Goal: Information Seeking & Learning: Learn about a topic

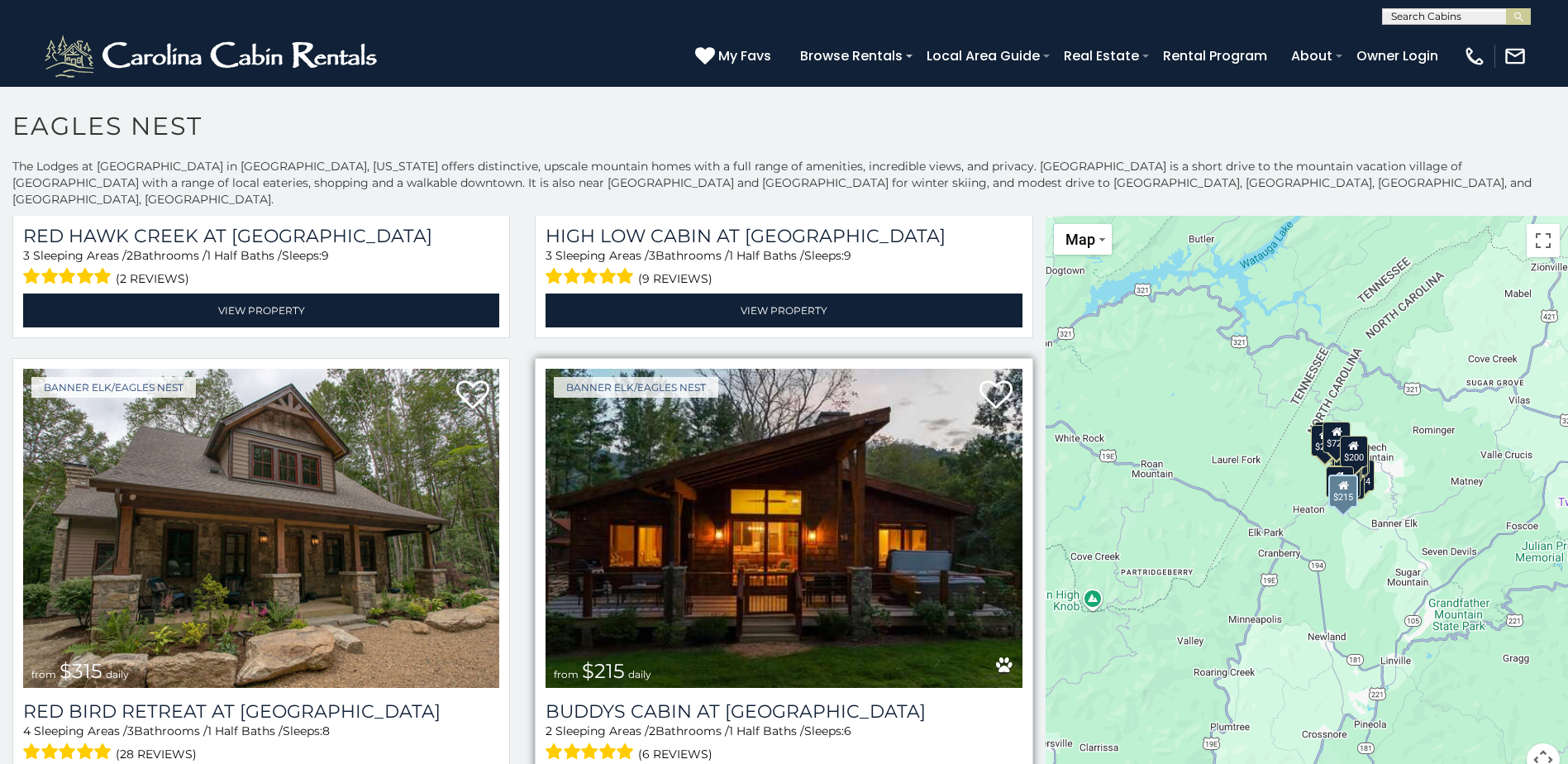
scroll to position [1820, 0]
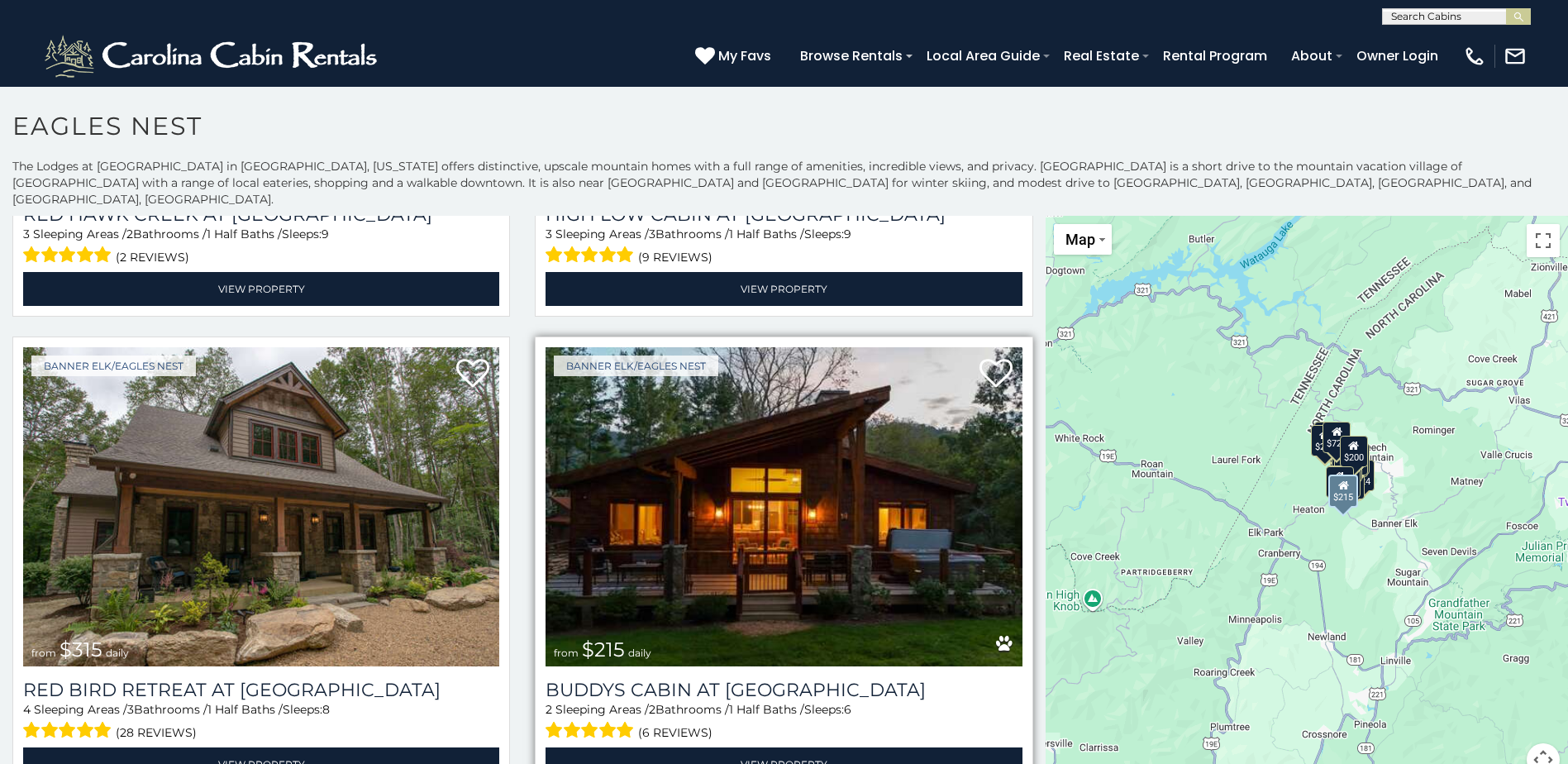
click at [707, 577] on img at bounding box center [783, 507] width 476 height 319
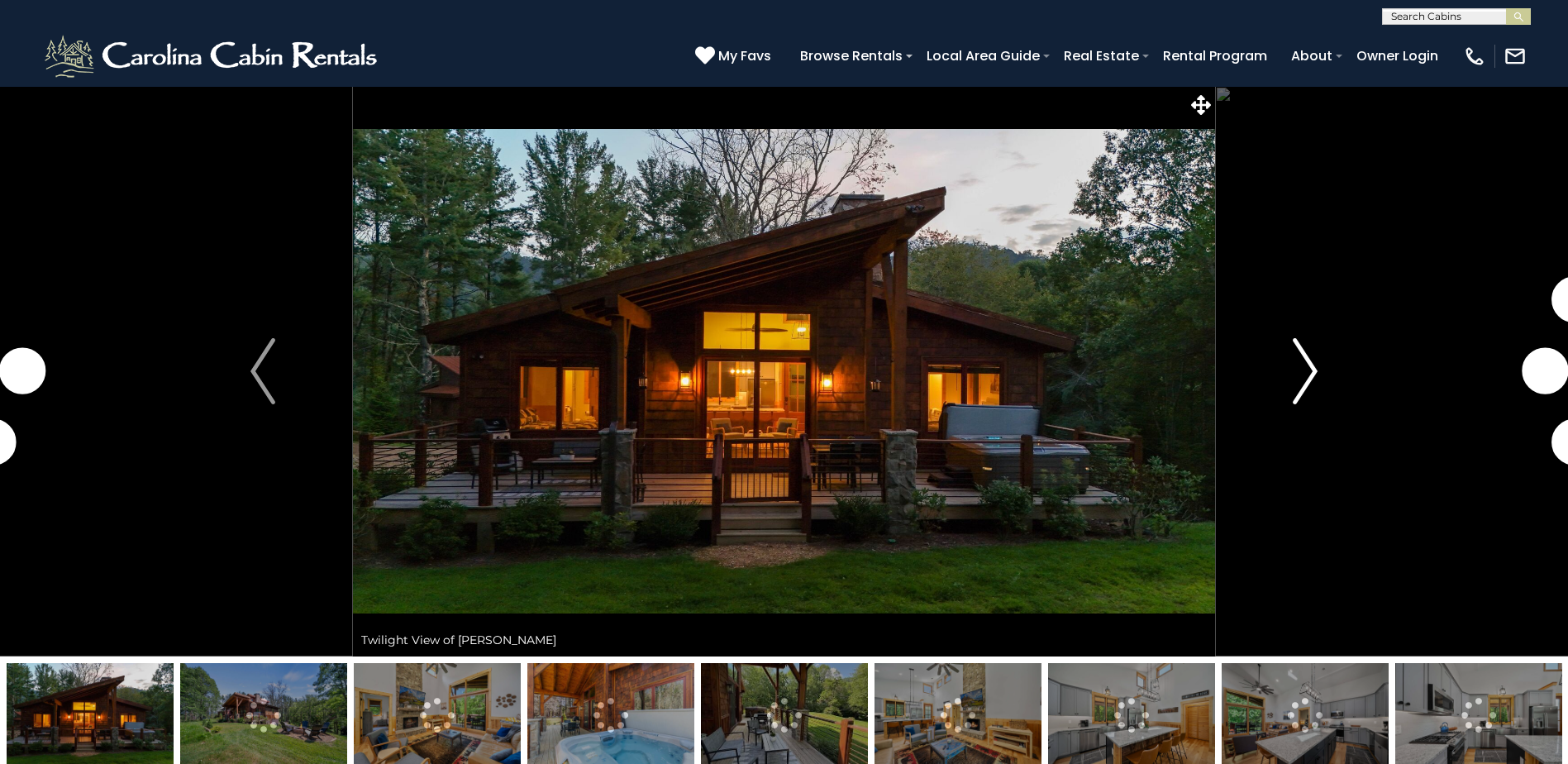
click at [1293, 361] on img "Next" at bounding box center [1305, 370] width 25 height 66
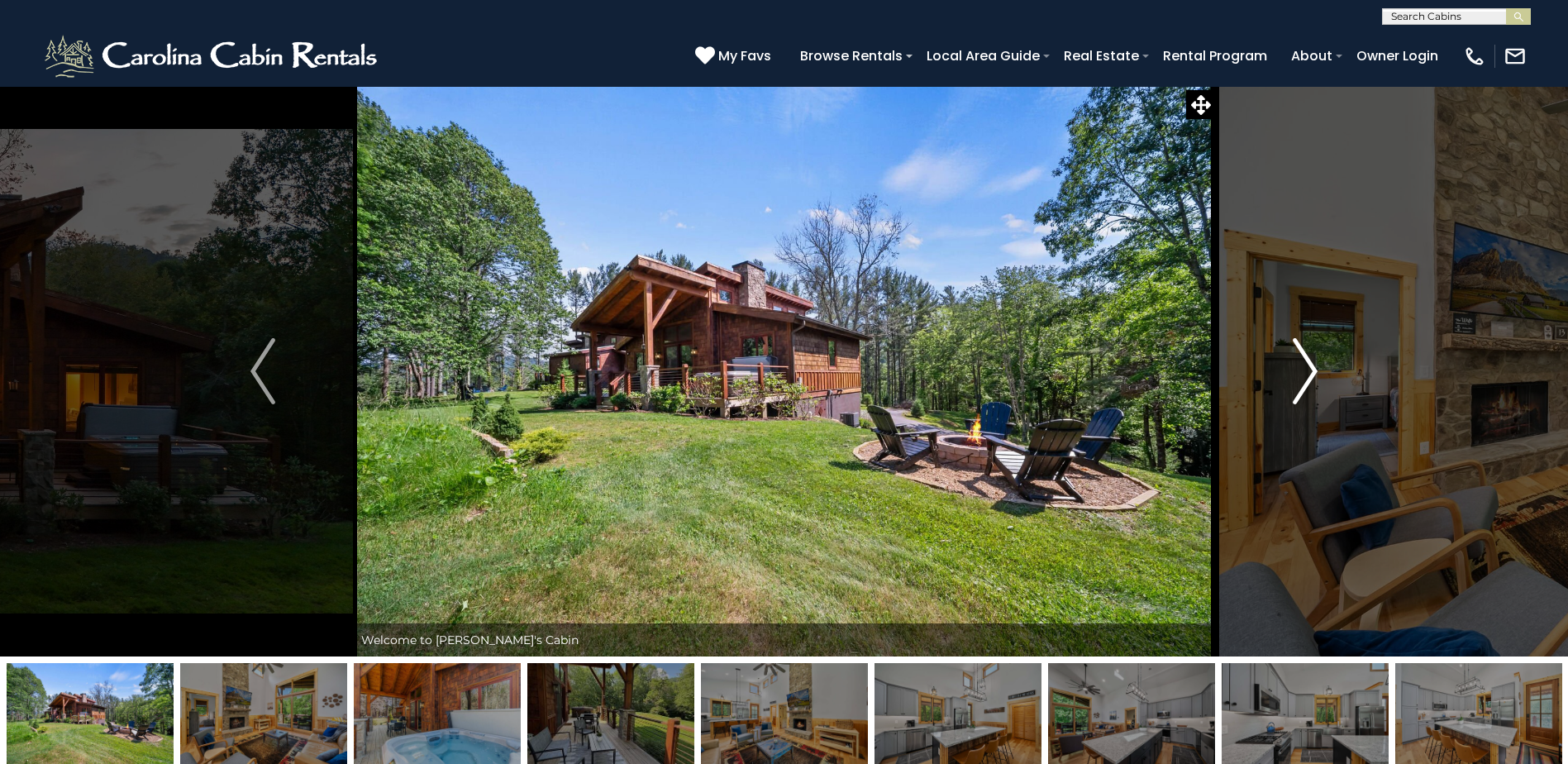
click at [1303, 360] on img "Next" at bounding box center [1305, 370] width 25 height 66
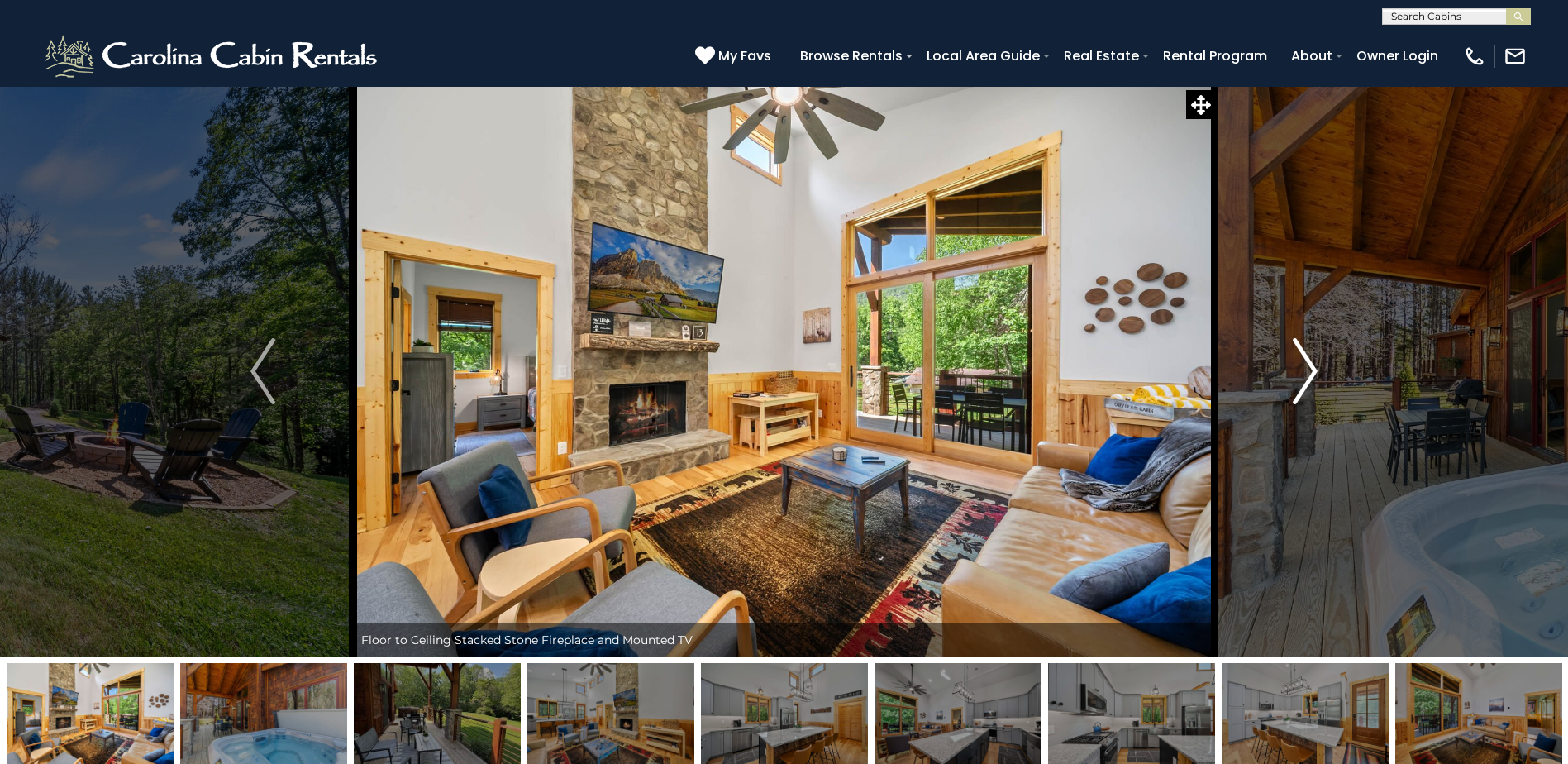
click at [1303, 360] on img "Next" at bounding box center [1305, 370] width 25 height 66
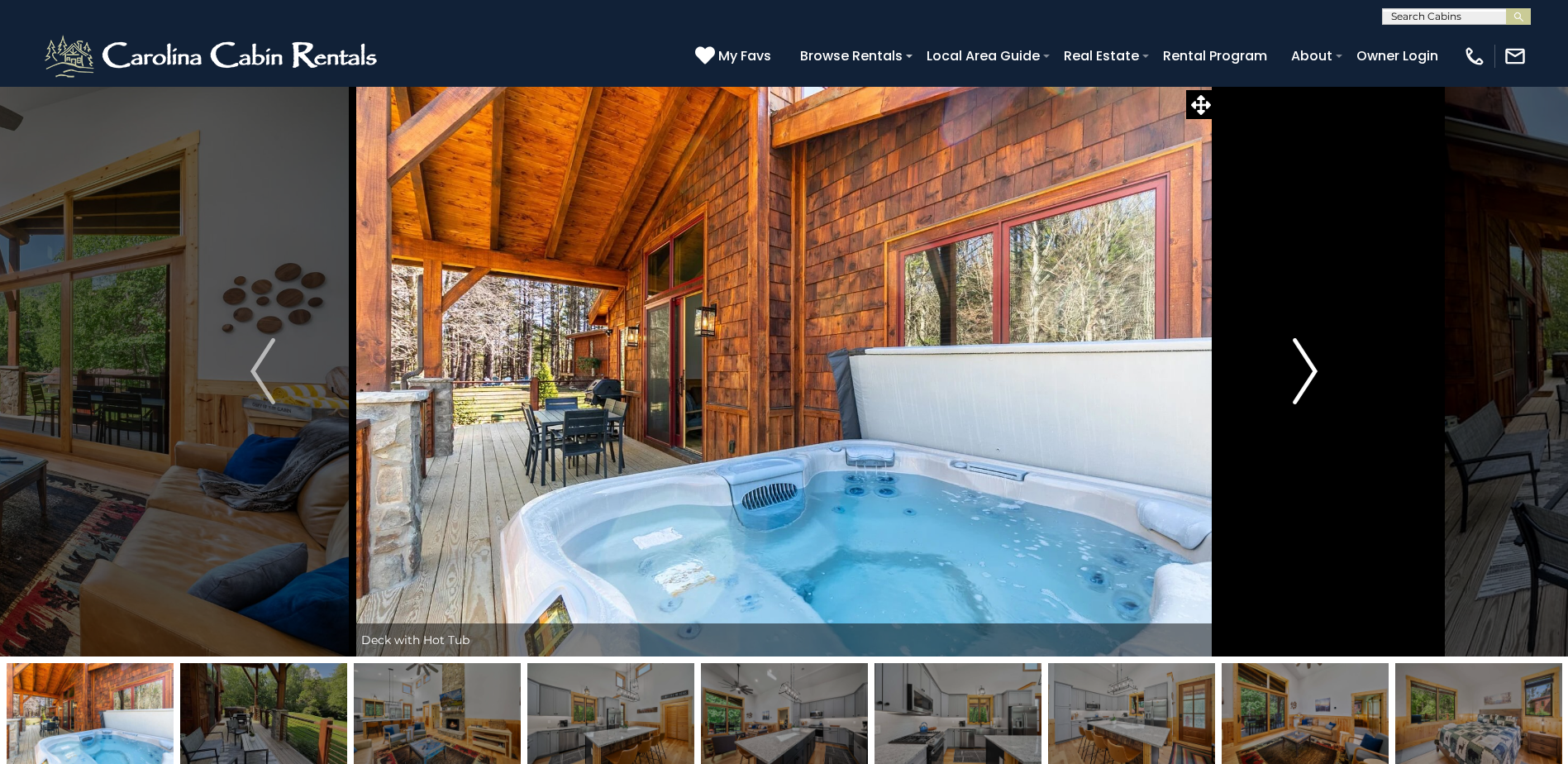
click at [1303, 360] on img "Next" at bounding box center [1305, 370] width 25 height 66
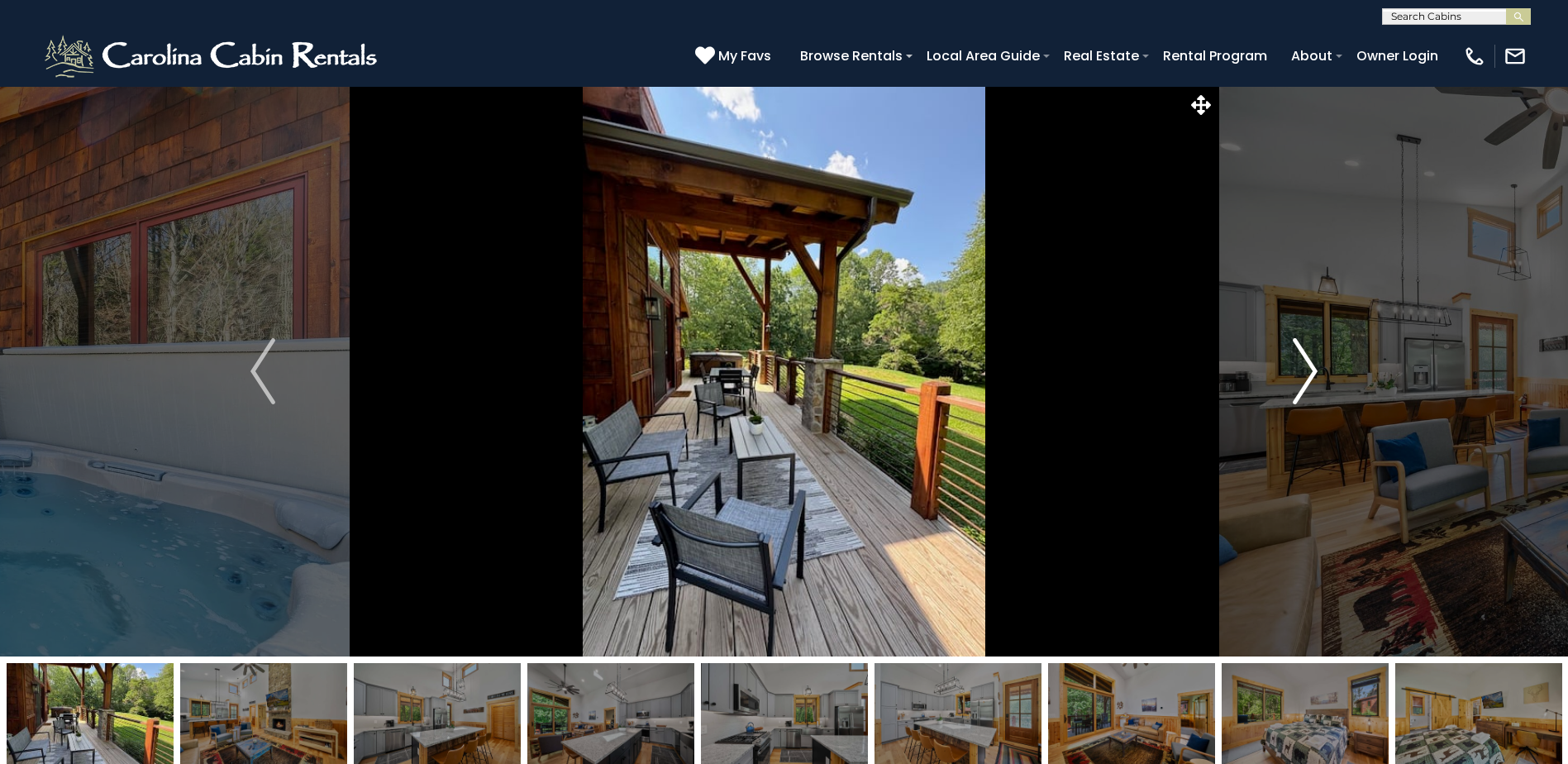
click at [1303, 360] on img "Next" at bounding box center [1305, 370] width 25 height 66
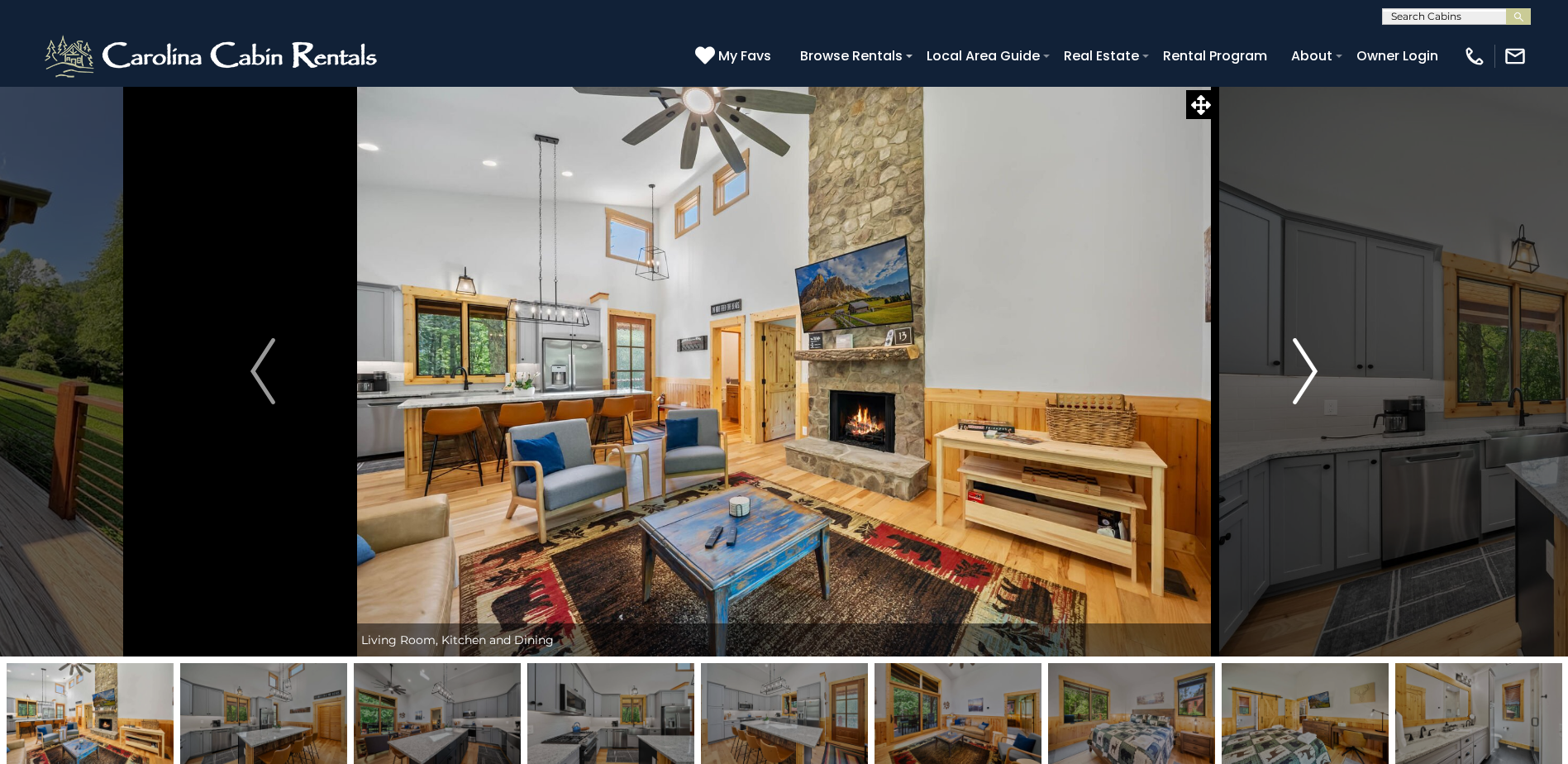
click at [1303, 360] on img "Next" at bounding box center [1305, 370] width 25 height 66
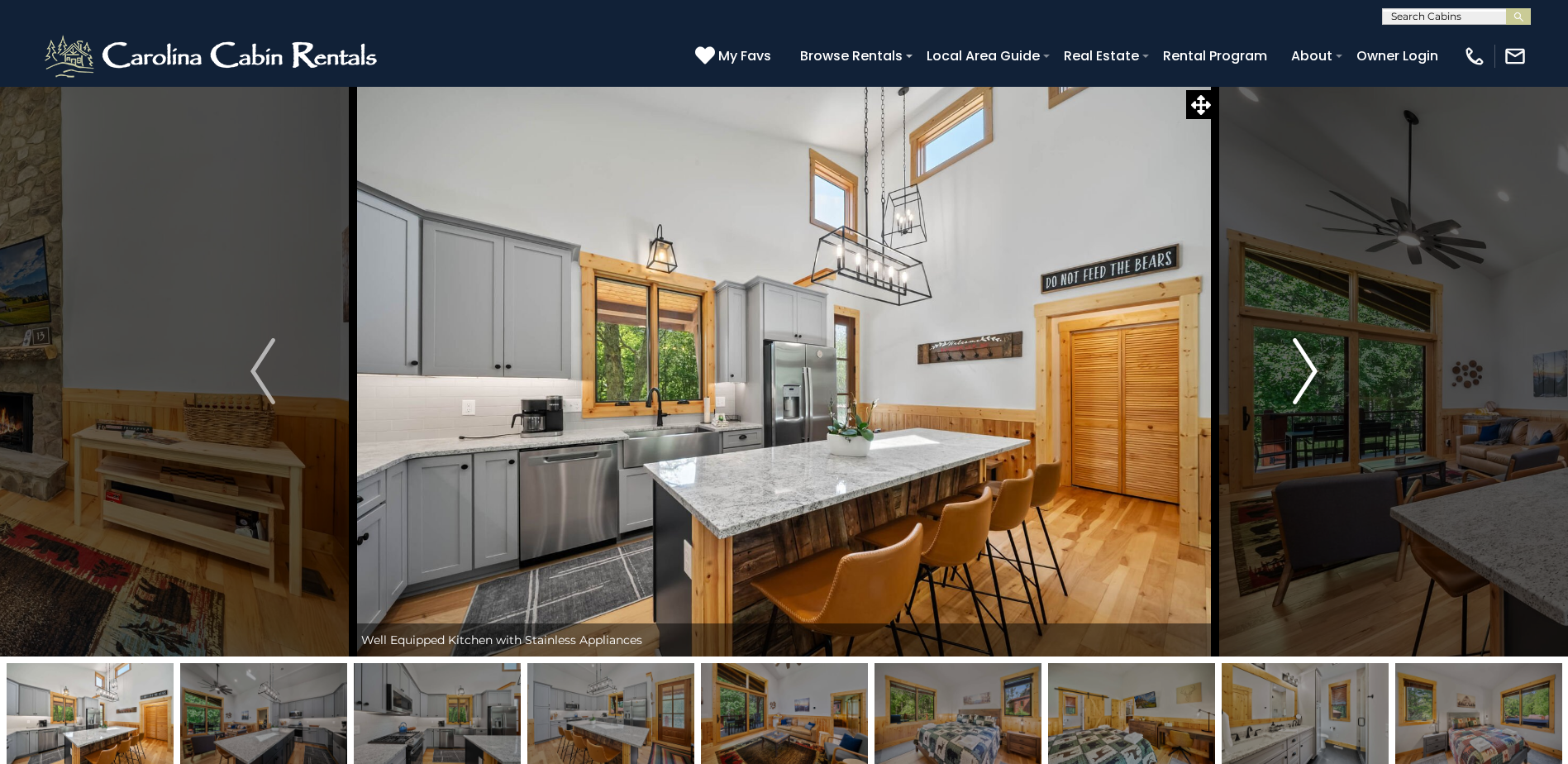
click at [1285, 361] on button "Next" at bounding box center [1306, 370] width 180 height 570
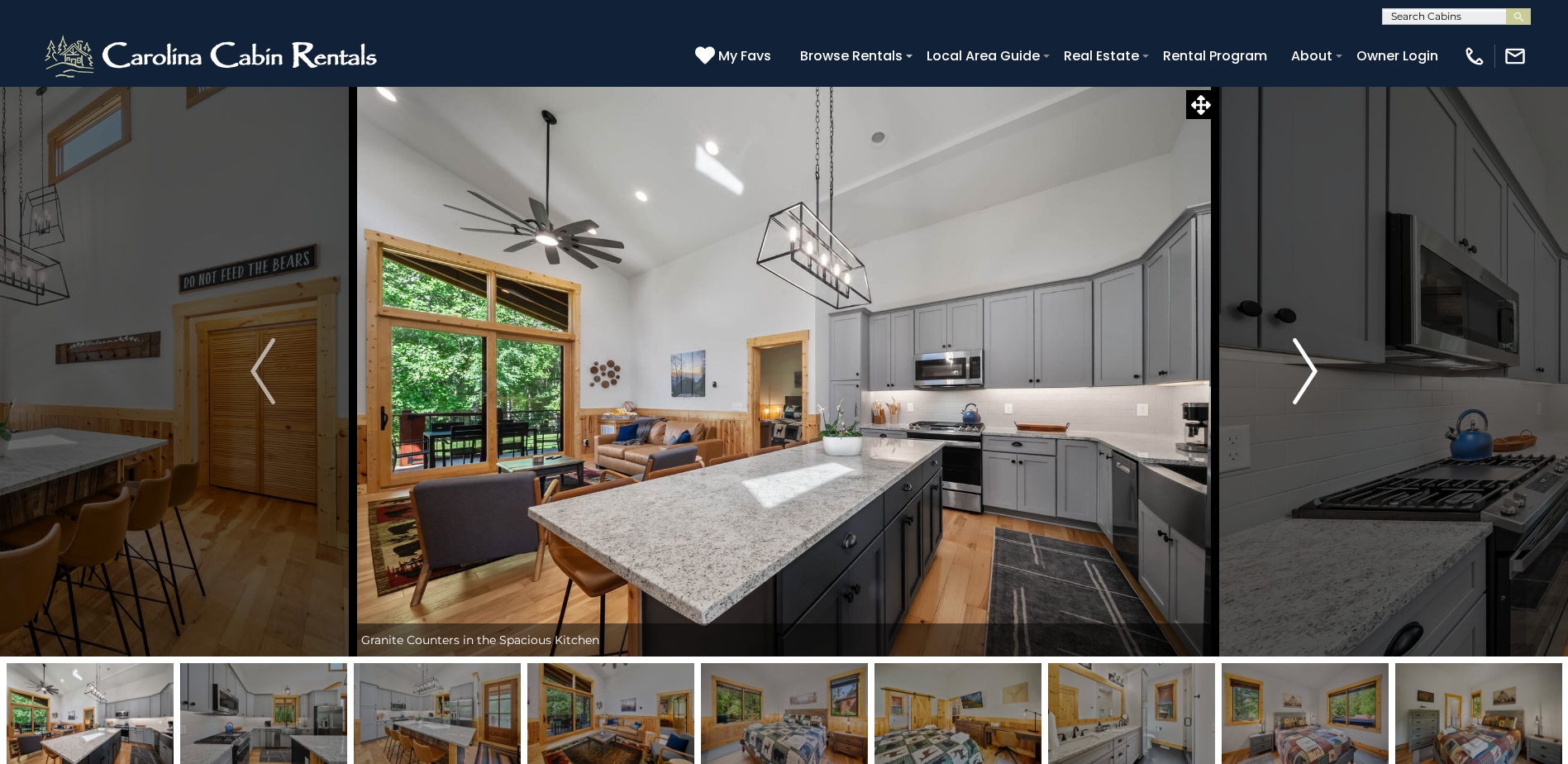
click at [1288, 364] on button "Next" at bounding box center [1306, 370] width 180 height 570
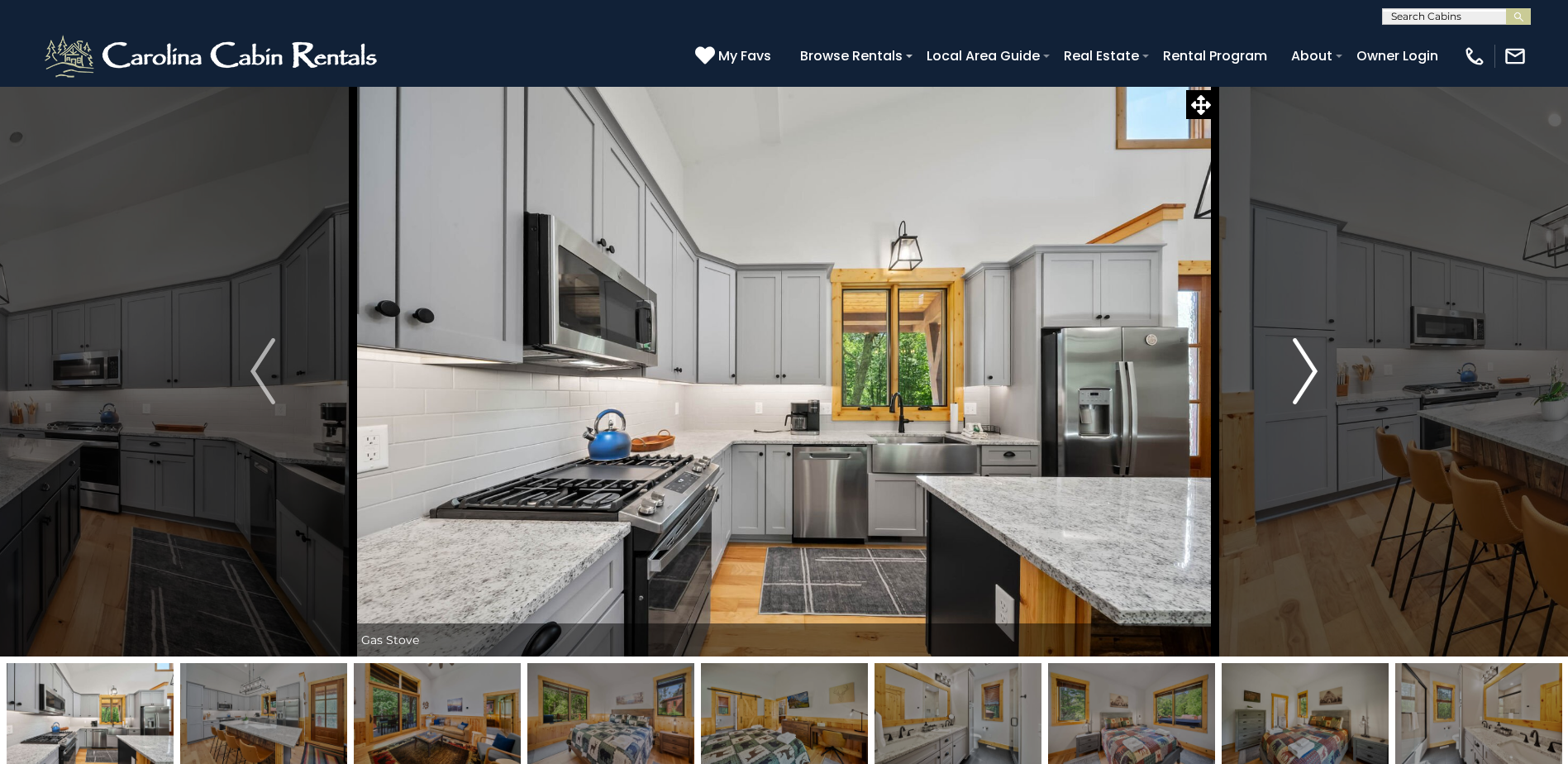
click at [1288, 364] on button "Next" at bounding box center [1306, 370] width 180 height 570
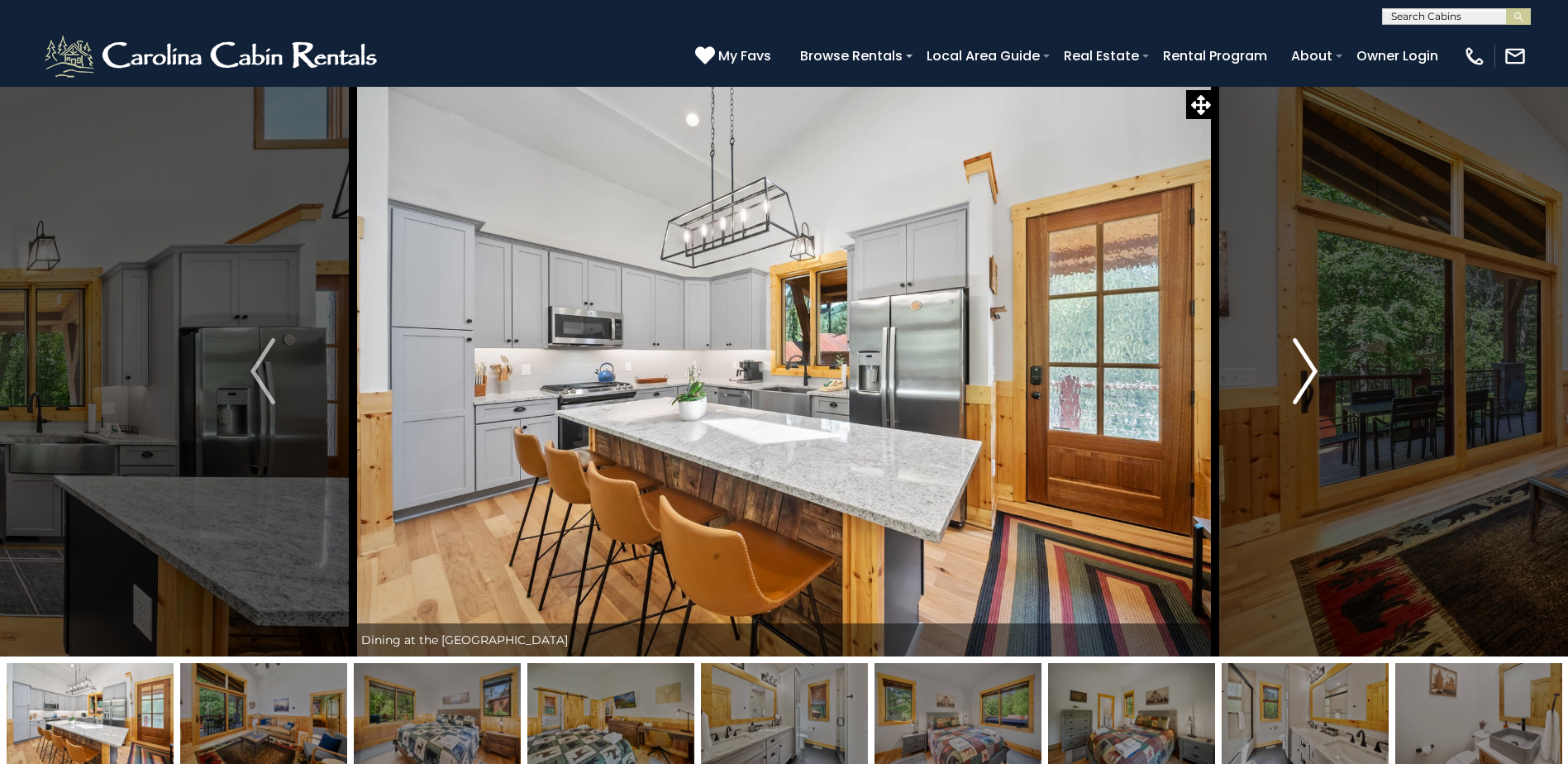
click at [1288, 364] on button "Next" at bounding box center [1306, 370] width 180 height 570
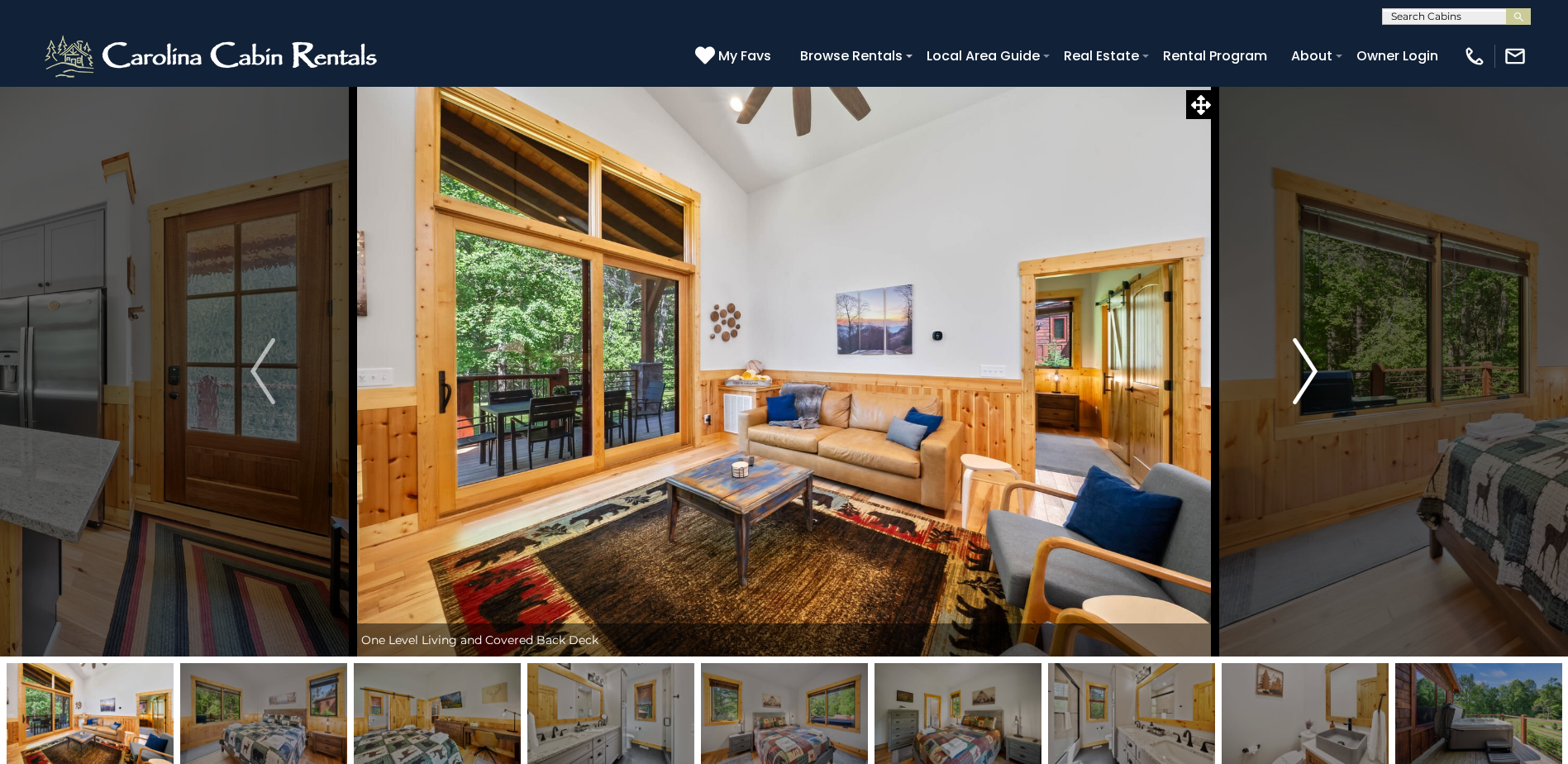
click at [1288, 364] on button "Next" at bounding box center [1306, 370] width 180 height 570
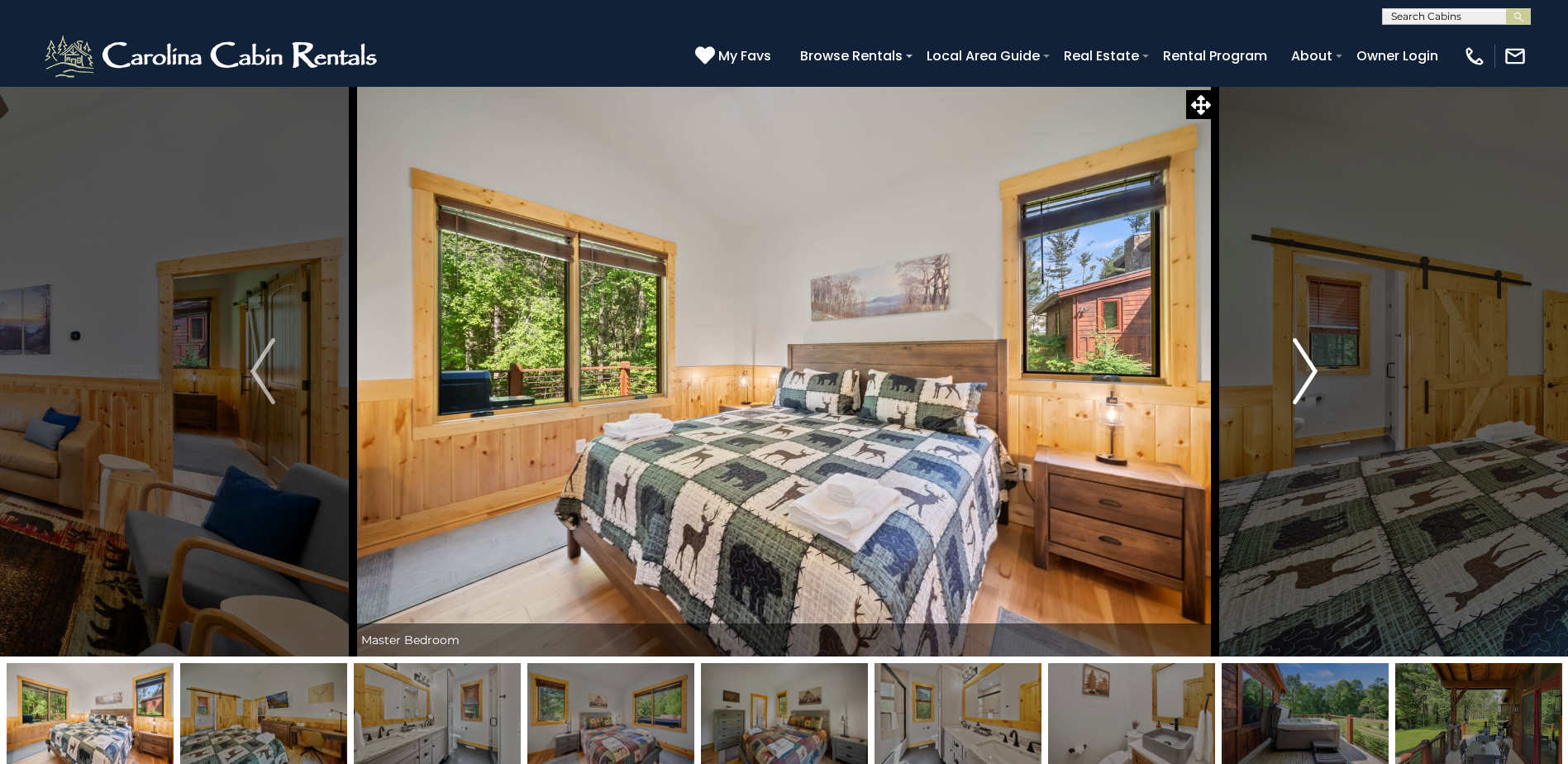
click at [1289, 362] on button "Next" at bounding box center [1306, 370] width 180 height 570
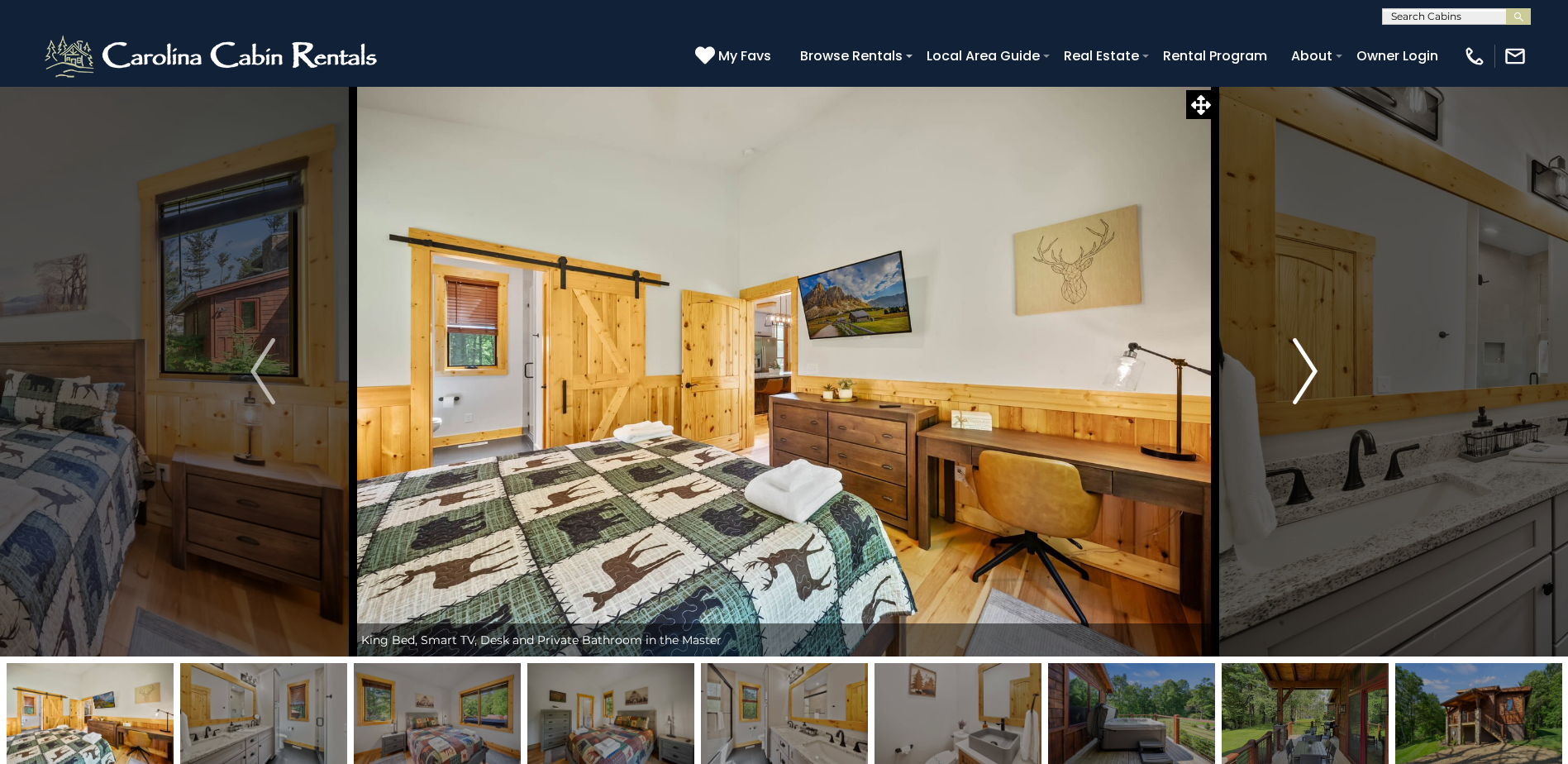
click at [1289, 362] on button "Next" at bounding box center [1306, 370] width 180 height 570
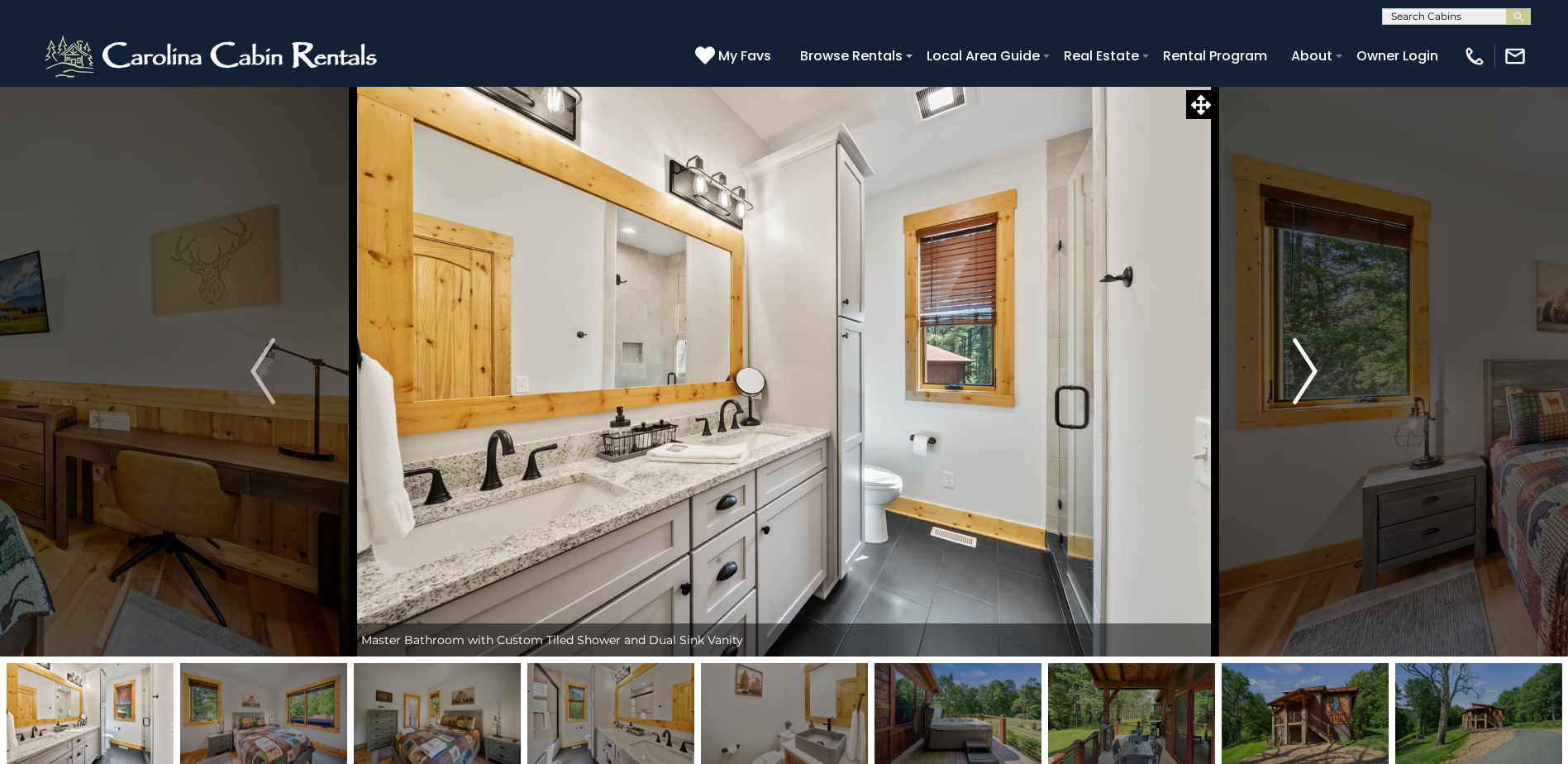
click at [1289, 362] on button "Next" at bounding box center [1306, 370] width 180 height 570
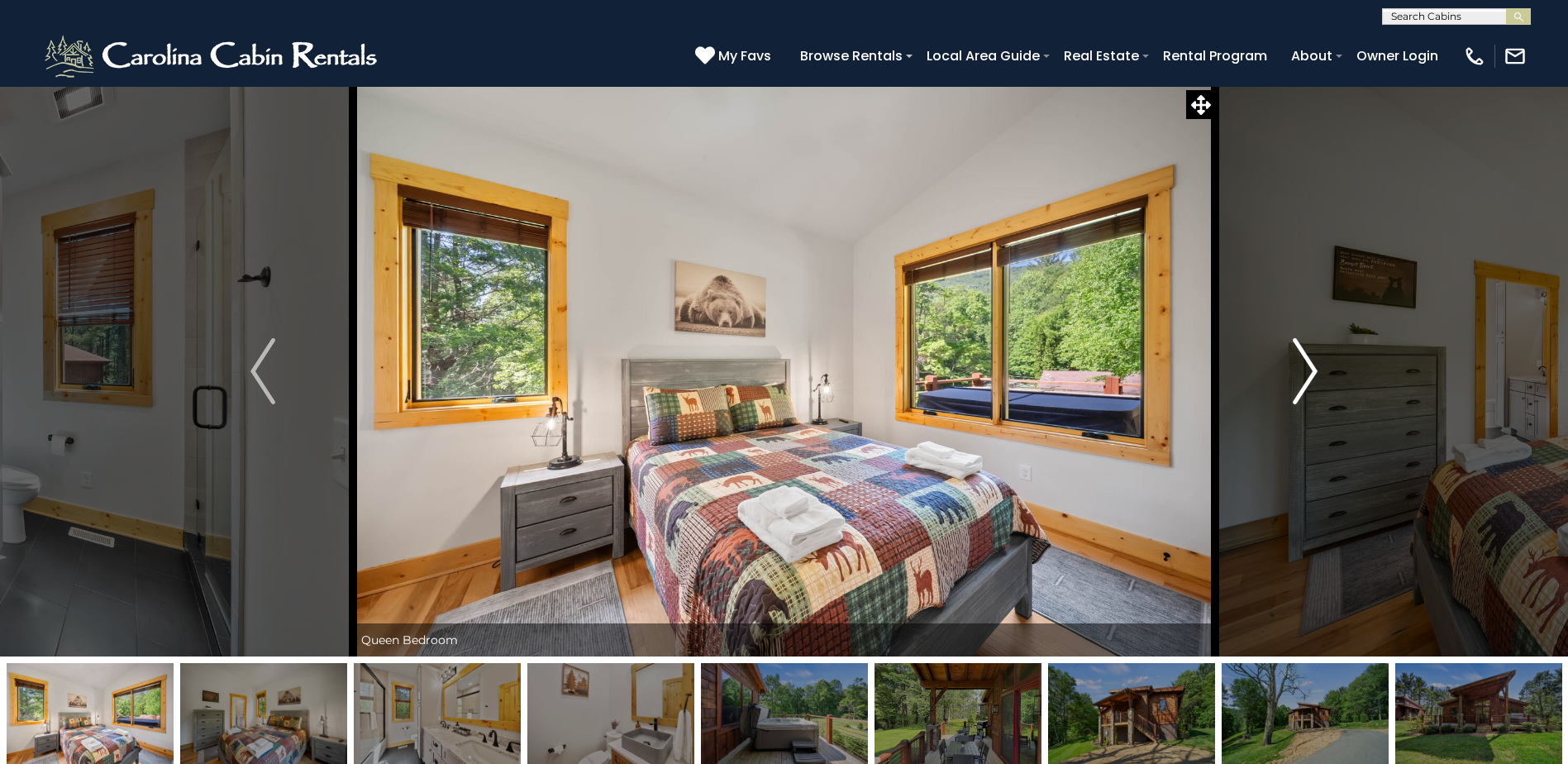
click at [1289, 362] on button "Next" at bounding box center [1306, 370] width 180 height 570
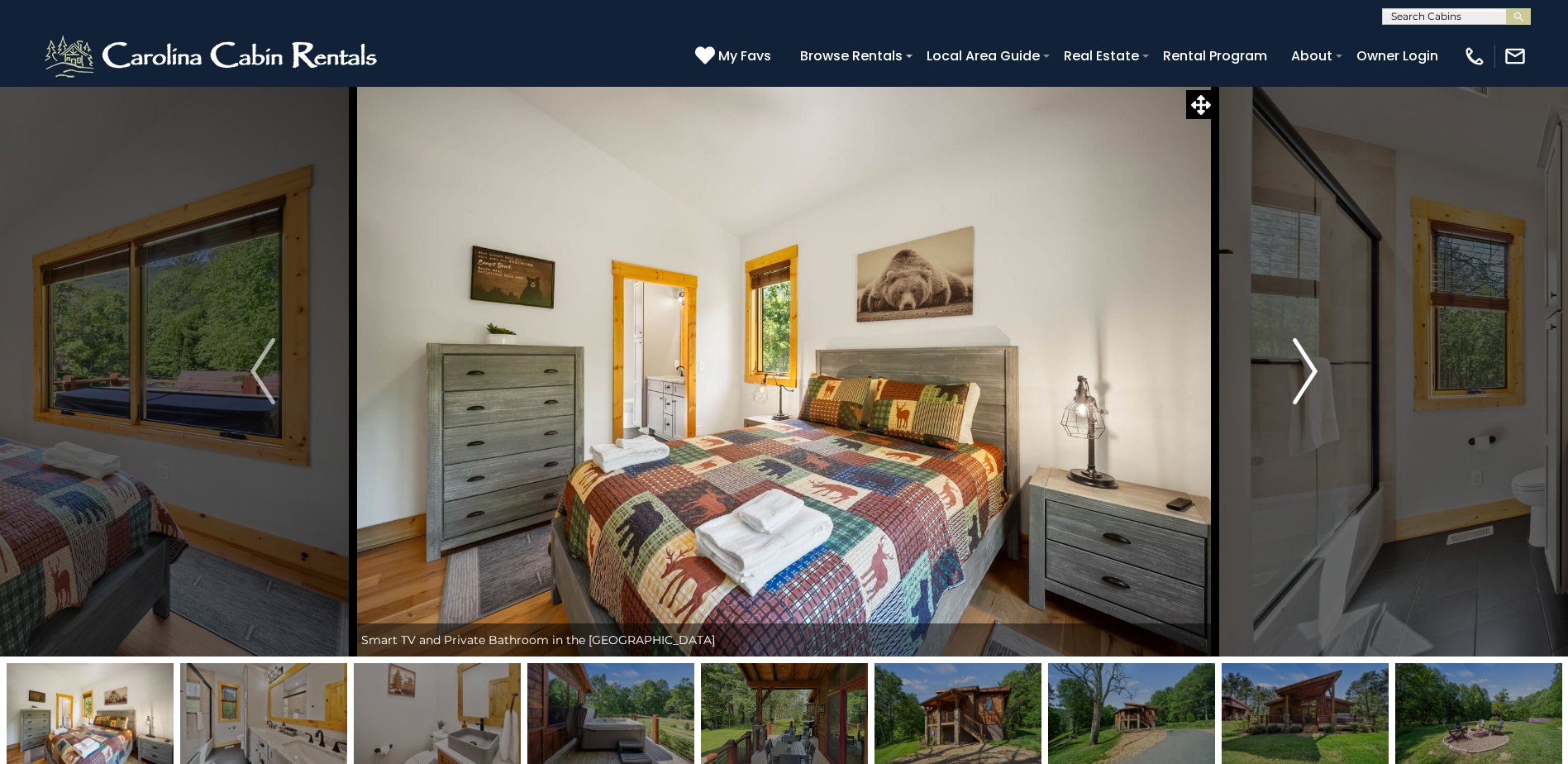
click at [1289, 362] on button "Next" at bounding box center [1306, 370] width 180 height 570
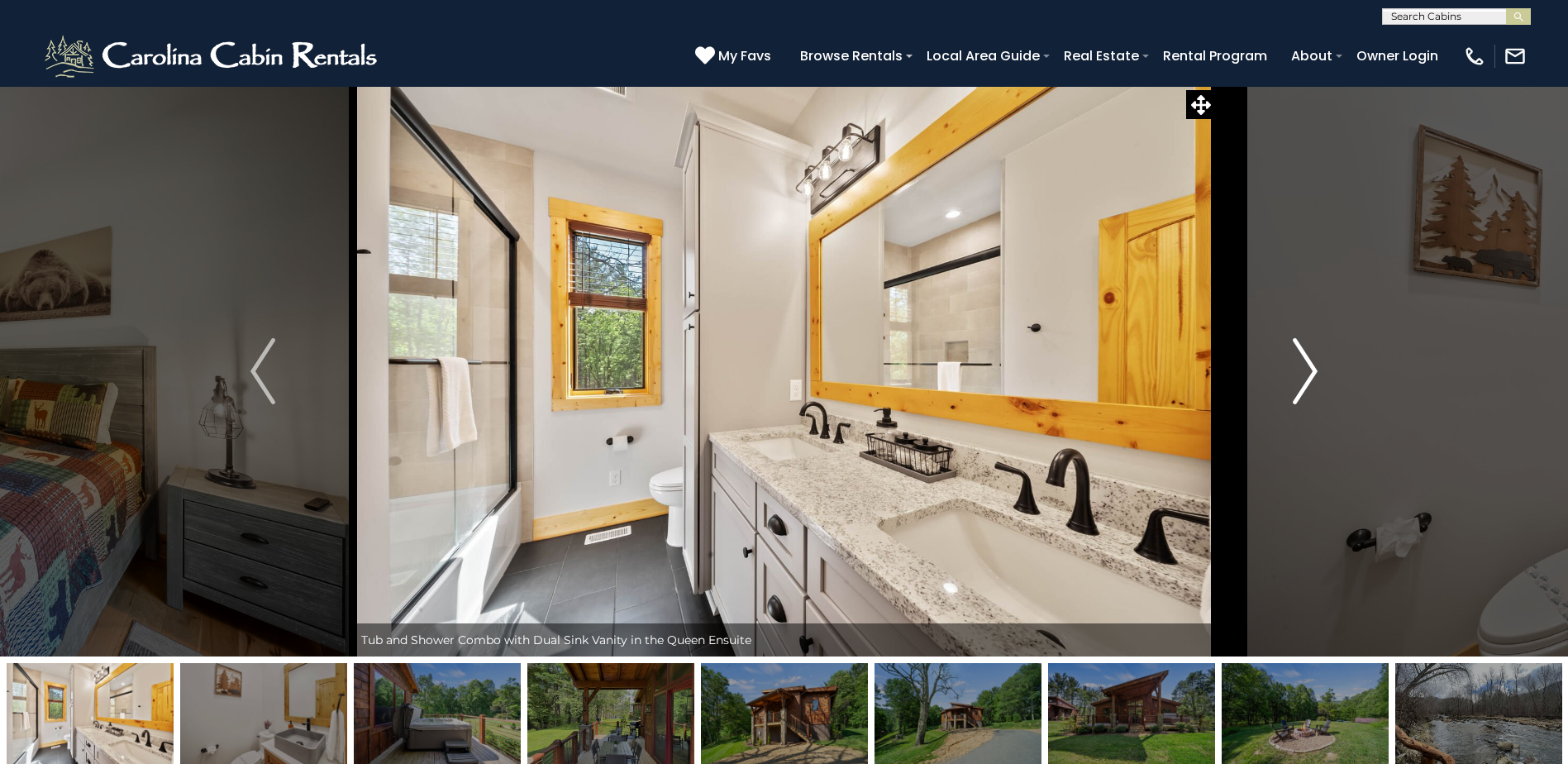
click at [1289, 362] on button "Next" at bounding box center [1306, 370] width 180 height 570
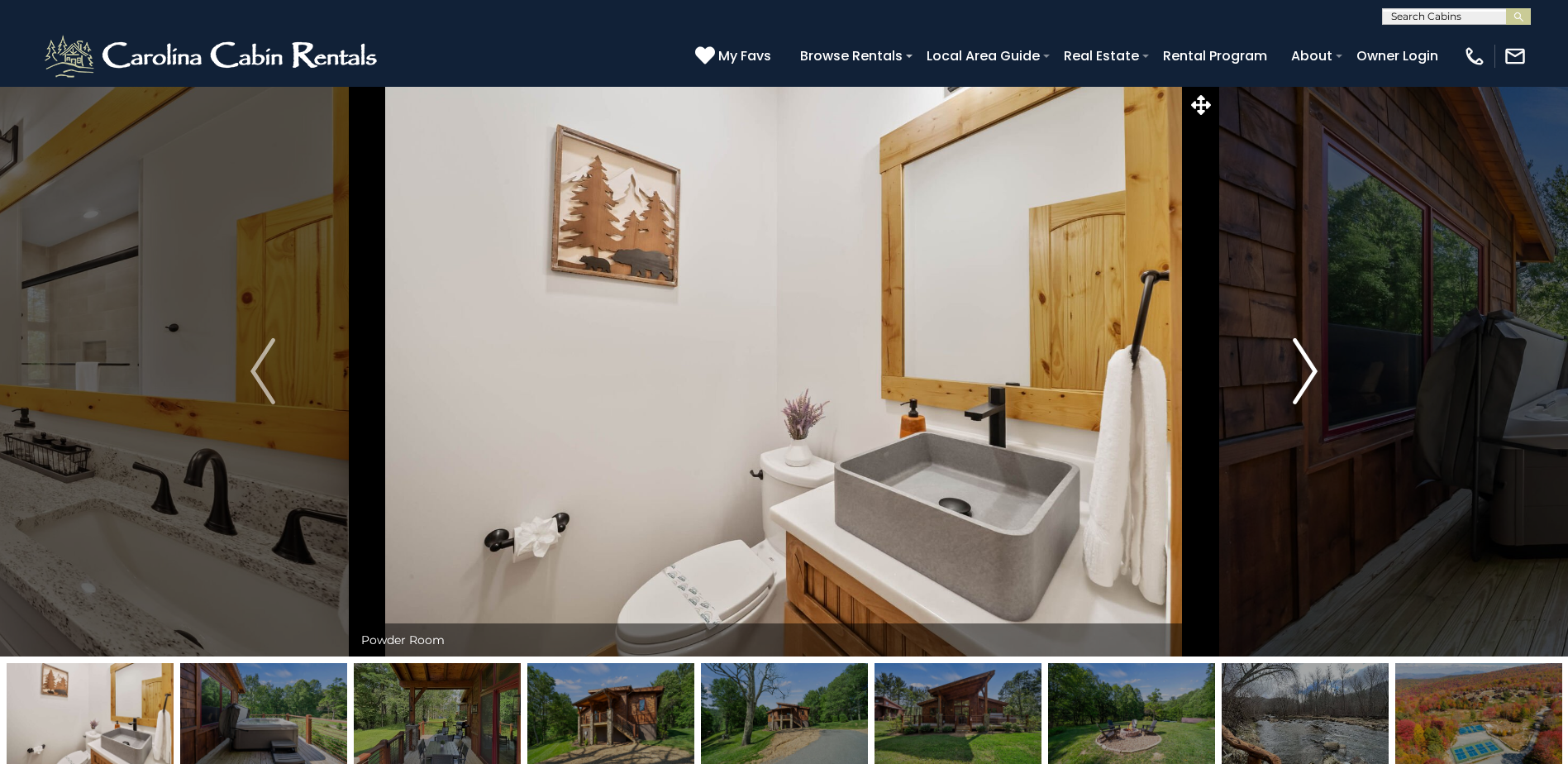
click at [1289, 362] on button "Next" at bounding box center [1306, 370] width 180 height 570
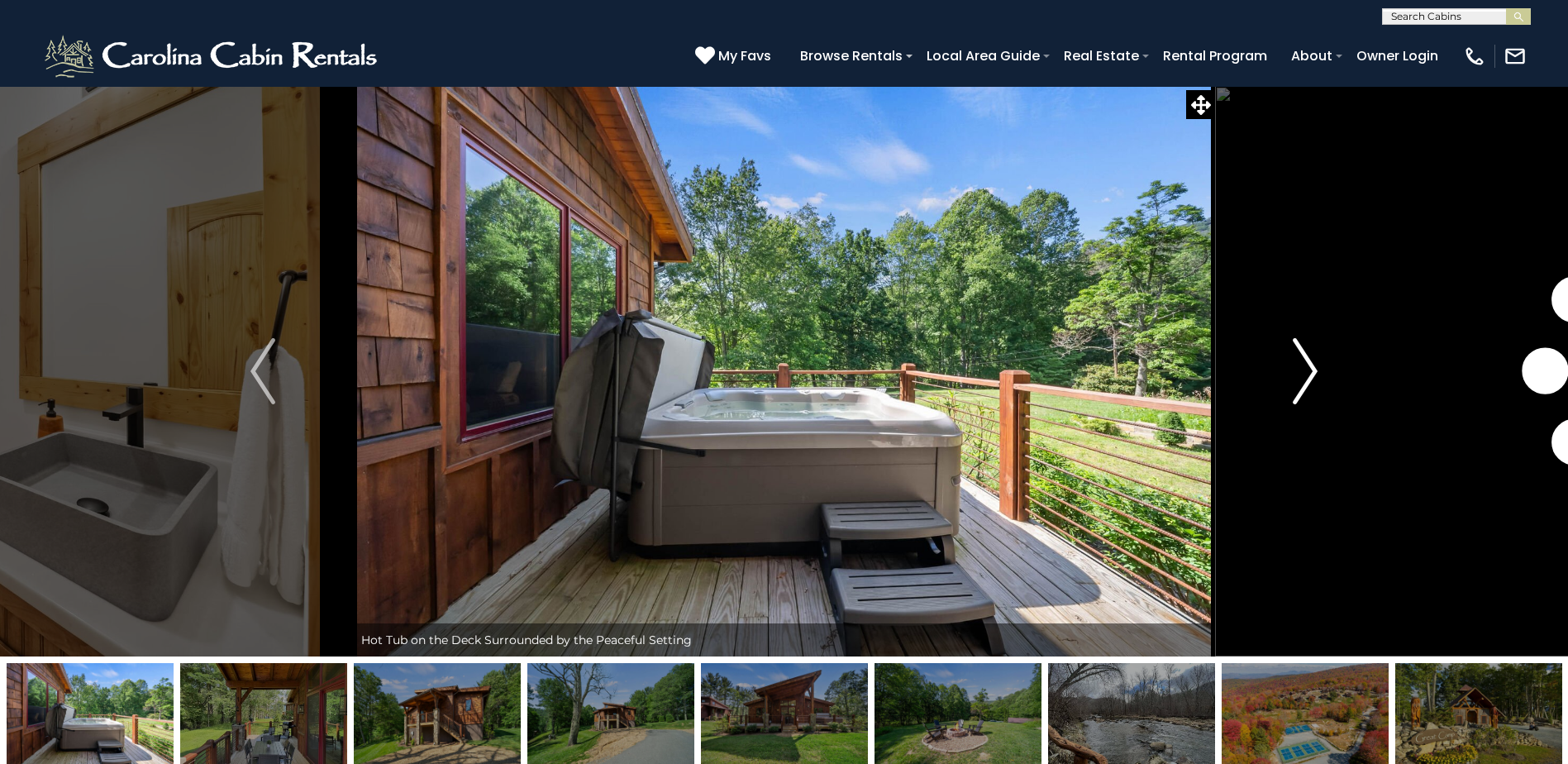
click at [1289, 362] on button "Next" at bounding box center [1306, 370] width 180 height 570
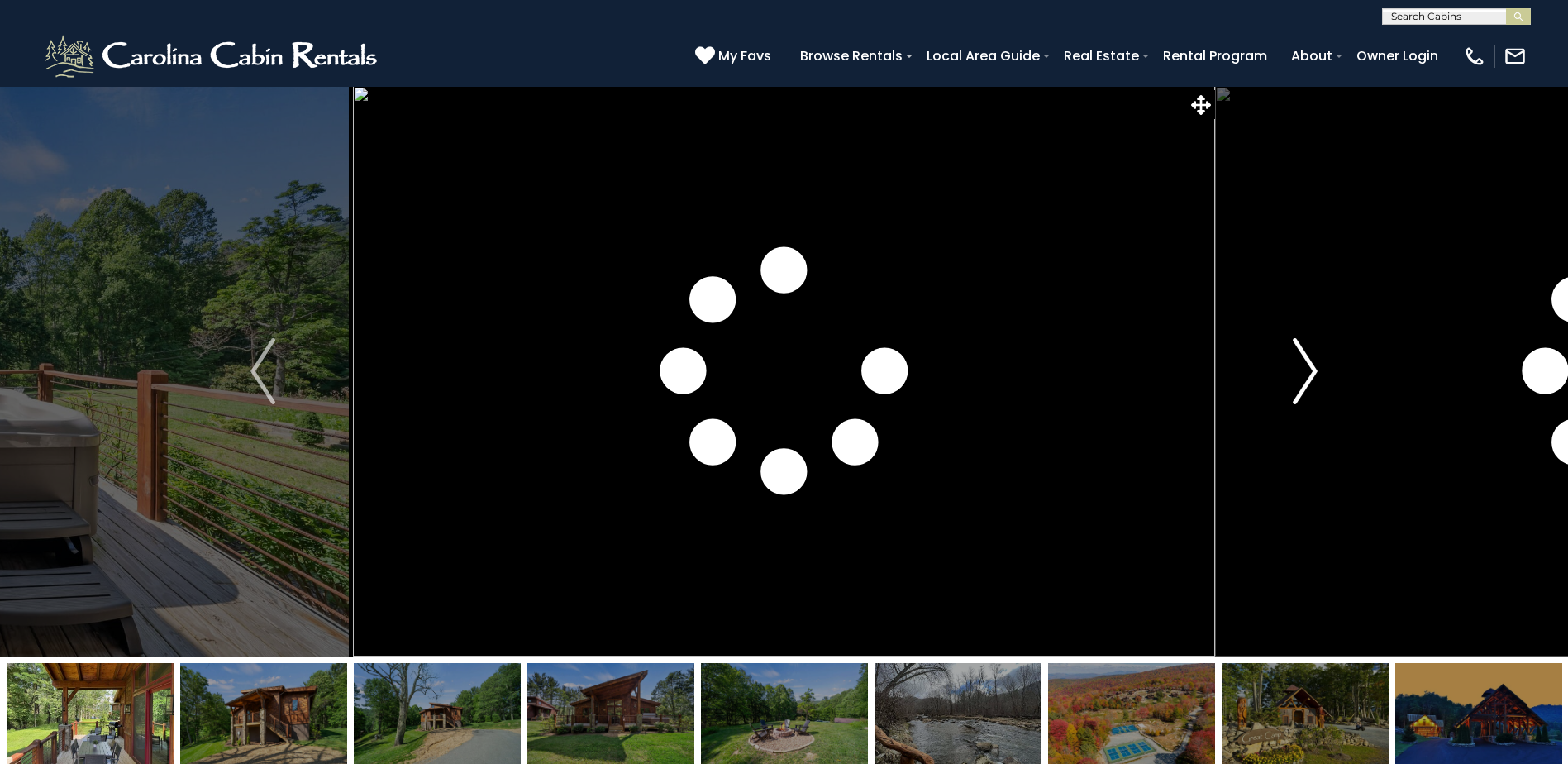
click at [1289, 362] on button "Next" at bounding box center [1306, 370] width 180 height 570
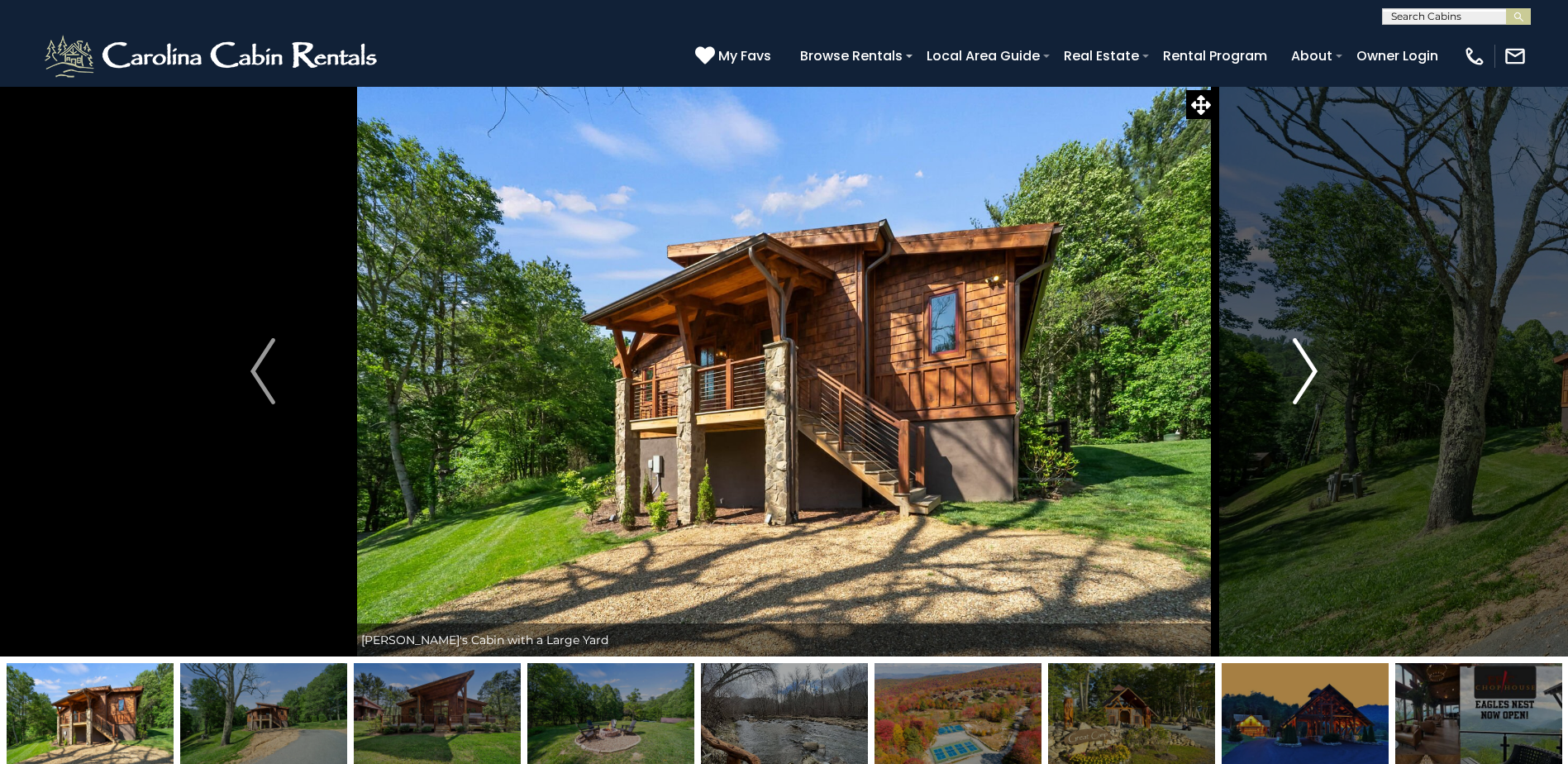
click at [1289, 362] on button "Next" at bounding box center [1306, 370] width 180 height 570
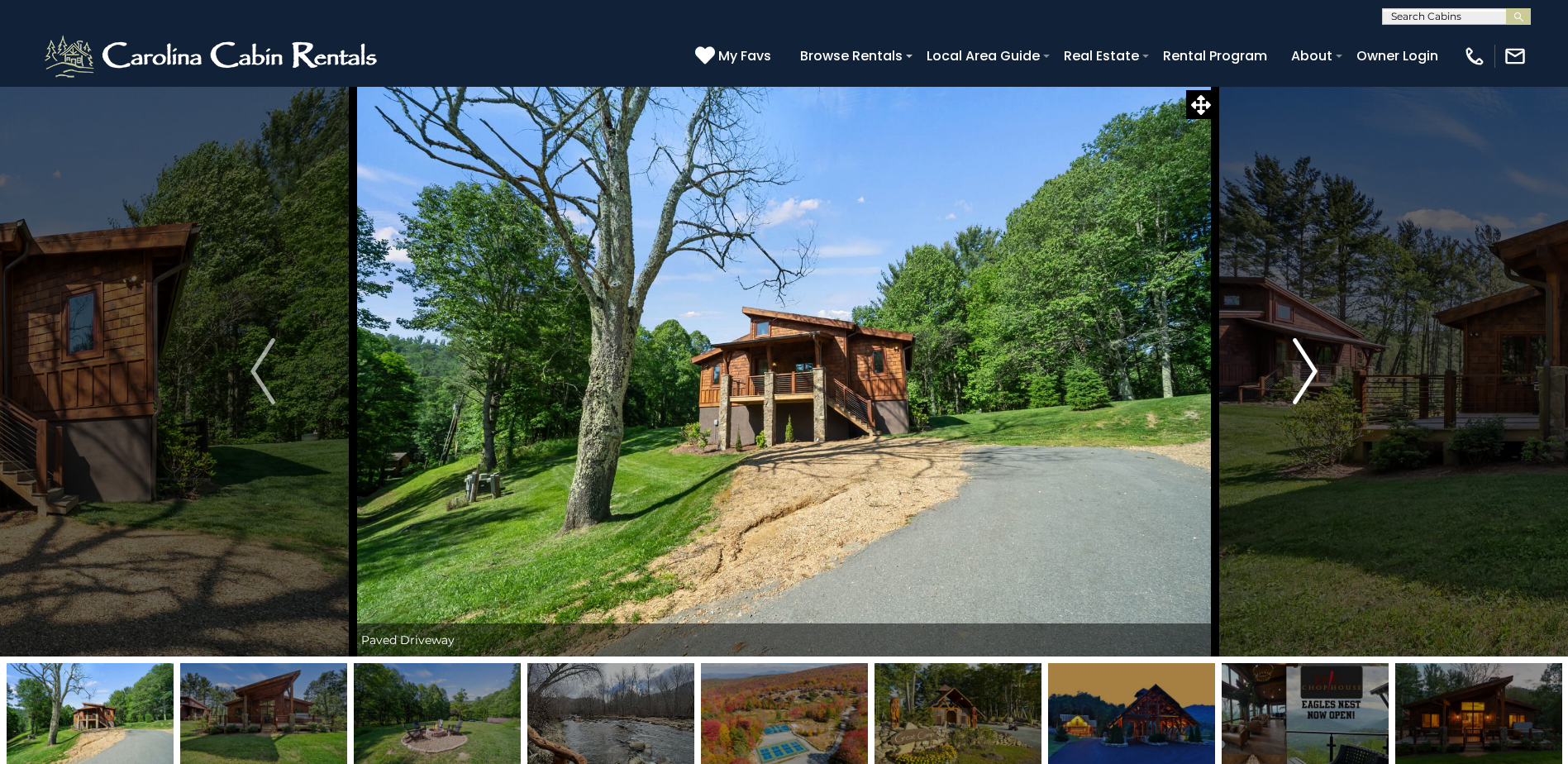
click at [1289, 362] on button "Next" at bounding box center [1306, 370] width 180 height 570
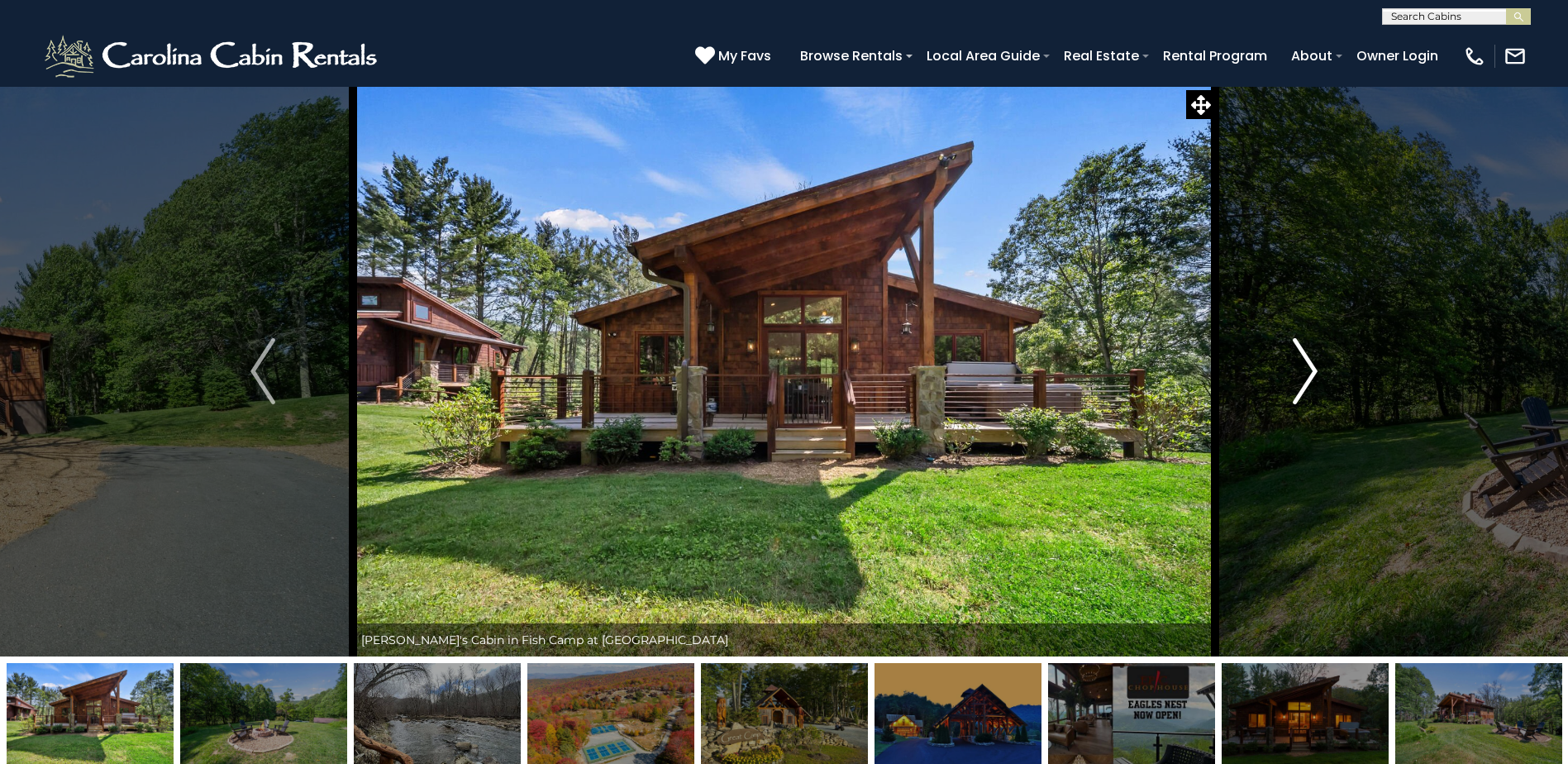
click at [1289, 362] on button "Next" at bounding box center [1306, 370] width 180 height 570
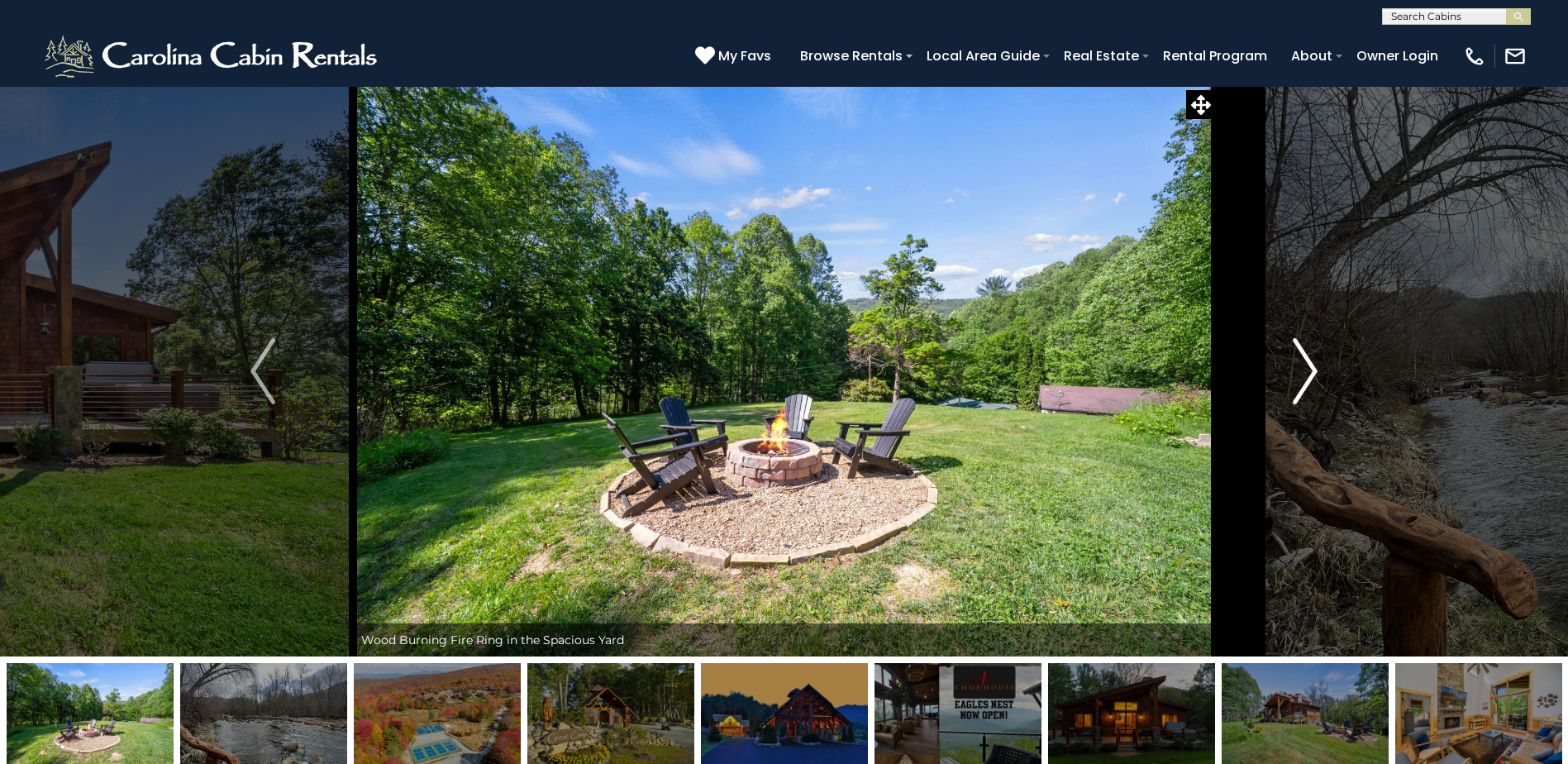
click at [1295, 361] on img "Next" at bounding box center [1305, 370] width 25 height 66
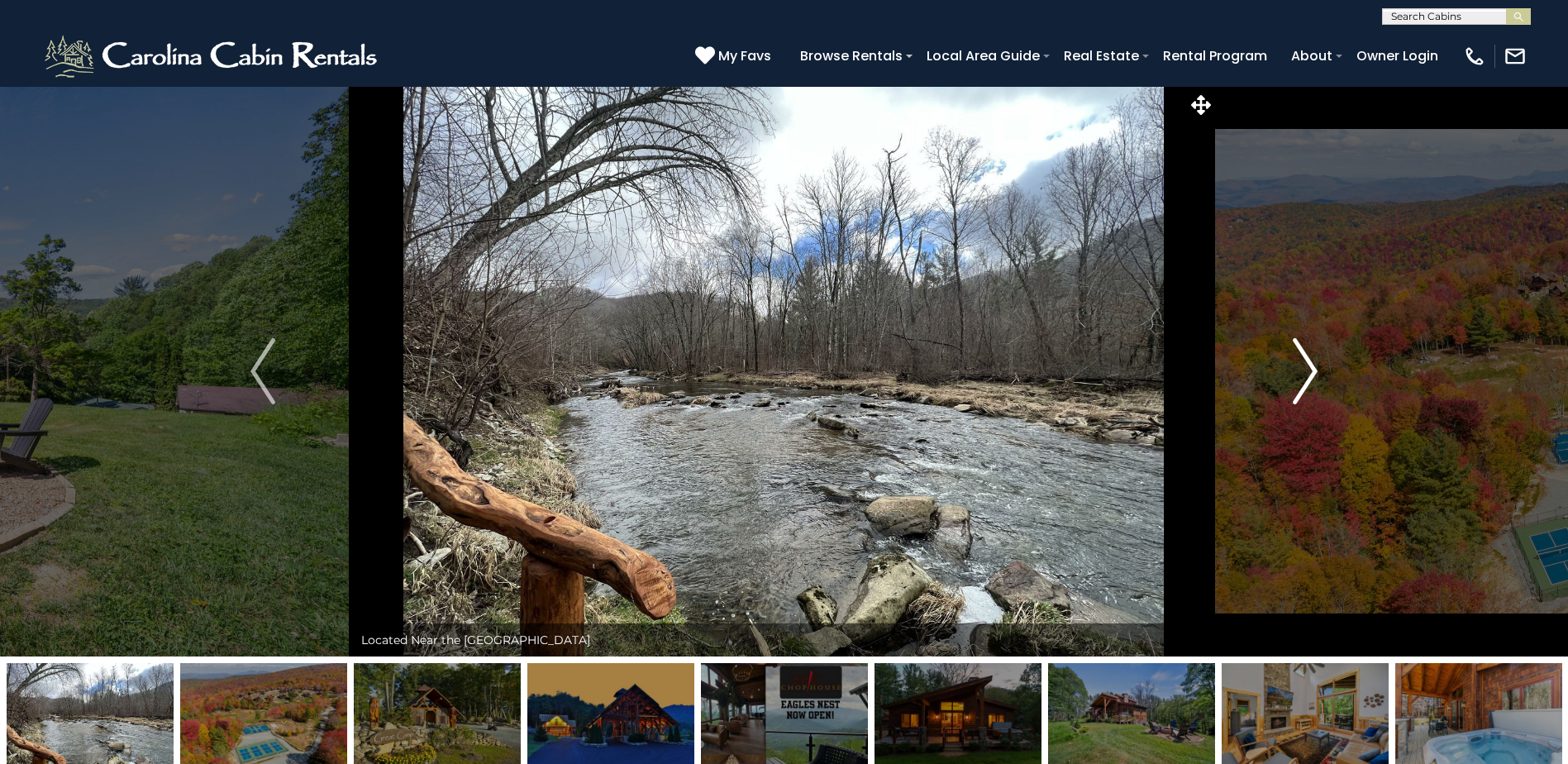
click at [1295, 362] on img "Next" at bounding box center [1305, 370] width 25 height 66
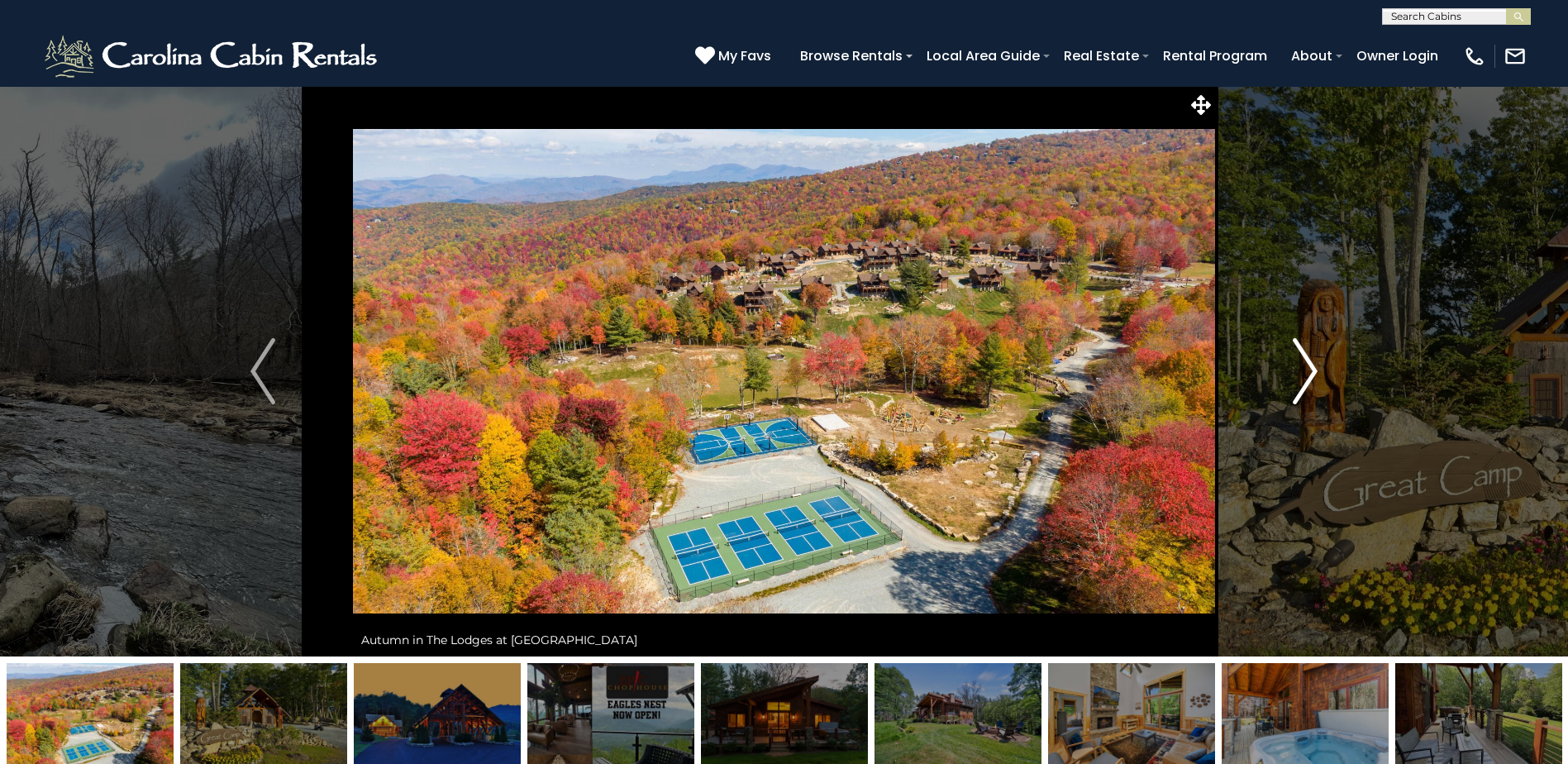
click at [1291, 365] on button "Next" at bounding box center [1306, 370] width 180 height 570
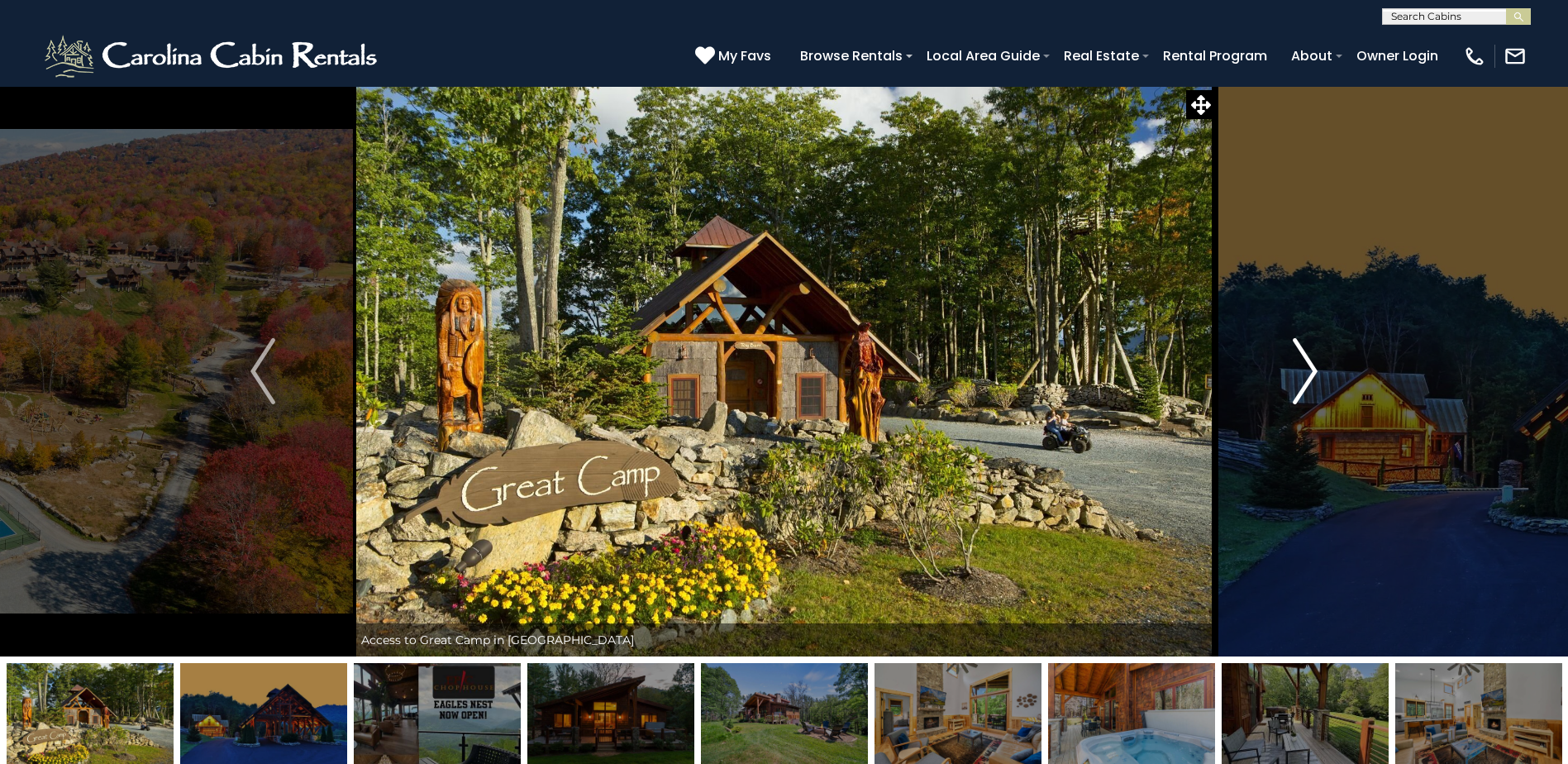
click at [1291, 365] on button "Next" at bounding box center [1306, 370] width 180 height 570
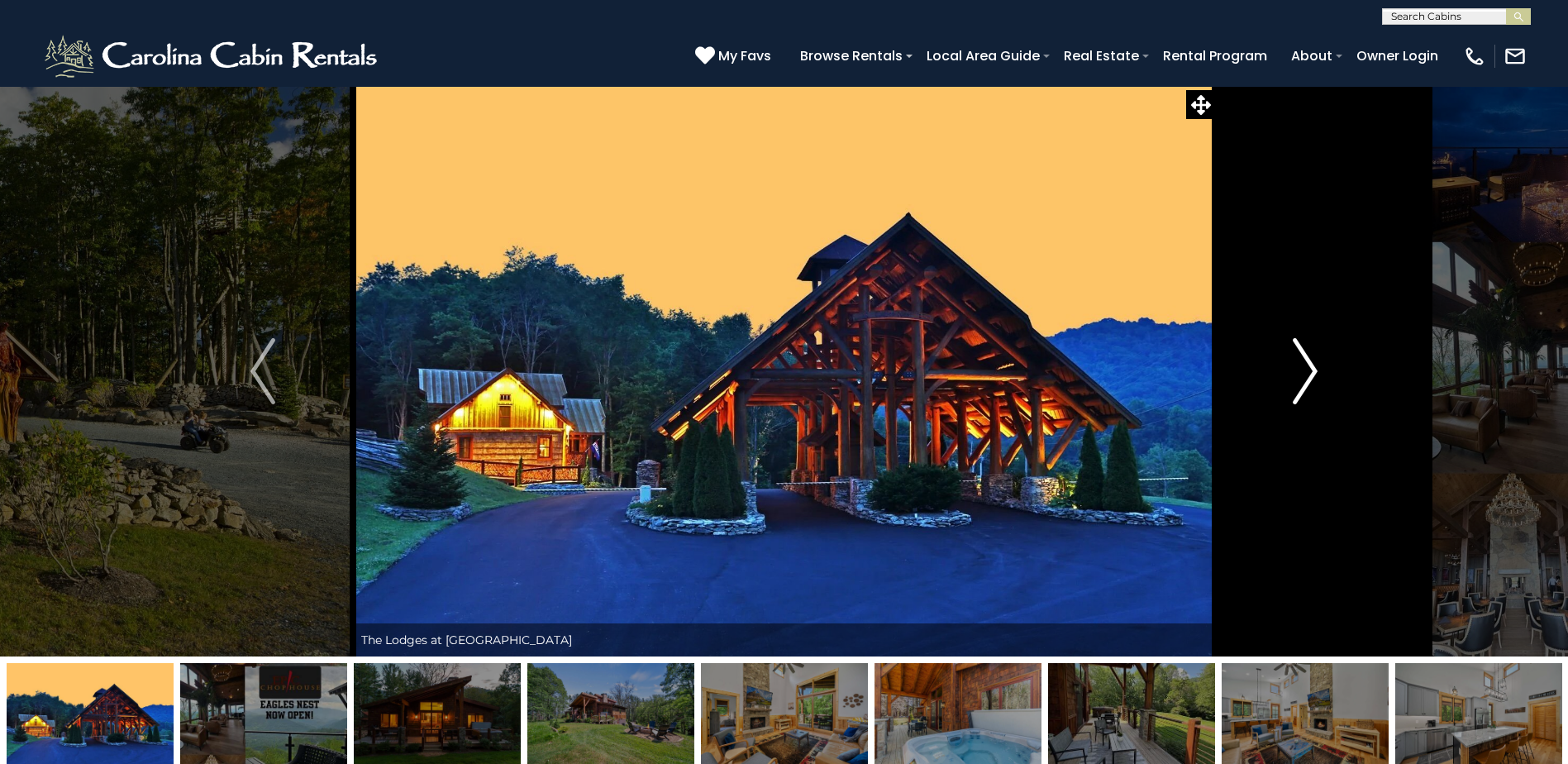
click at [1288, 356] on button "Next" at bounding box center [1306, 370] width 180 height 570
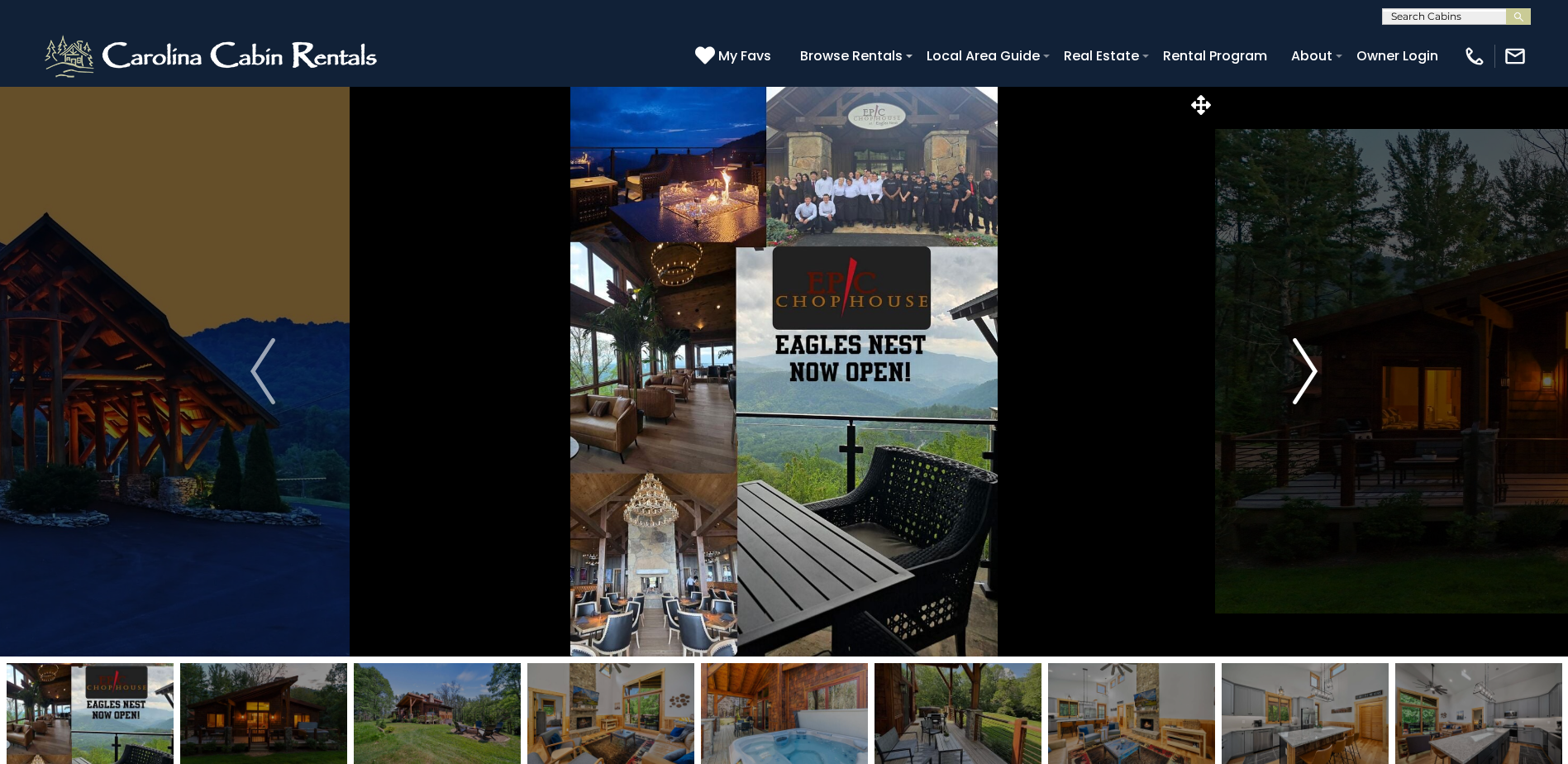
click at [1288, 356] on button "Next" at bounding box center [1306, 370] width 180 height 570
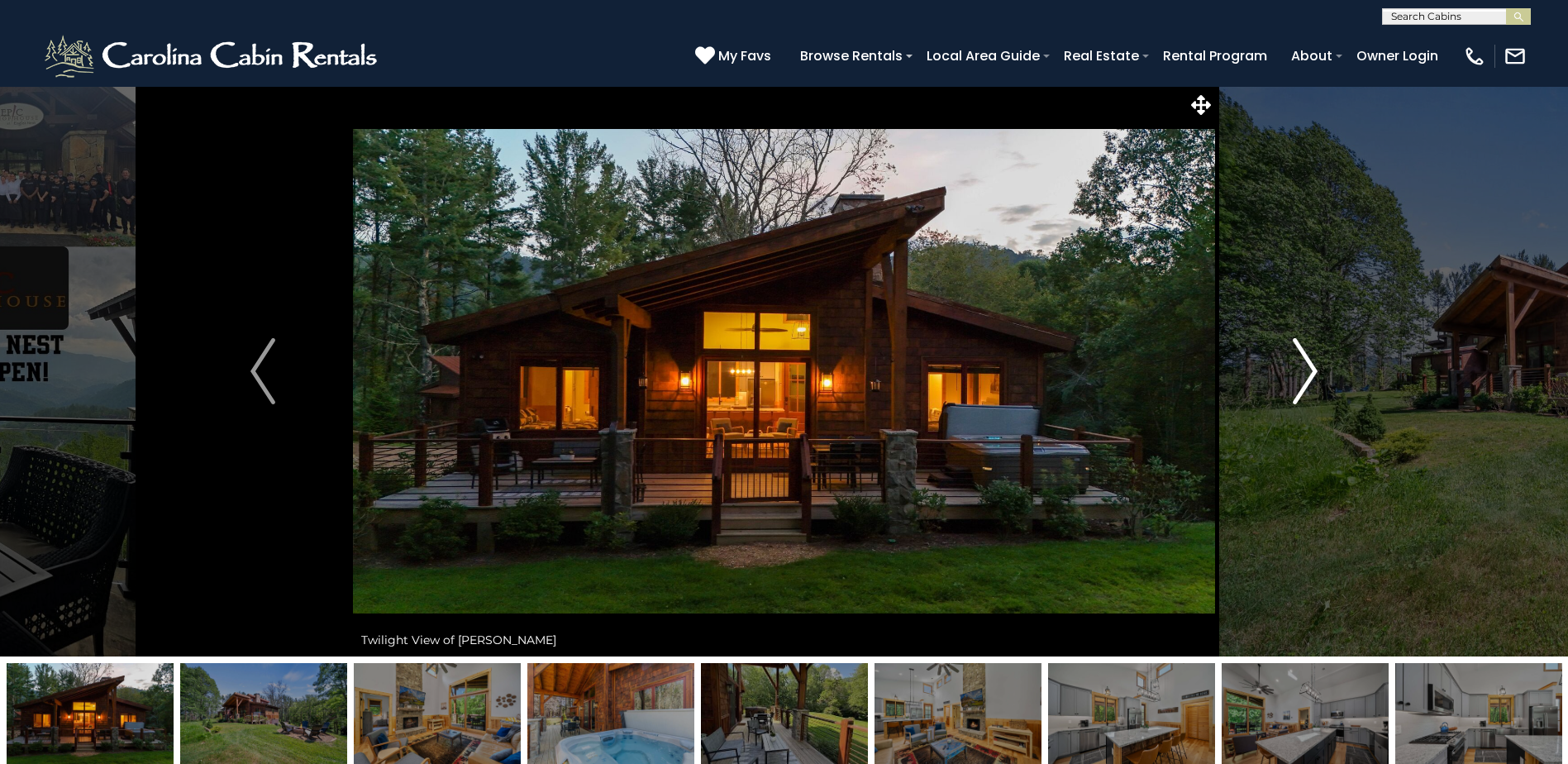
click at [1288, 356] on button "Next" at bounding box center [1306, 370] width 180 height 570
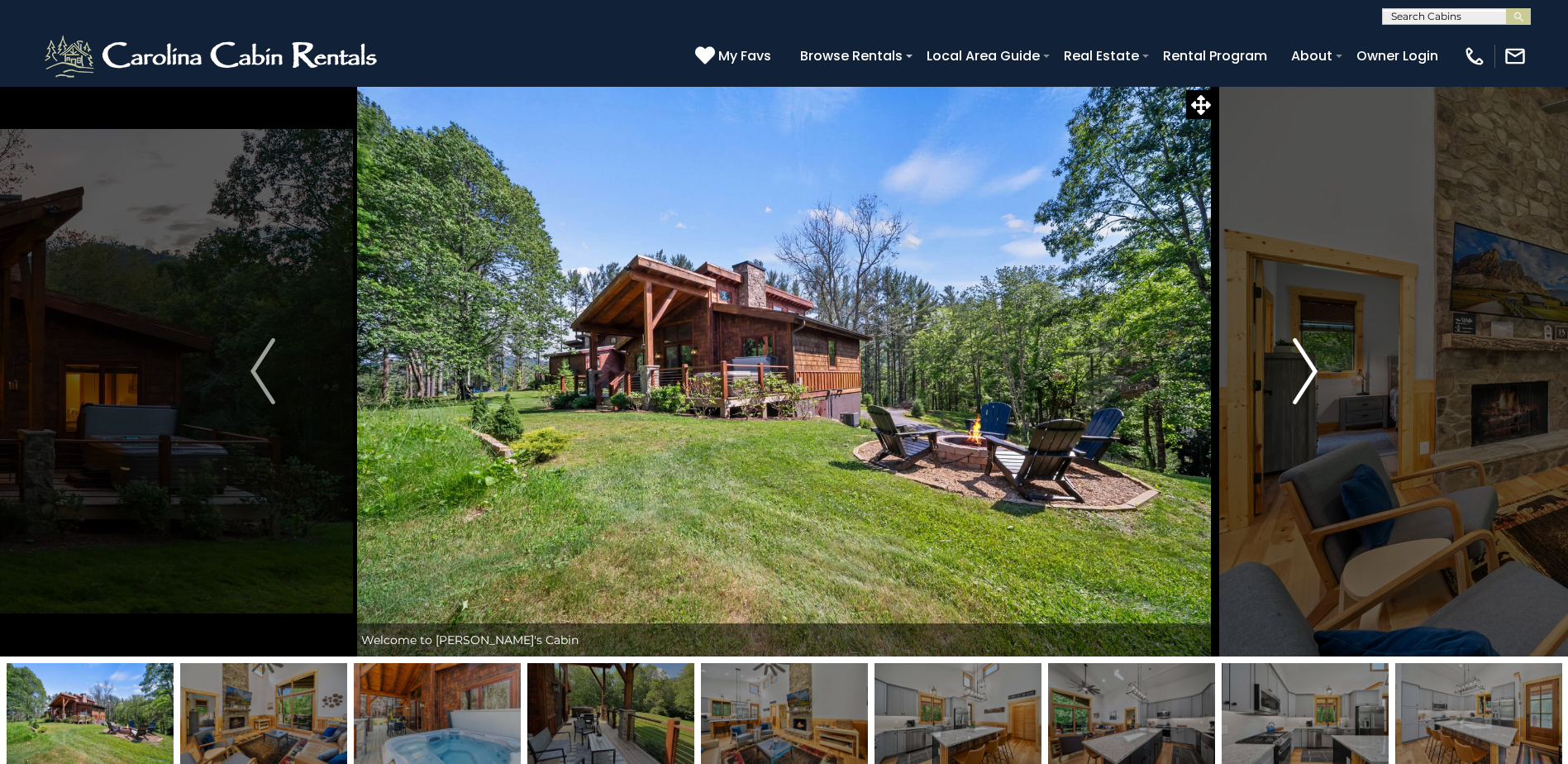
click at [1288, 356] on button "Next" at bounding box center [1306, 370] width 180 height 570
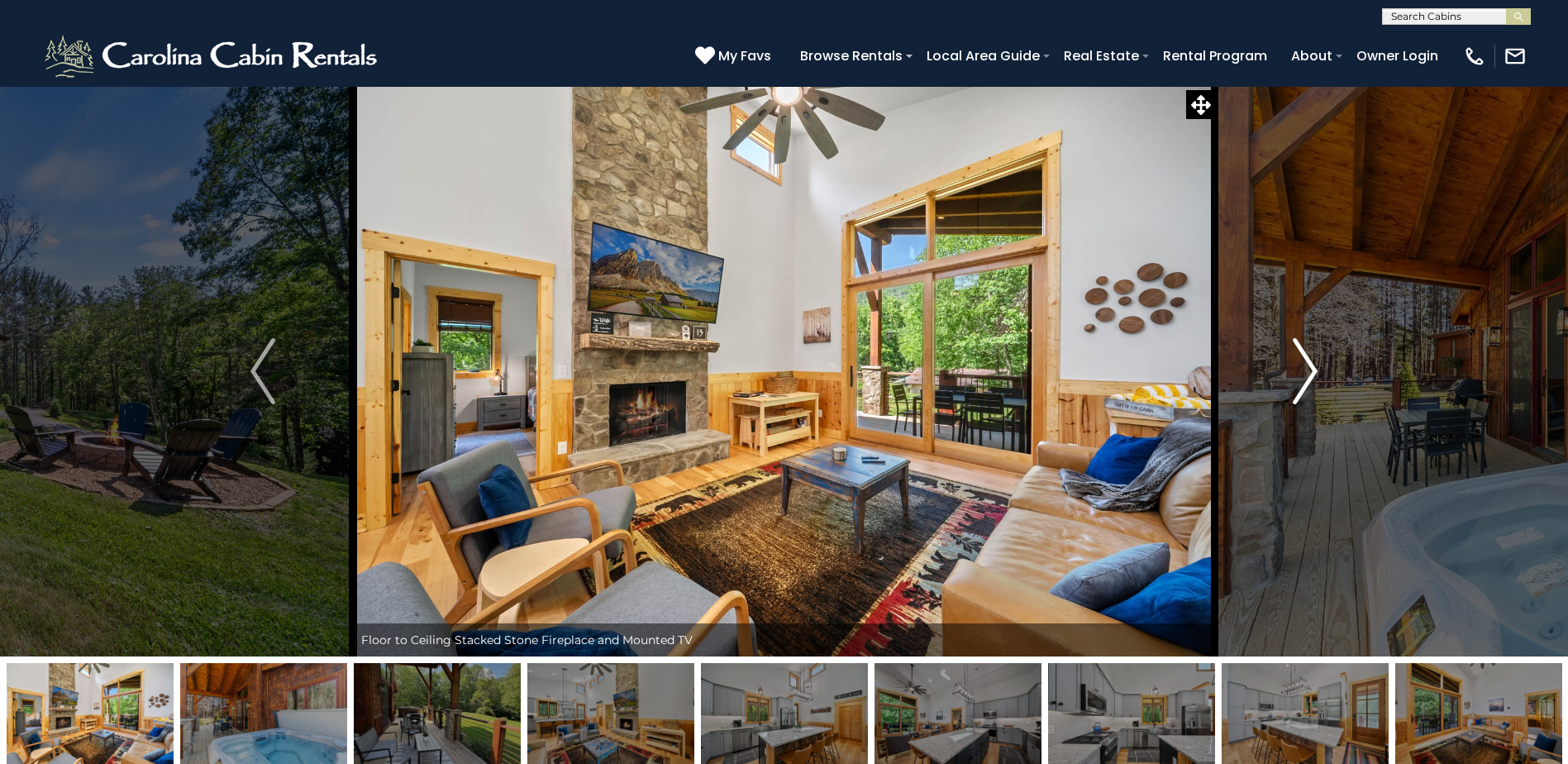
click at [1288, 356] on button "Next" at bounding box center [1306, 370] width 180 height 570
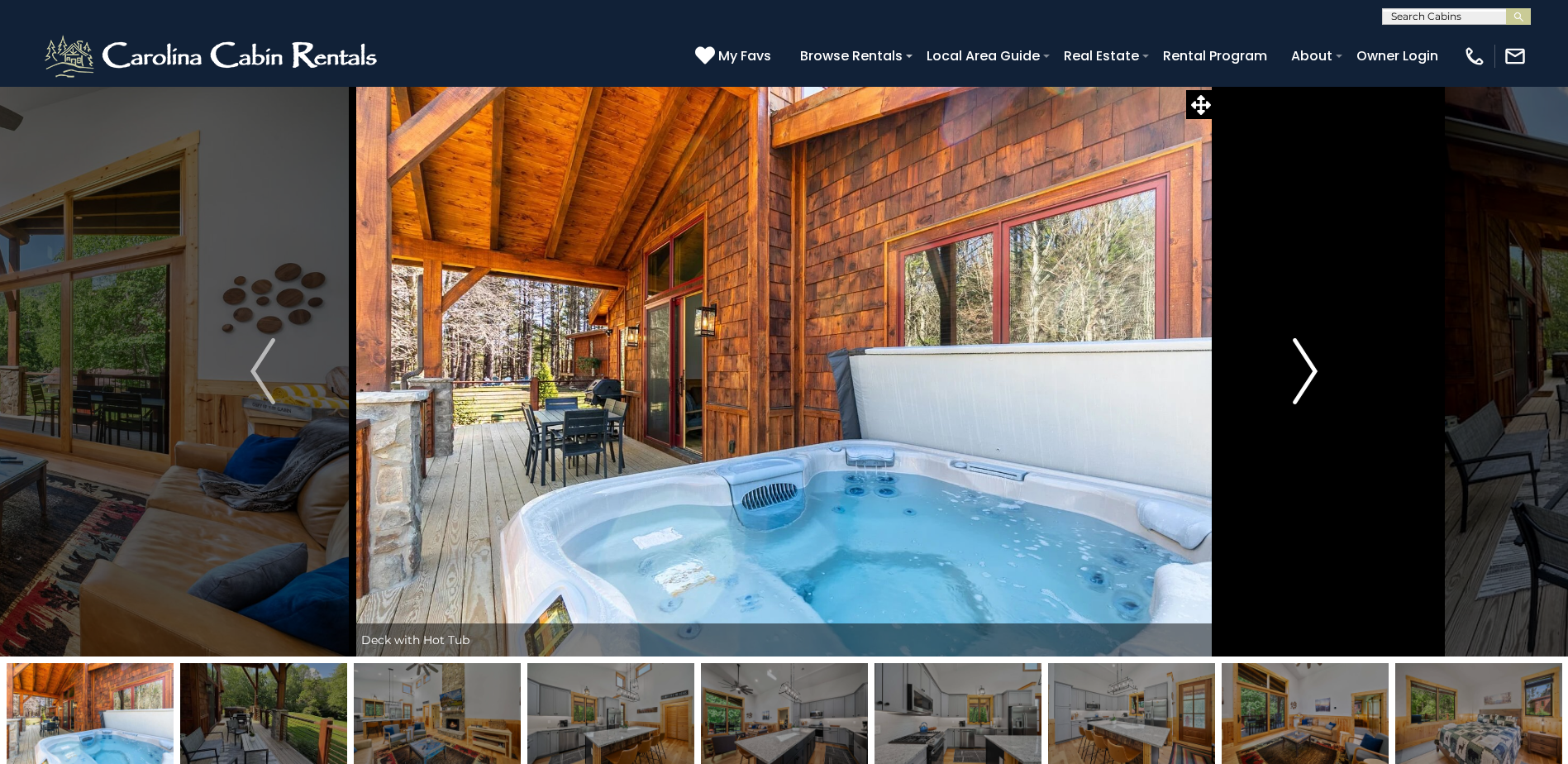
click at [1288, 356] on button "Next" at bounding box center [1306, 370] width 180 height 570
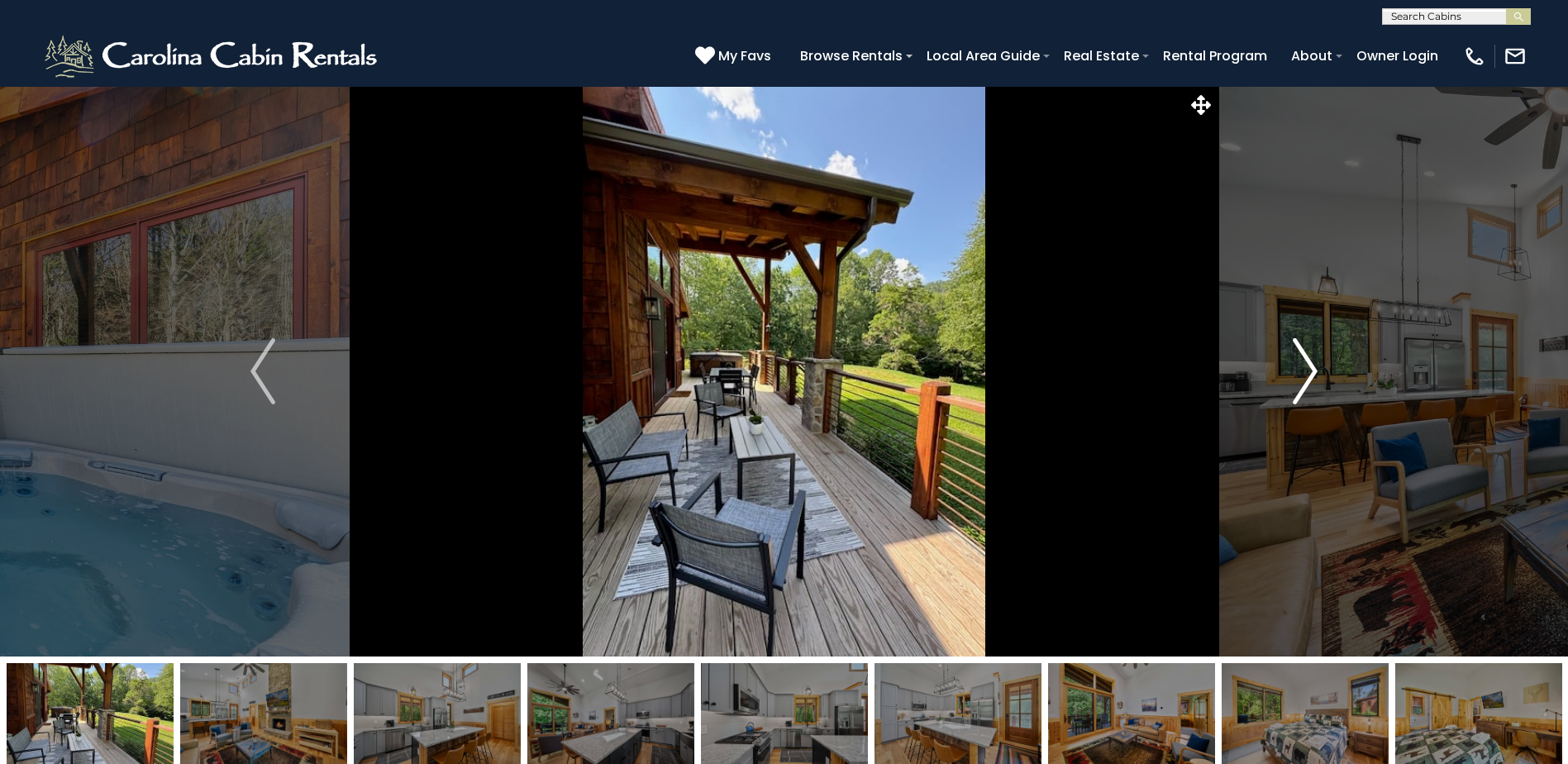
click at [1288, 356] on button "Next" at bounding box center [1306, 370] width 180 height 570
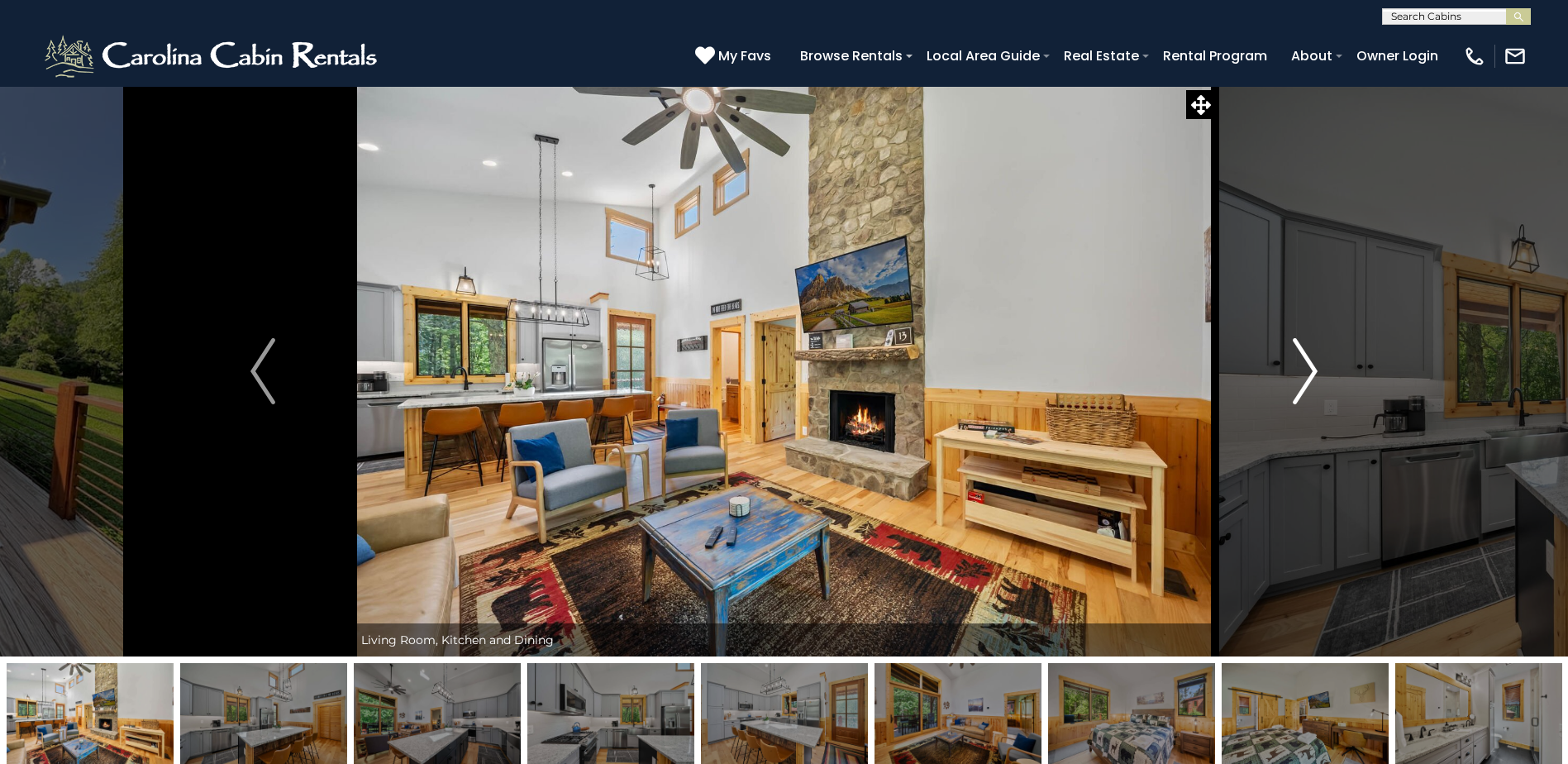
click at [1288, 356] on button "Next" at bounding box center [1306, 370] width 180 height 570
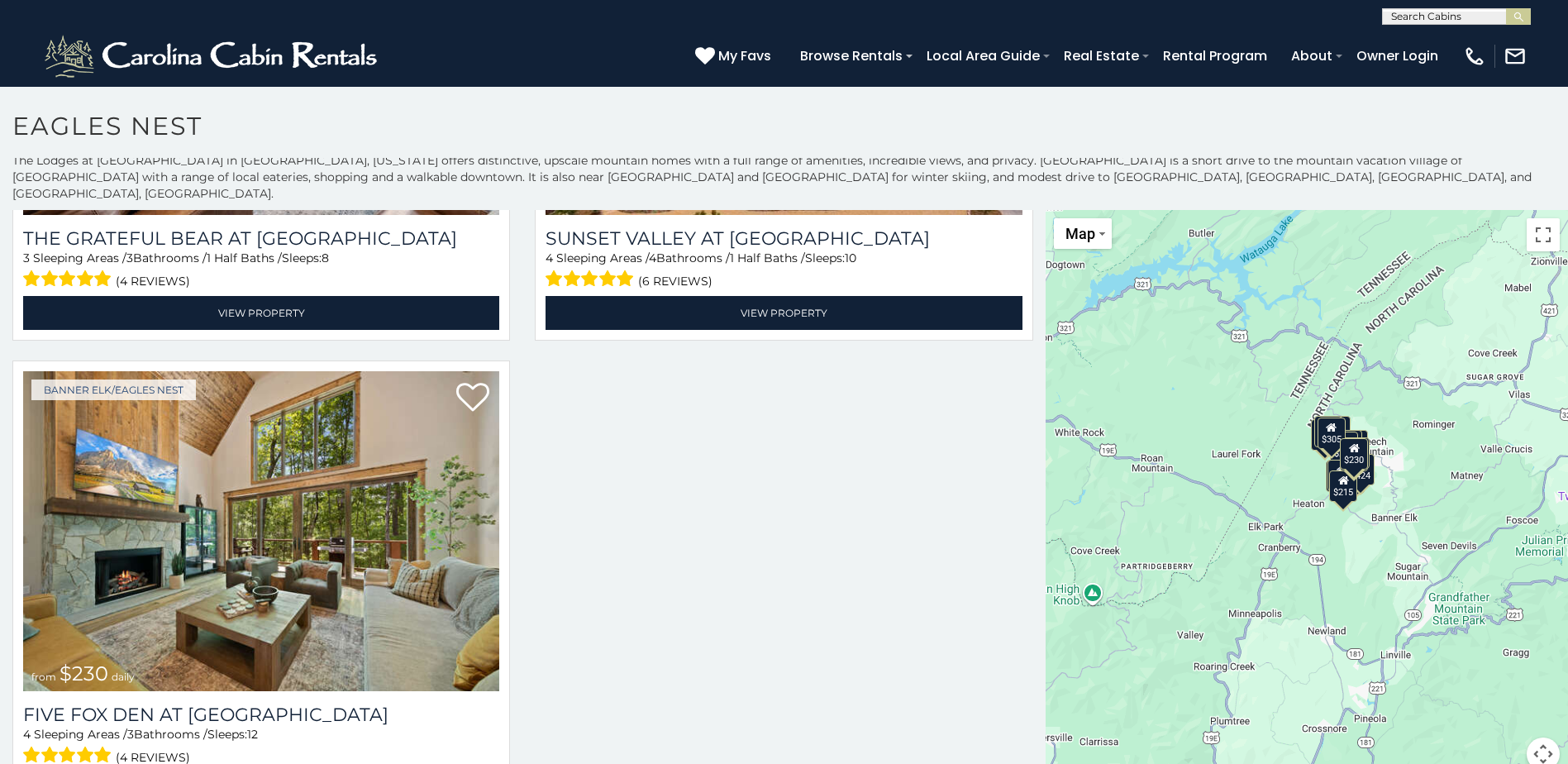
scroll to position [7, 0]
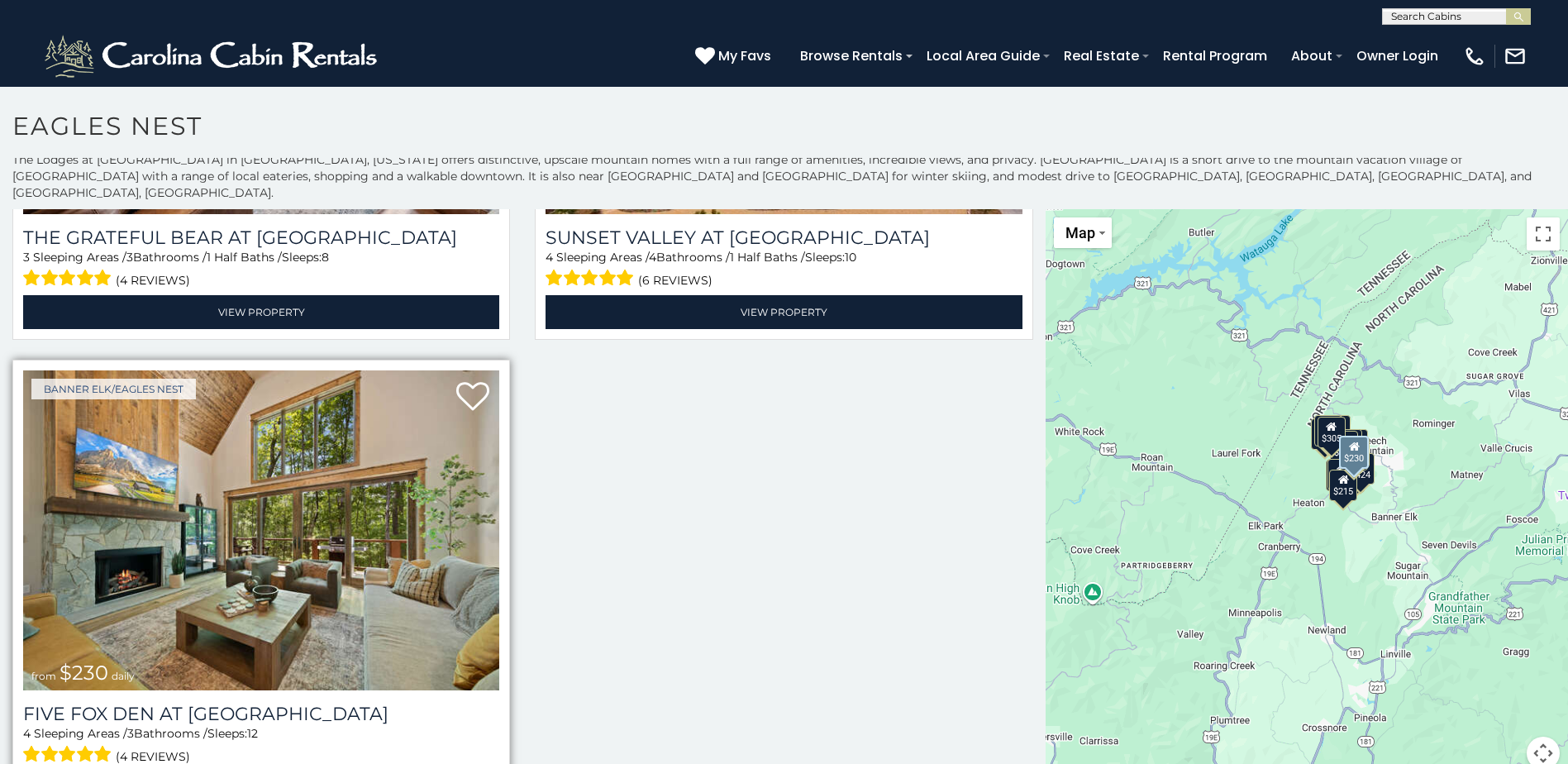
click at [275, 477] on img at bounding box center [261, 530] width 476 height 319
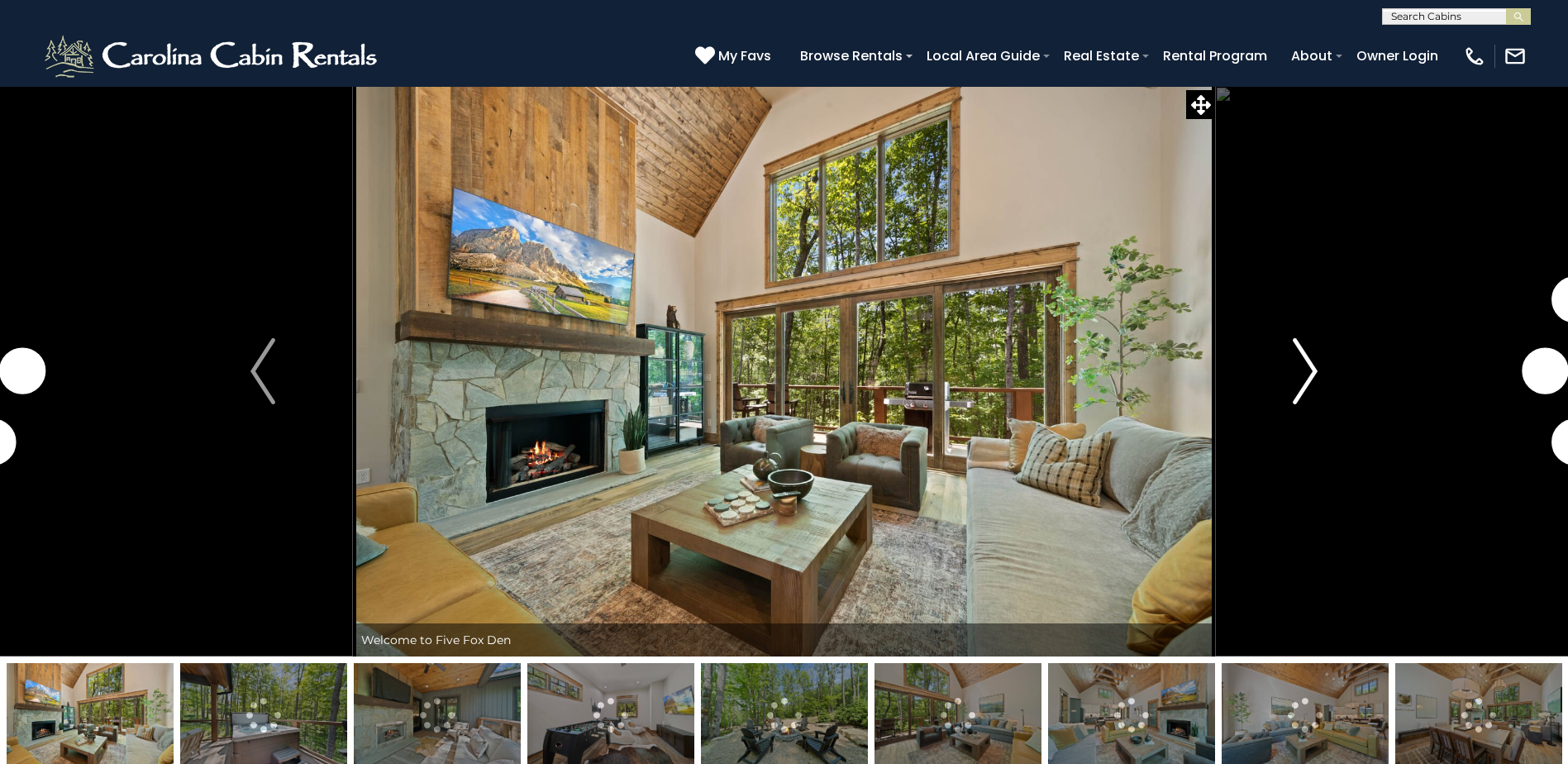
click at [1353, 388] on button "Next" at bounding box center [1306, 370] width 180 height 570
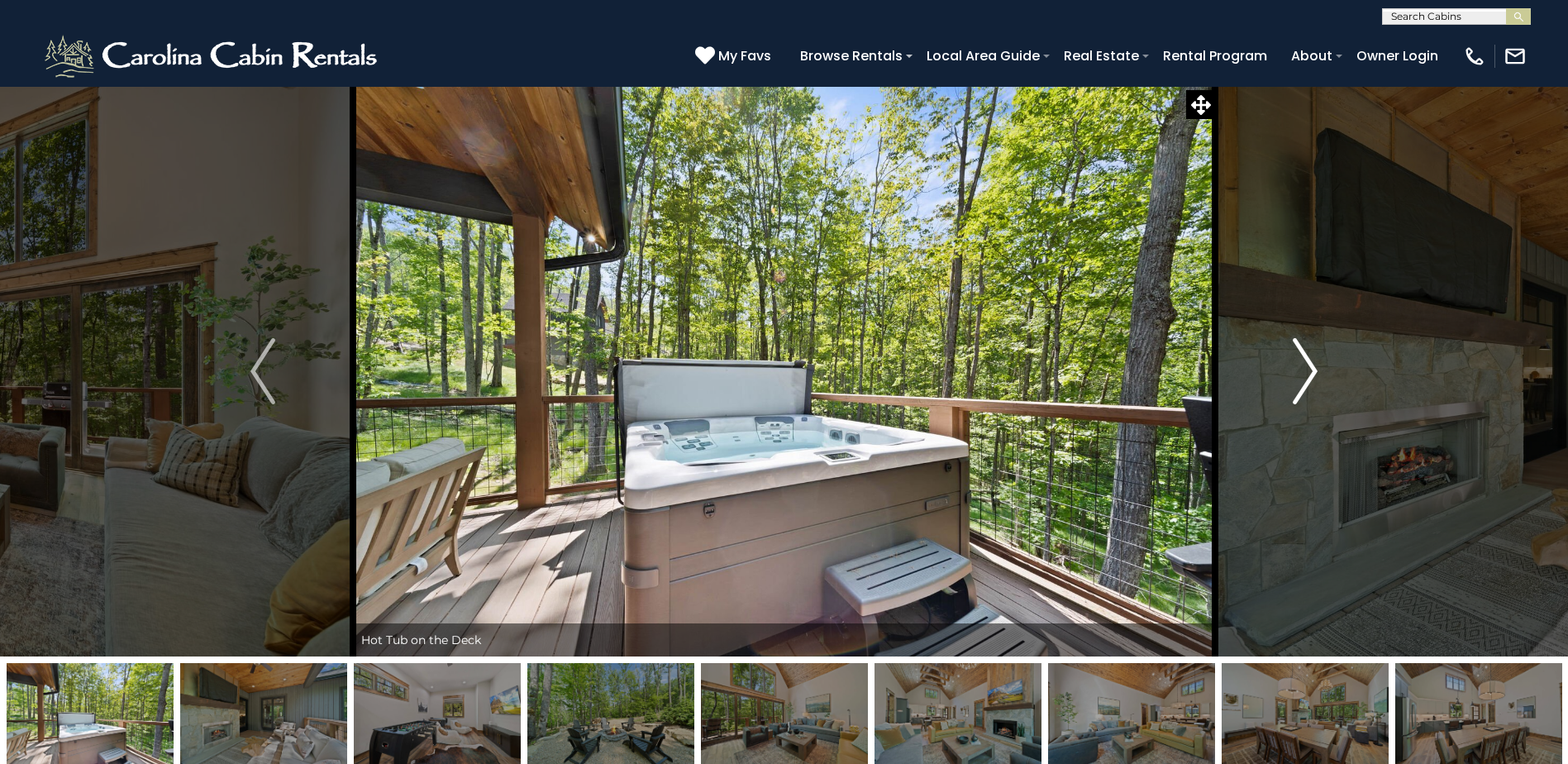
click at [1293, 354] on img "Next" at bounding box center [1305, 370] width 25 height 66
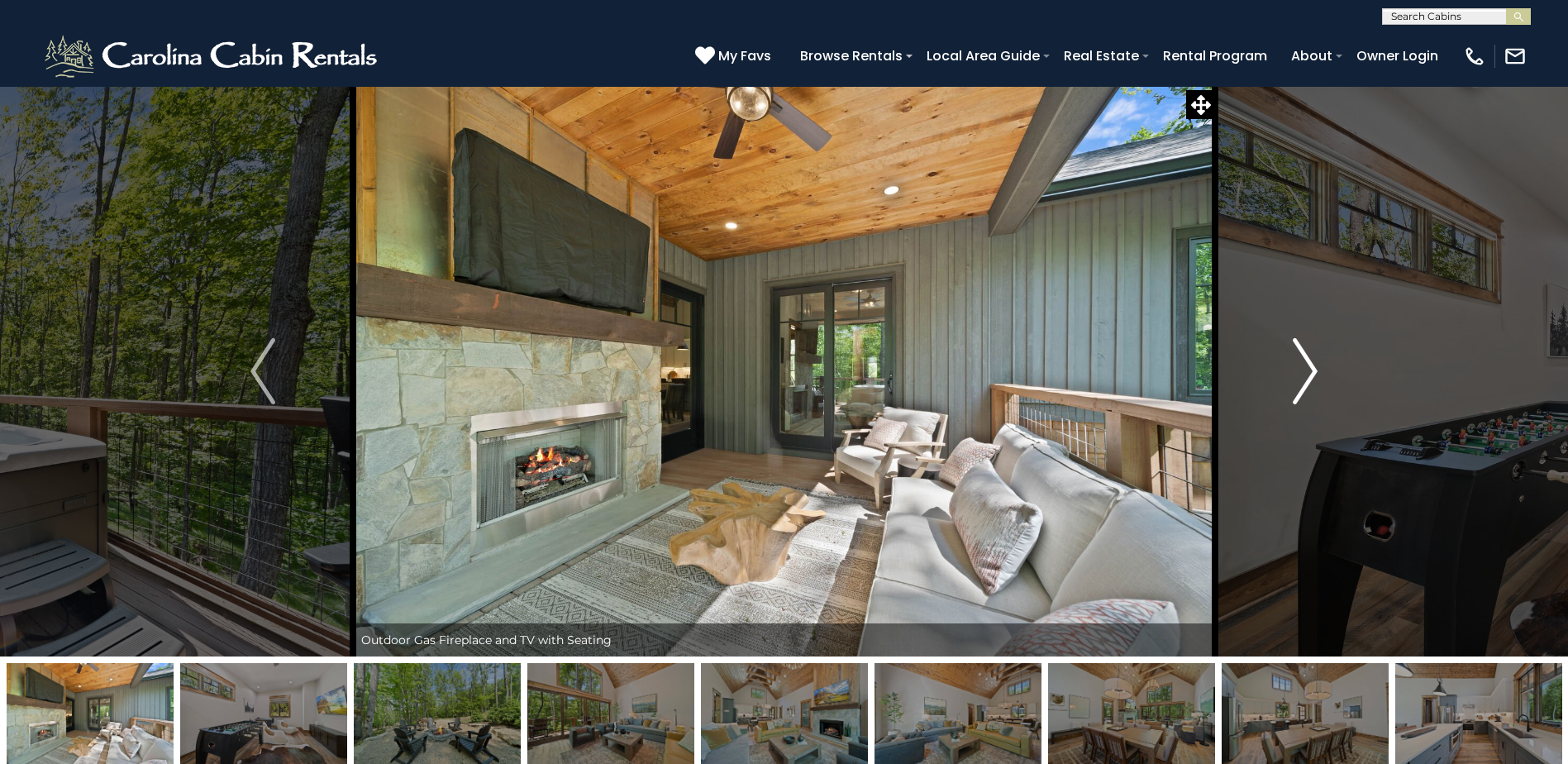
click at [1306, 351] on img "Next" at bounding box center [1305, 370] width 25 height 66
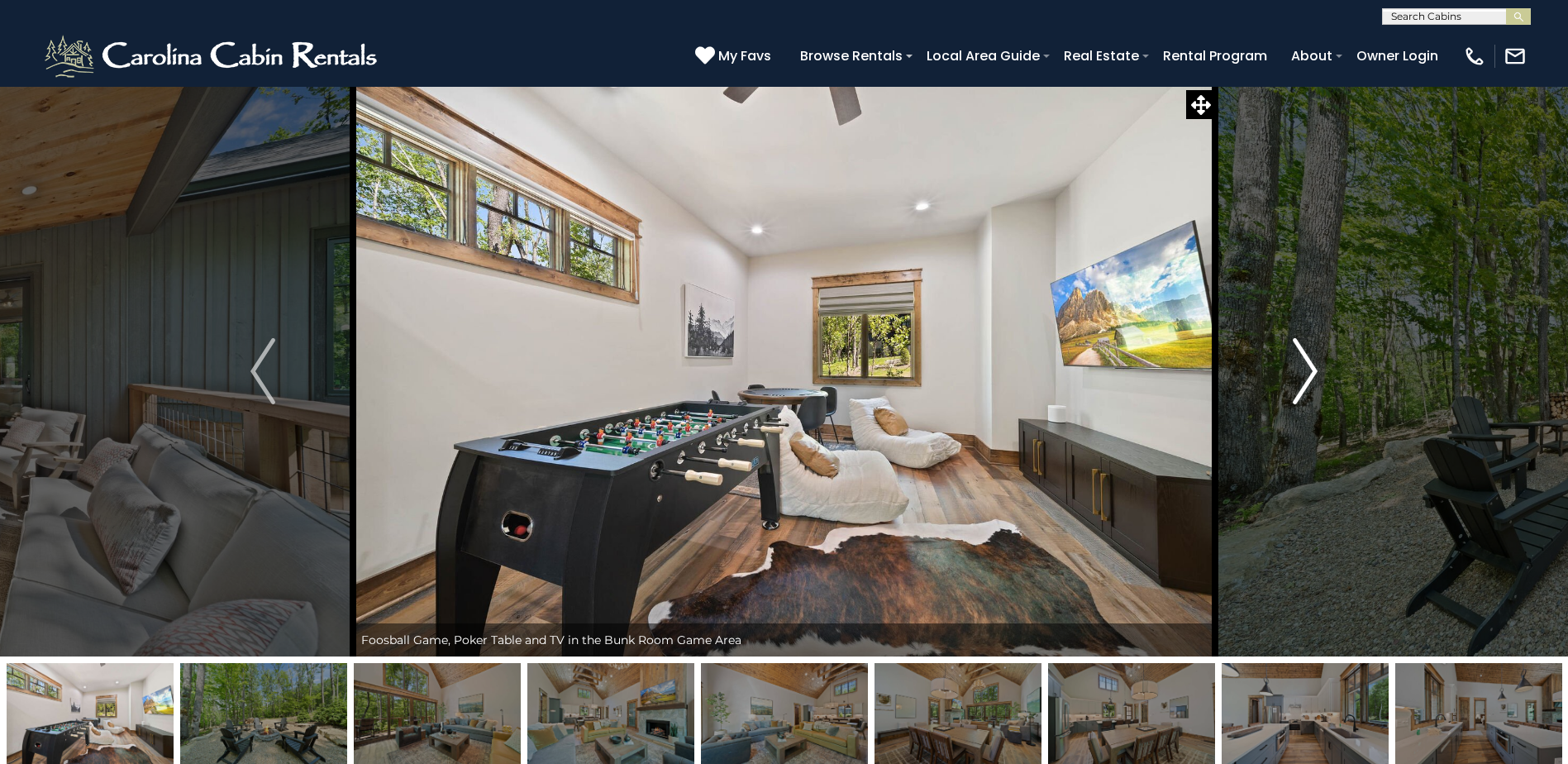
click at [1293, 365] on img "Next" at bounding box center [1305, 370] width 25 height 66
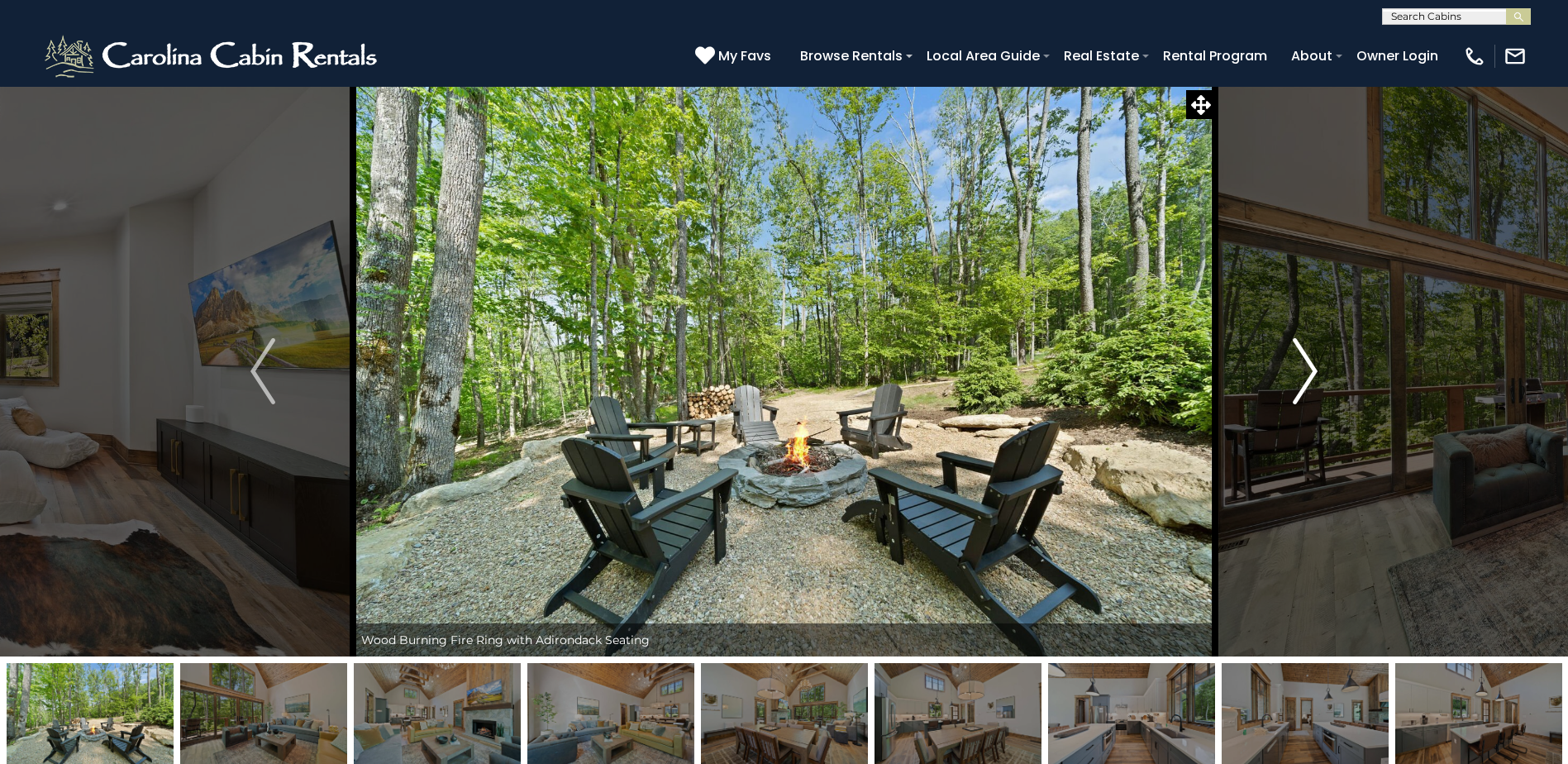
click at [1301, 365] on img "Next" at bounding box center [1305, 370] width 25 height 66
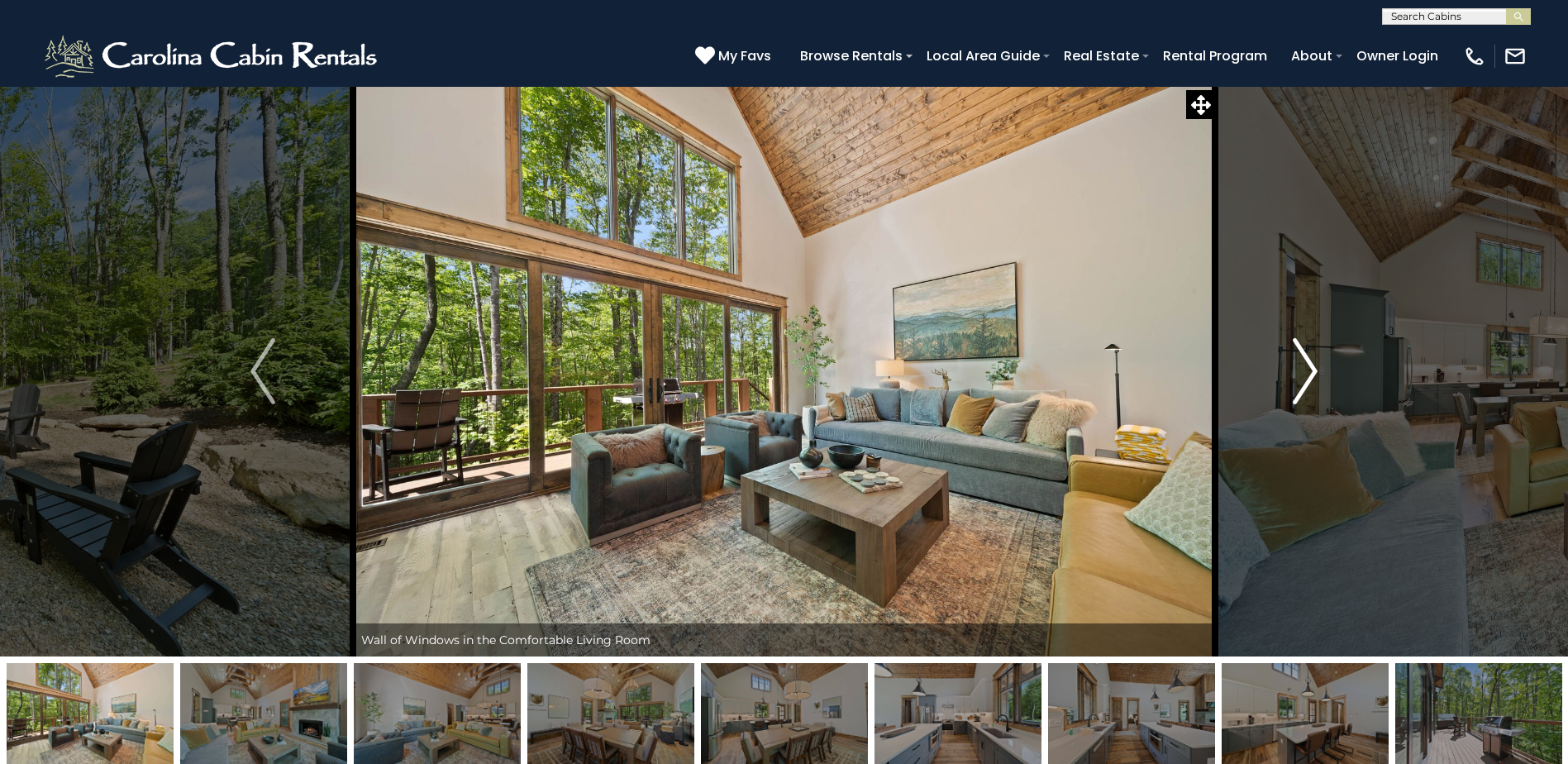
click at [1304, 364] on img "Next" at bounding box center [1305, 370] width 25 height 66
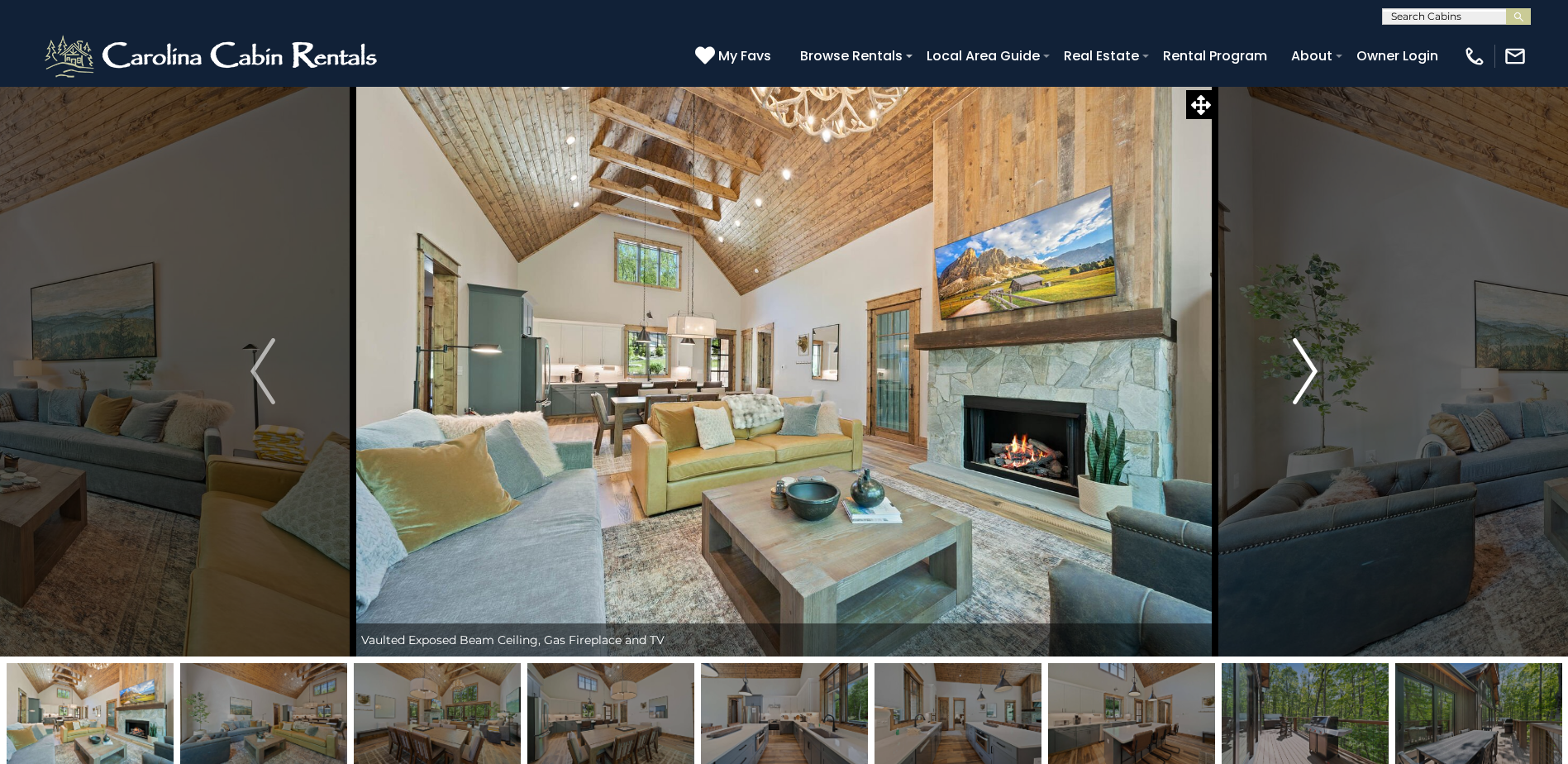
click at [1304, 364] on img "Next" at bounding box center [1305, 370] width 25 height 66
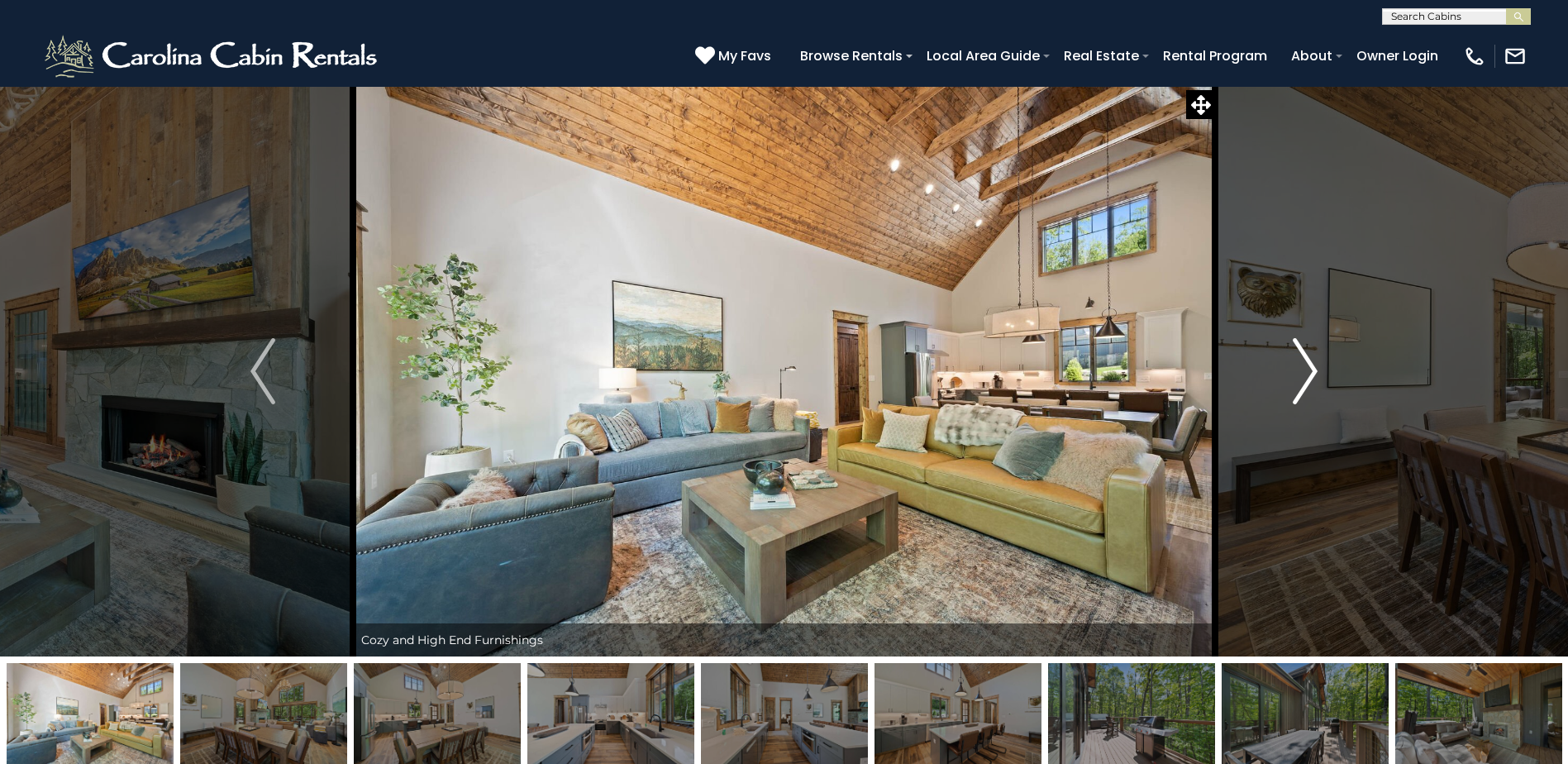
click at [1304, 364] on img "Next" at bounding box center [1305, 370] width 25 height 66
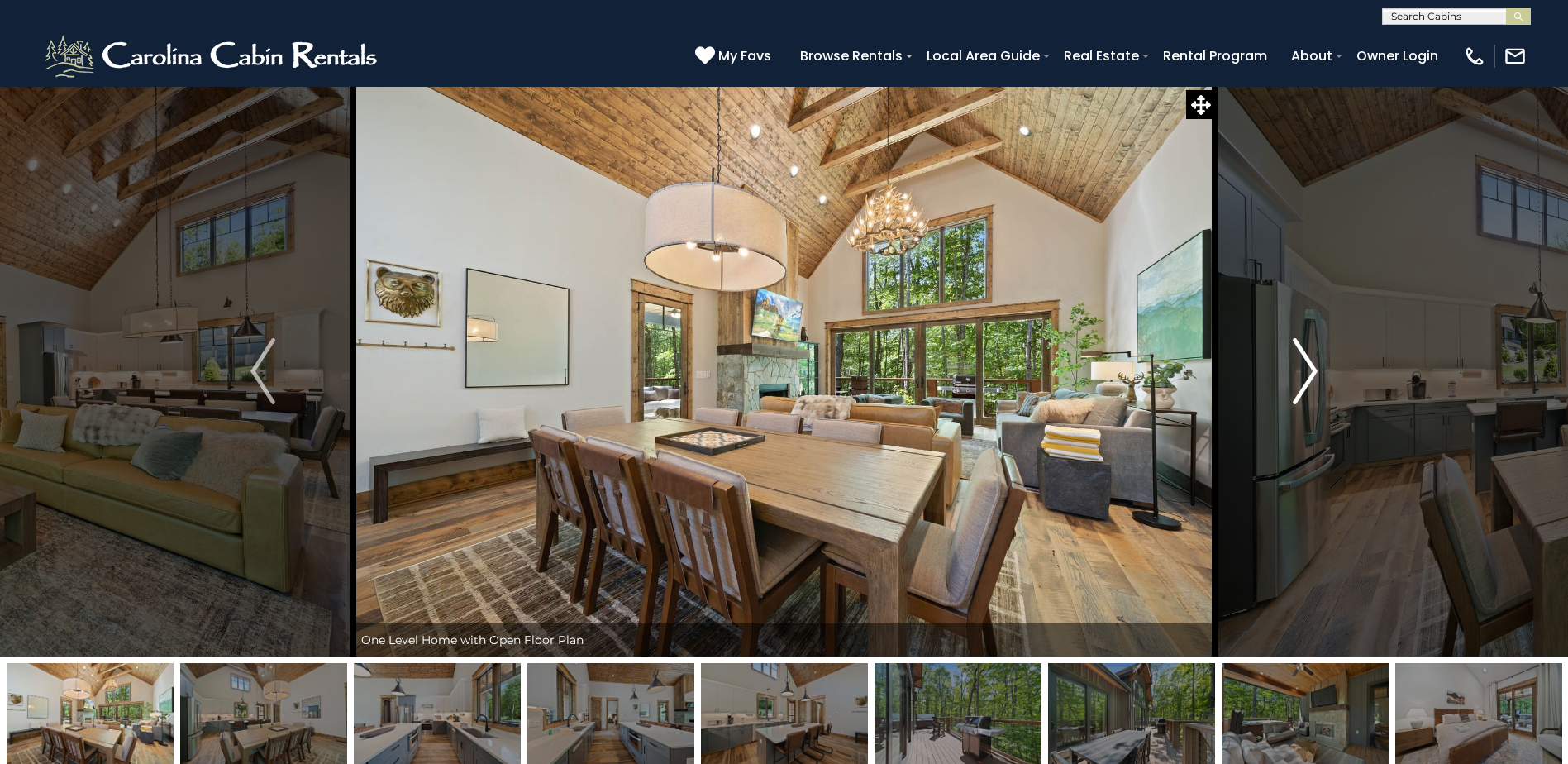
click at [1304, 364] on img "Next" at bounding box center [1305, 370] width 25 height 66
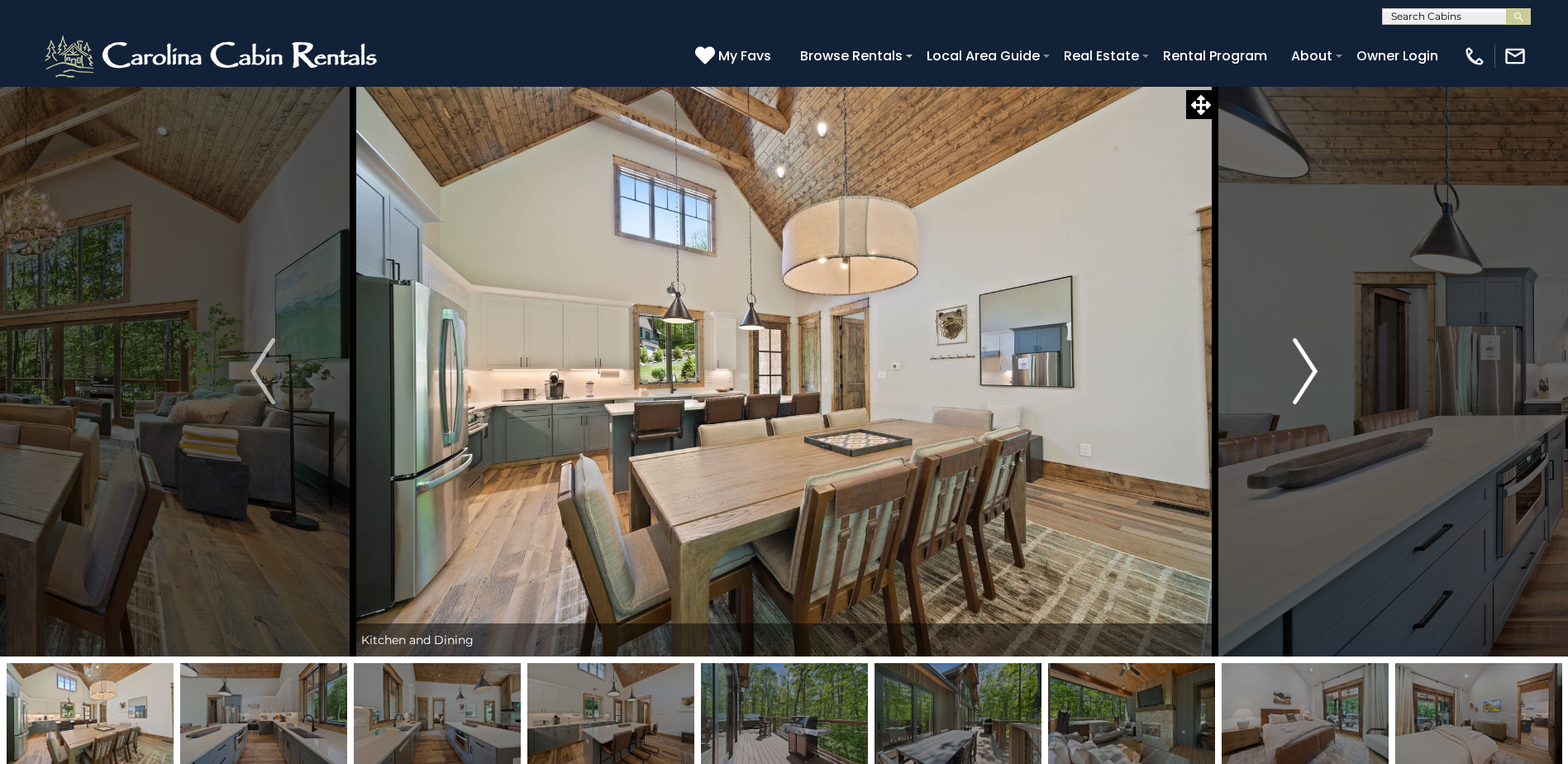
click at [1304, 364] on img "Next" at bounding box center [1305, 370] width 25 height 66
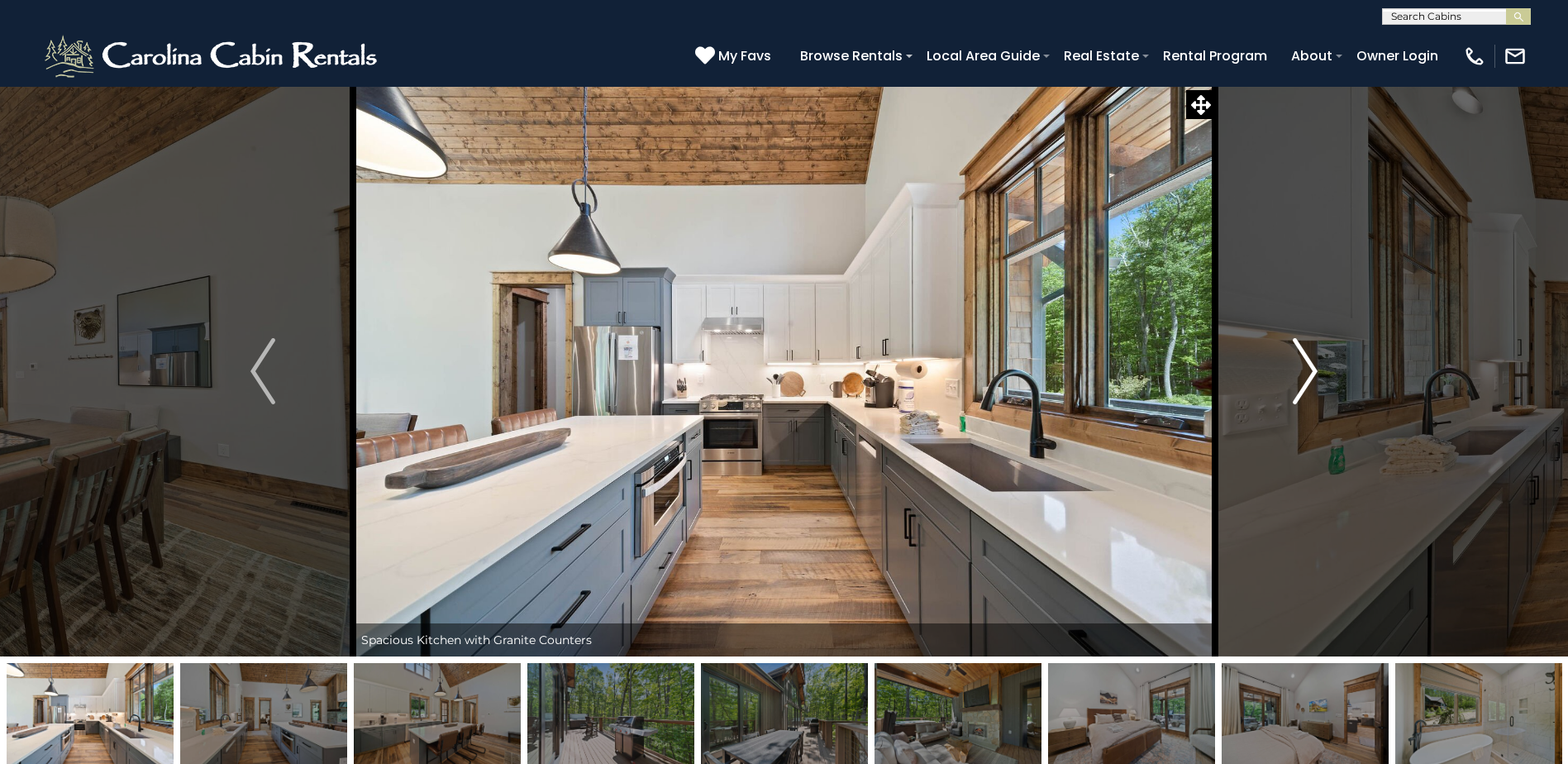
click at [1304, 364] on img "Next" at bounding box center [1305, 370] width 25 height 66
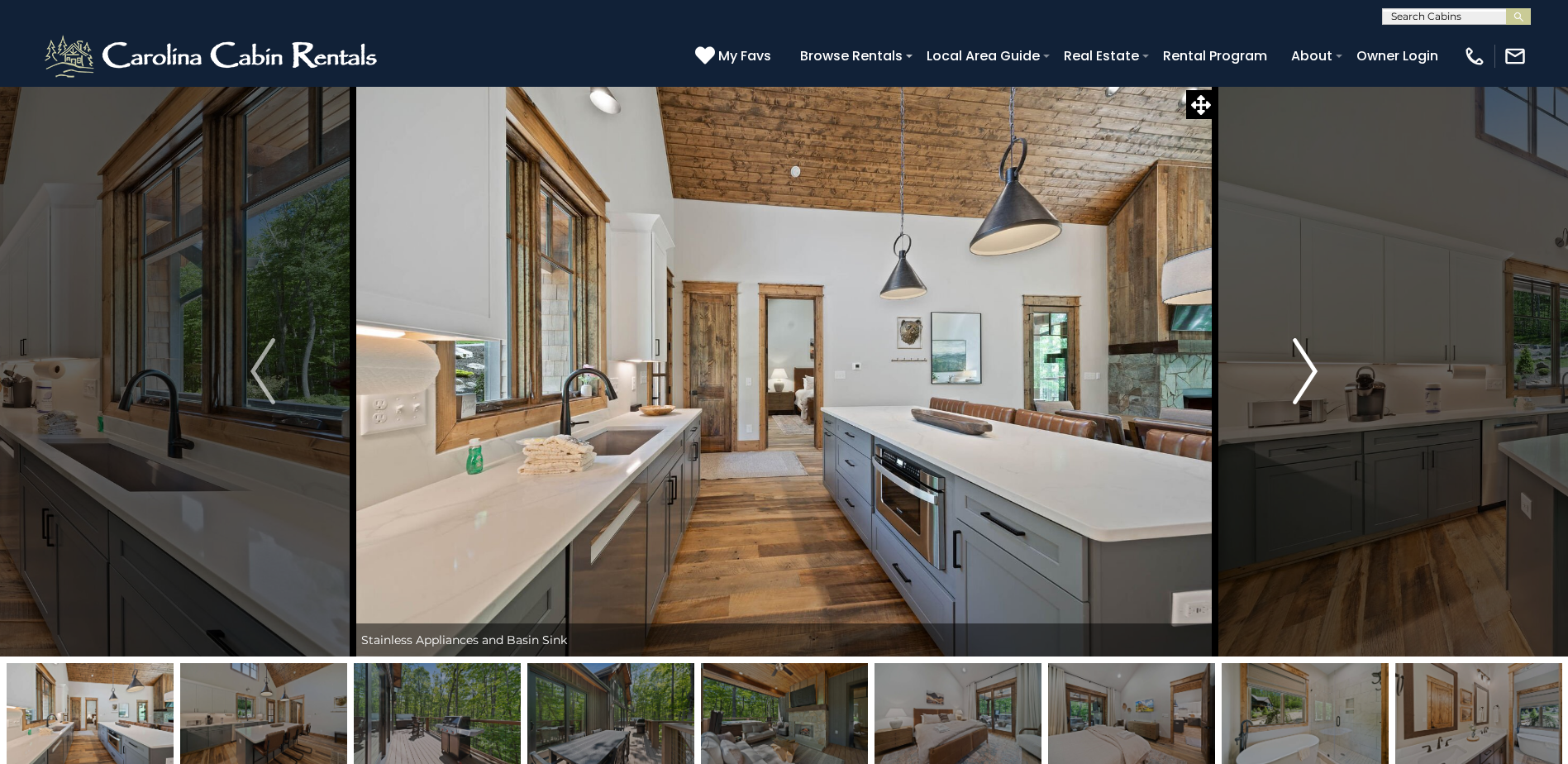
click at [1304, 364] on img "Next" at bounding box center [1305, 370] width 25 height 66
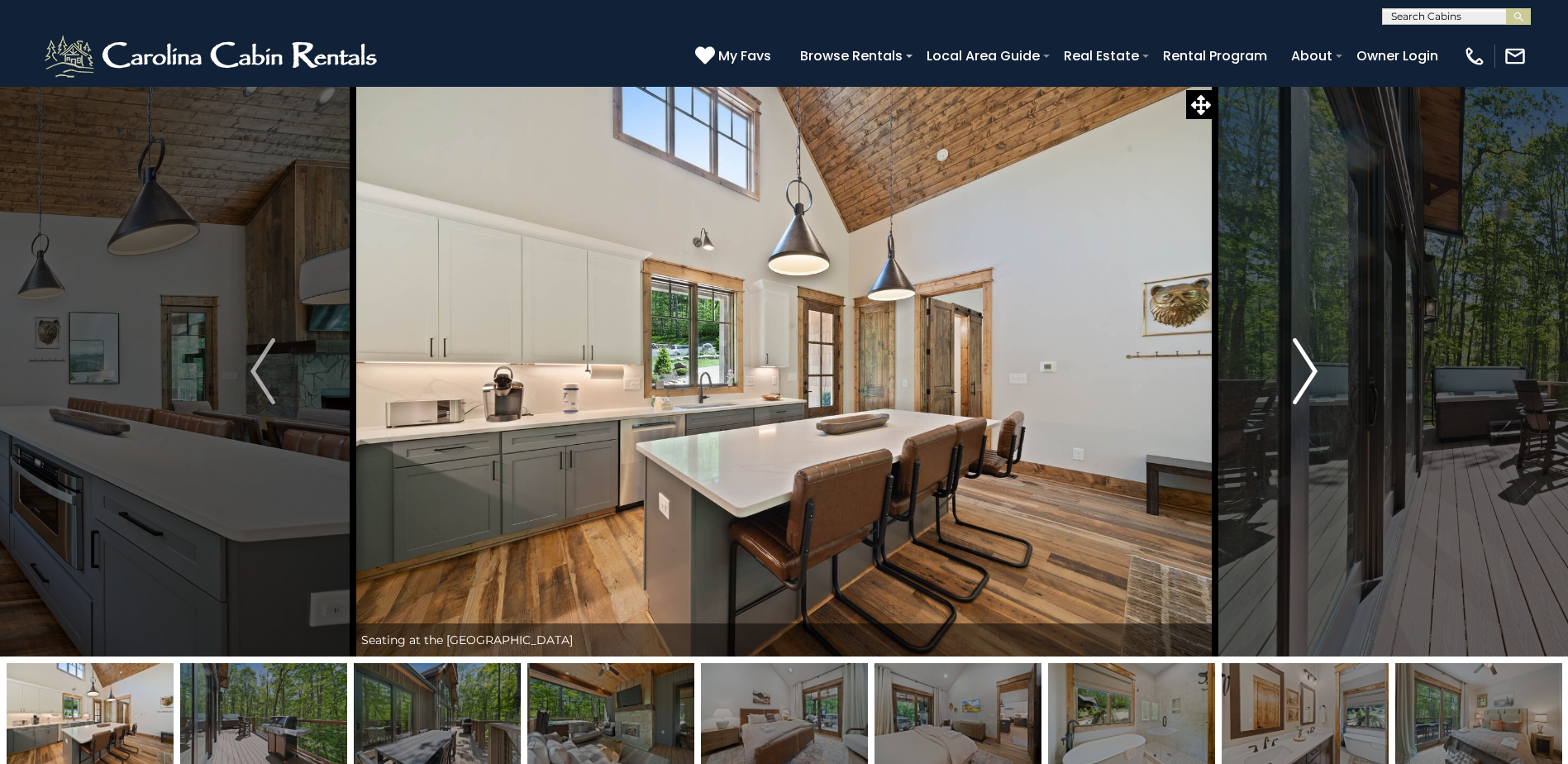
click at [1304, 364] on img "Next" at bounding box center [1305, 370] width 25 height 66
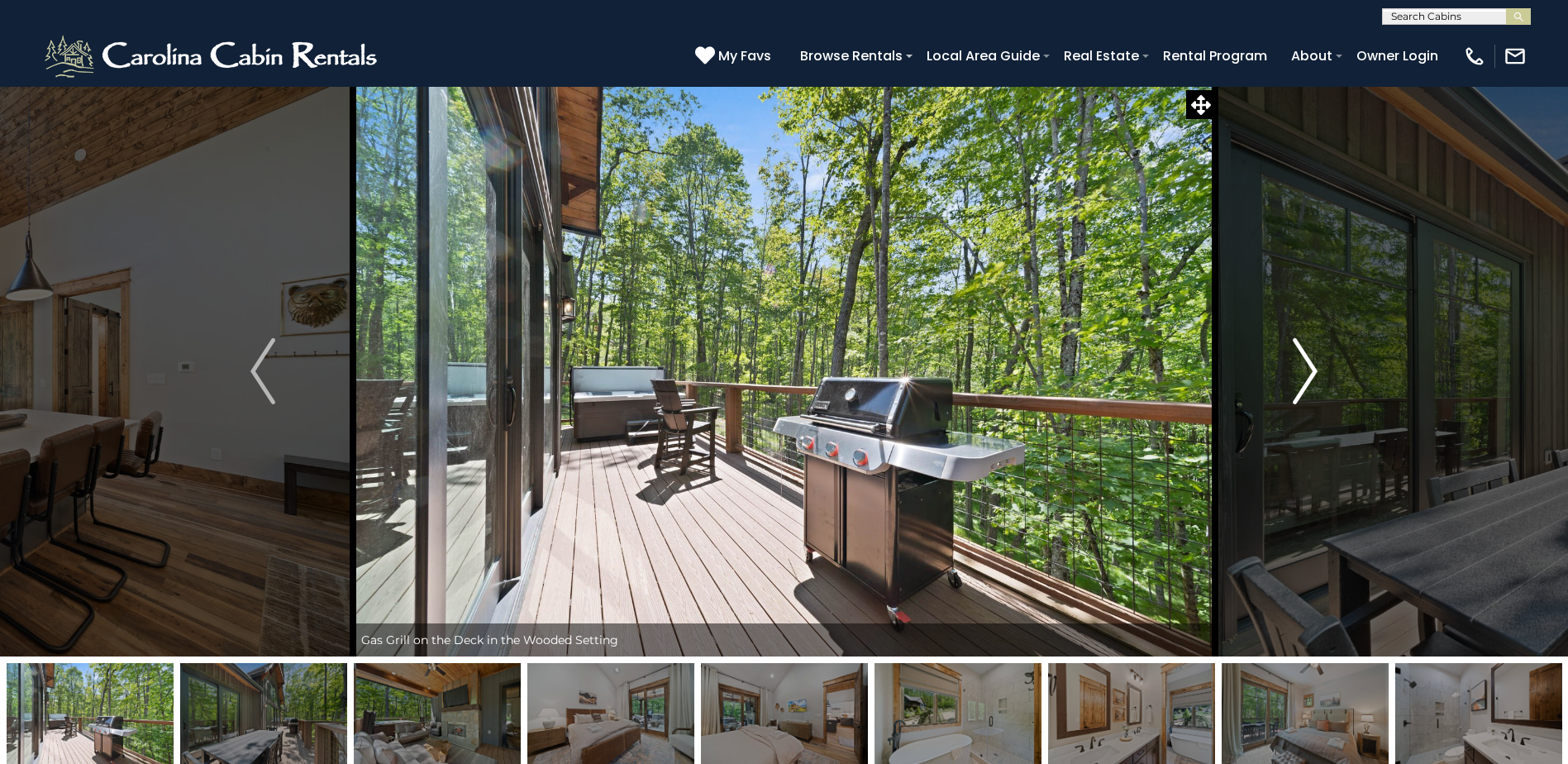
click at [1304, 364] on img "Next" at bounding box center [1305, 370] width 25 height 66
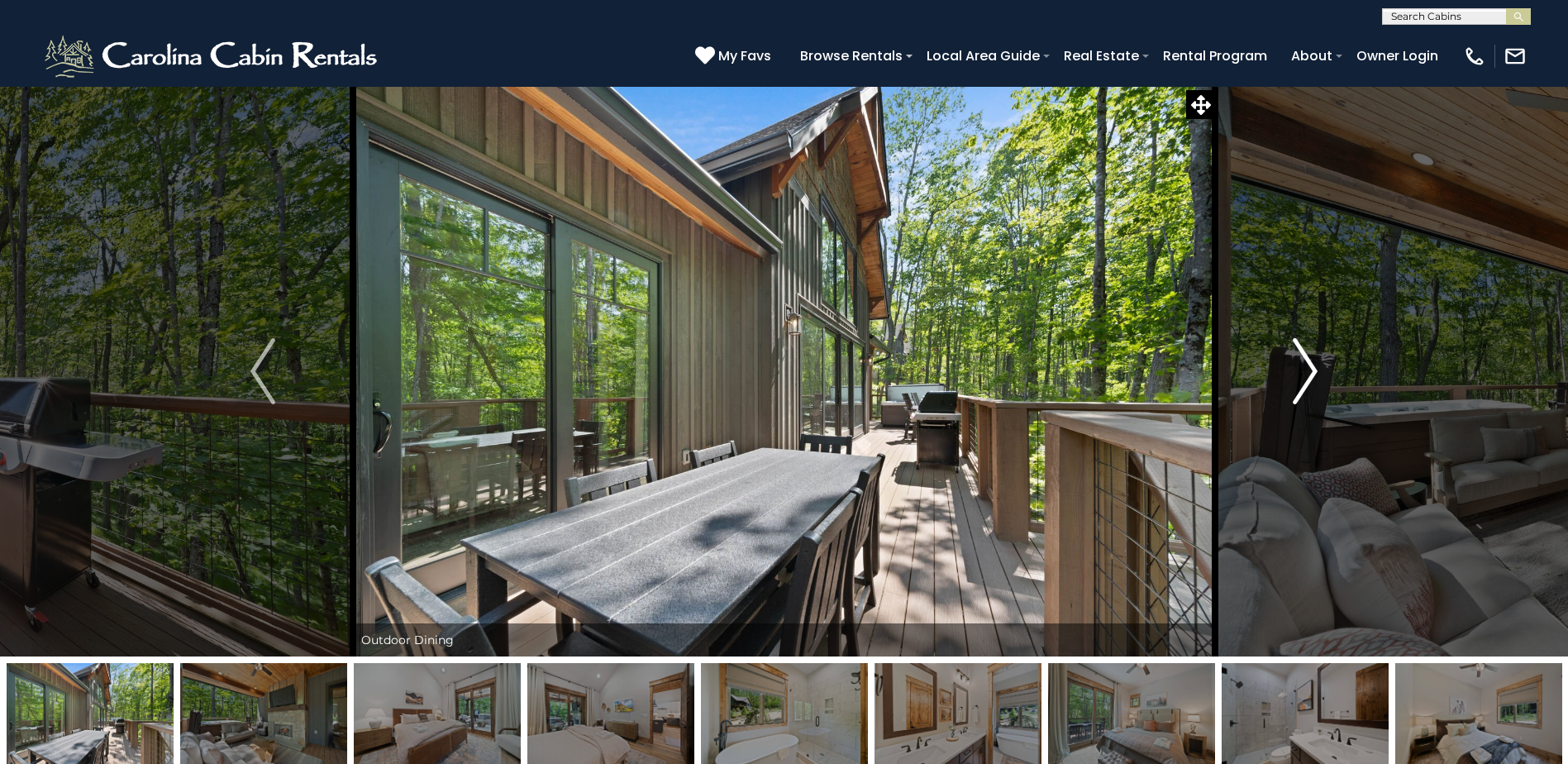
click at [1304, 364] on img "Next" at bounding box center [1305, 370] width 25 height 66
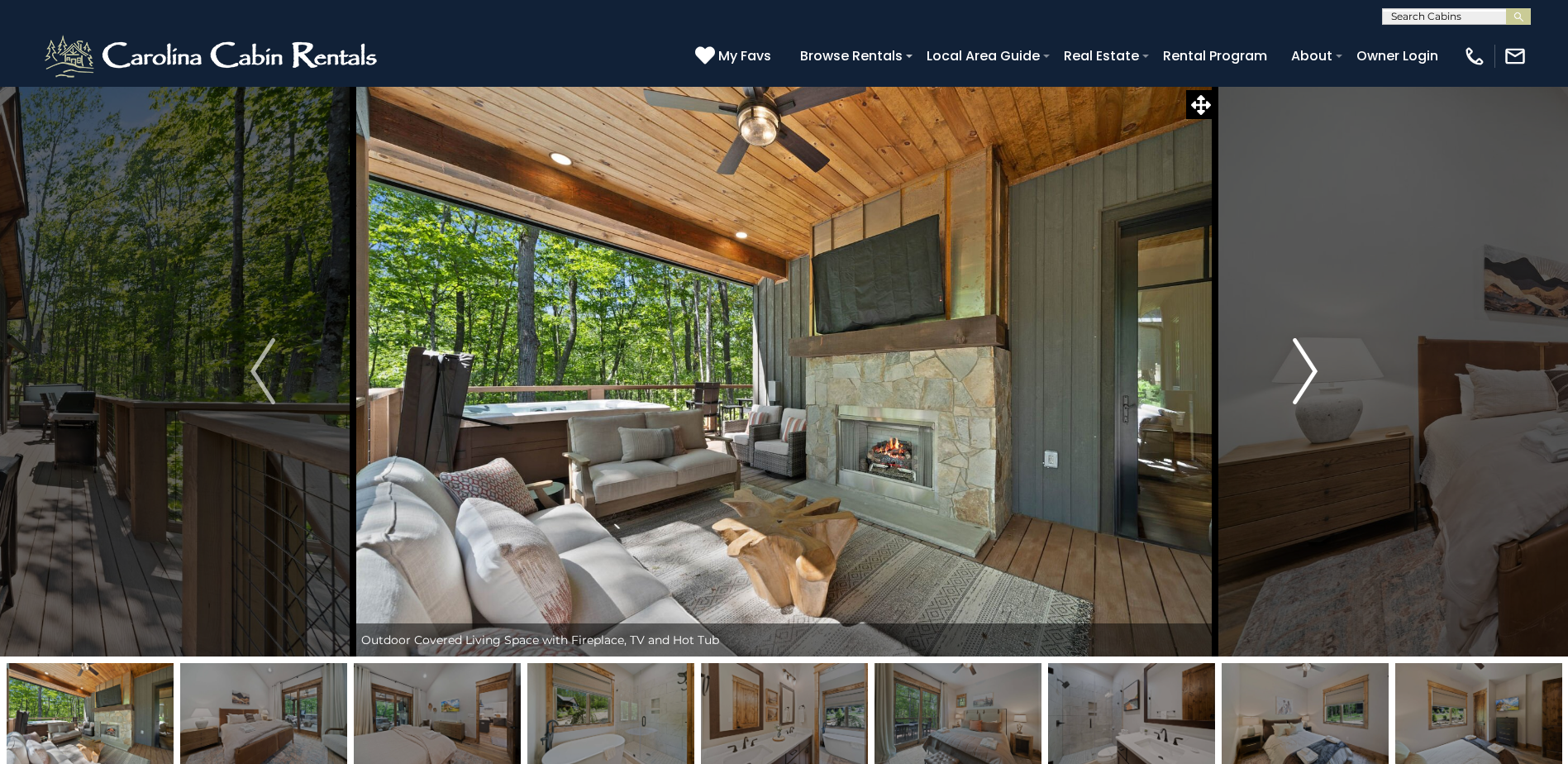
click at [1304, 364] on img "Next" at bounding box center [1305, 370] width 25 height 66
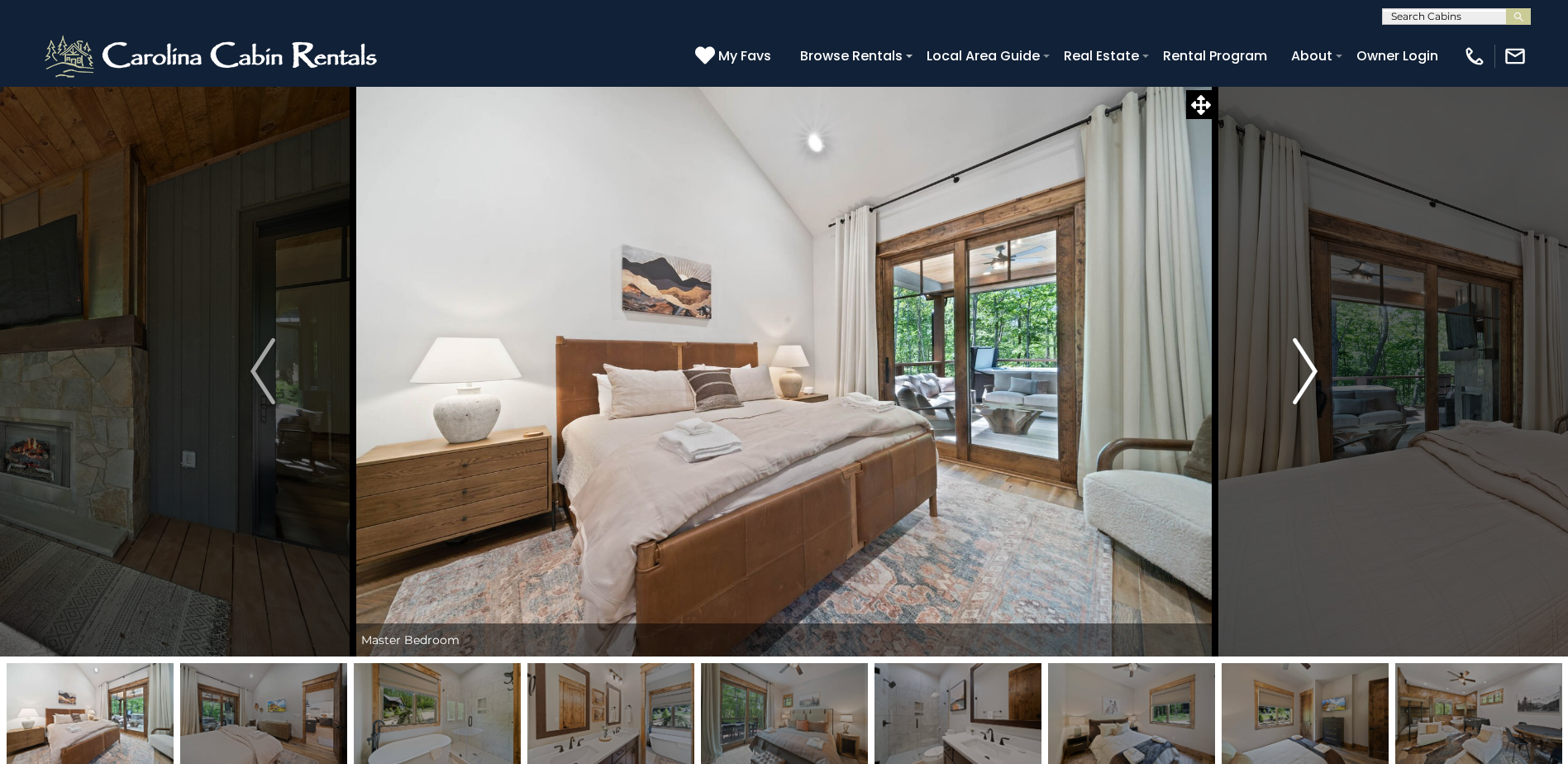
click at [1304, 363] on img "Next" at bounding box center [1305, 370] width 25 height 66
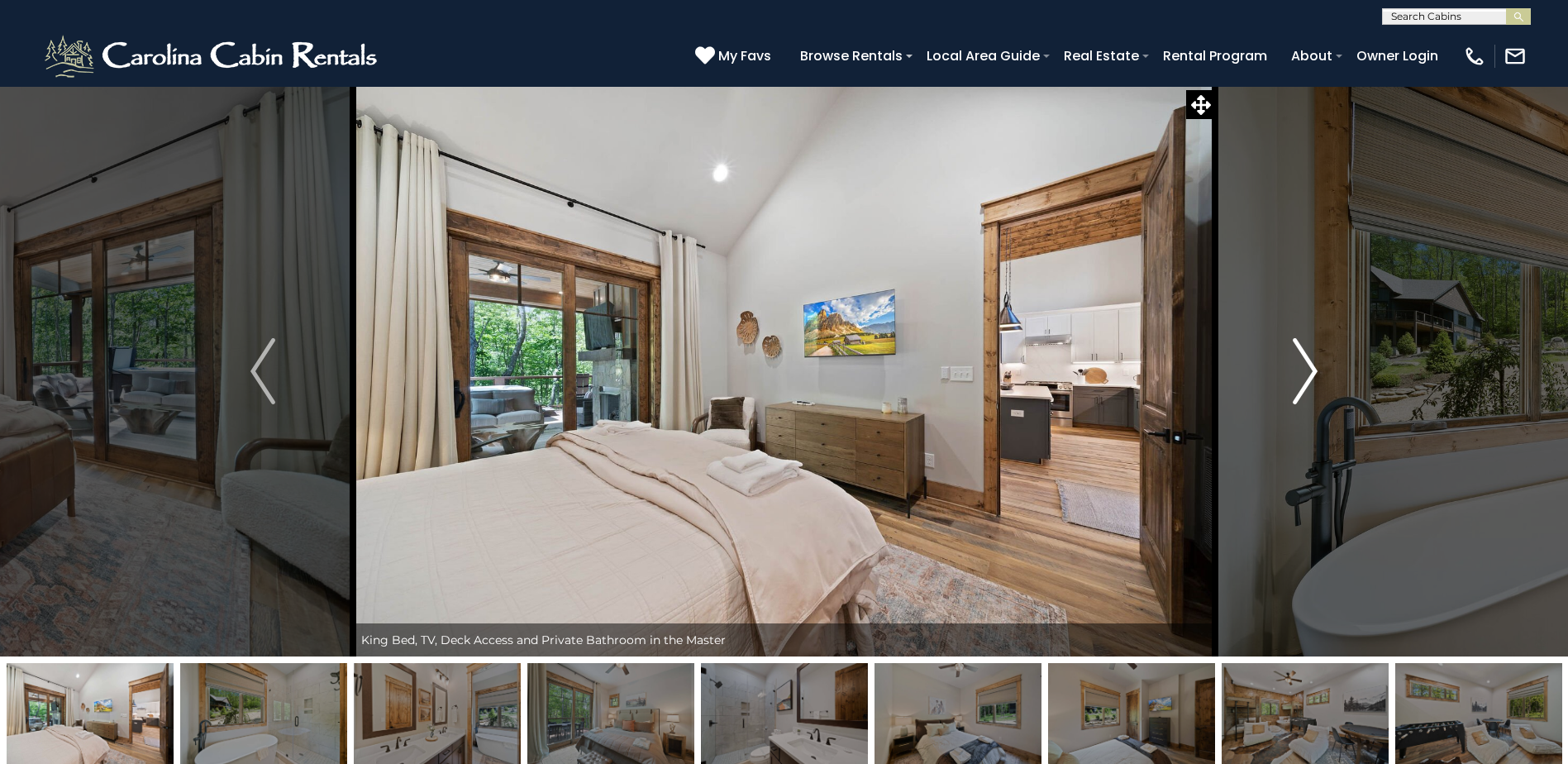
click at [1304, 363] on img "Next" at bounding box center [1305, 370] width 25 height 66
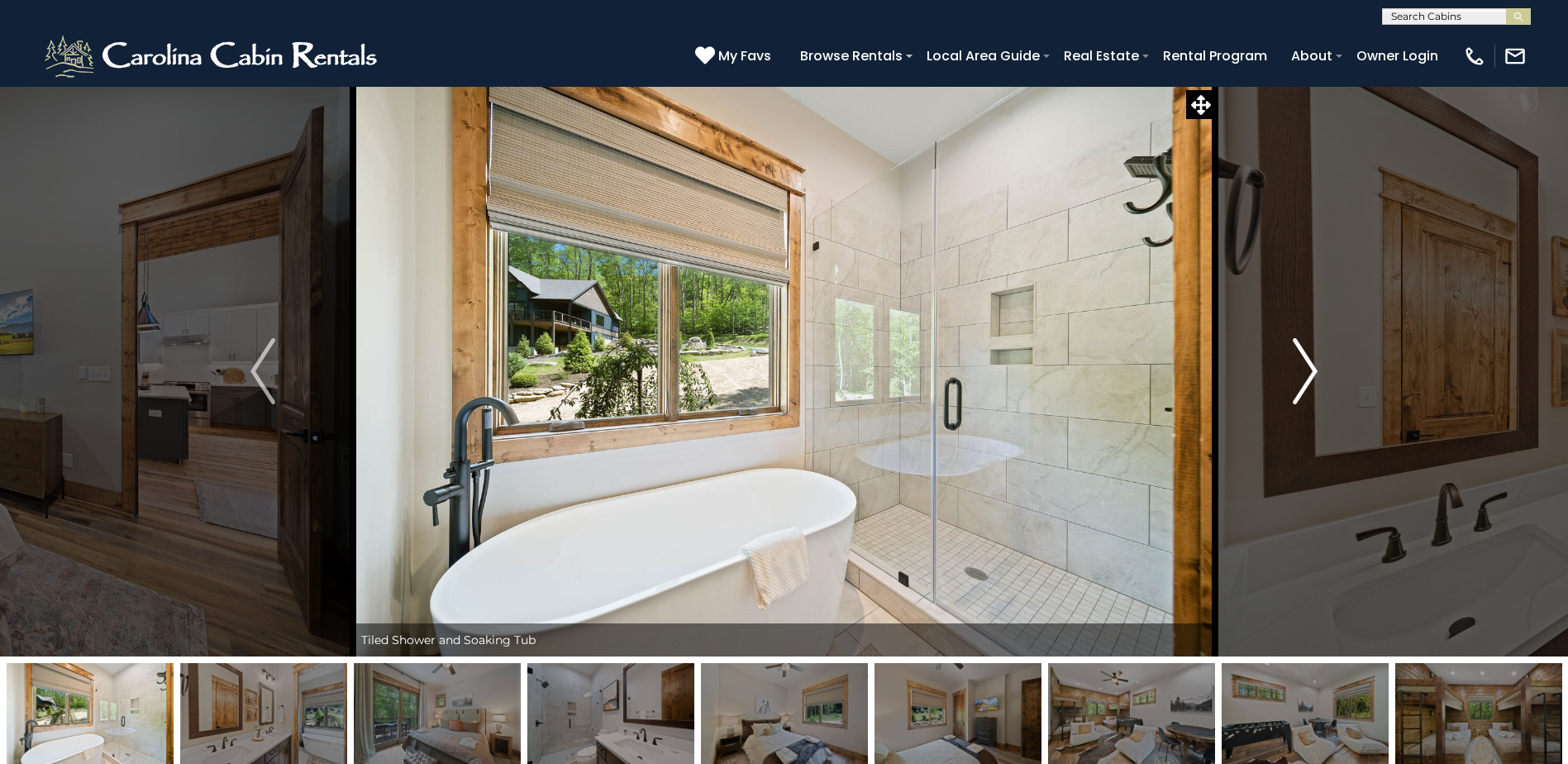
click at [1304, 363] on img "Next" at bounding box center [1305, 370] width 25 height 66
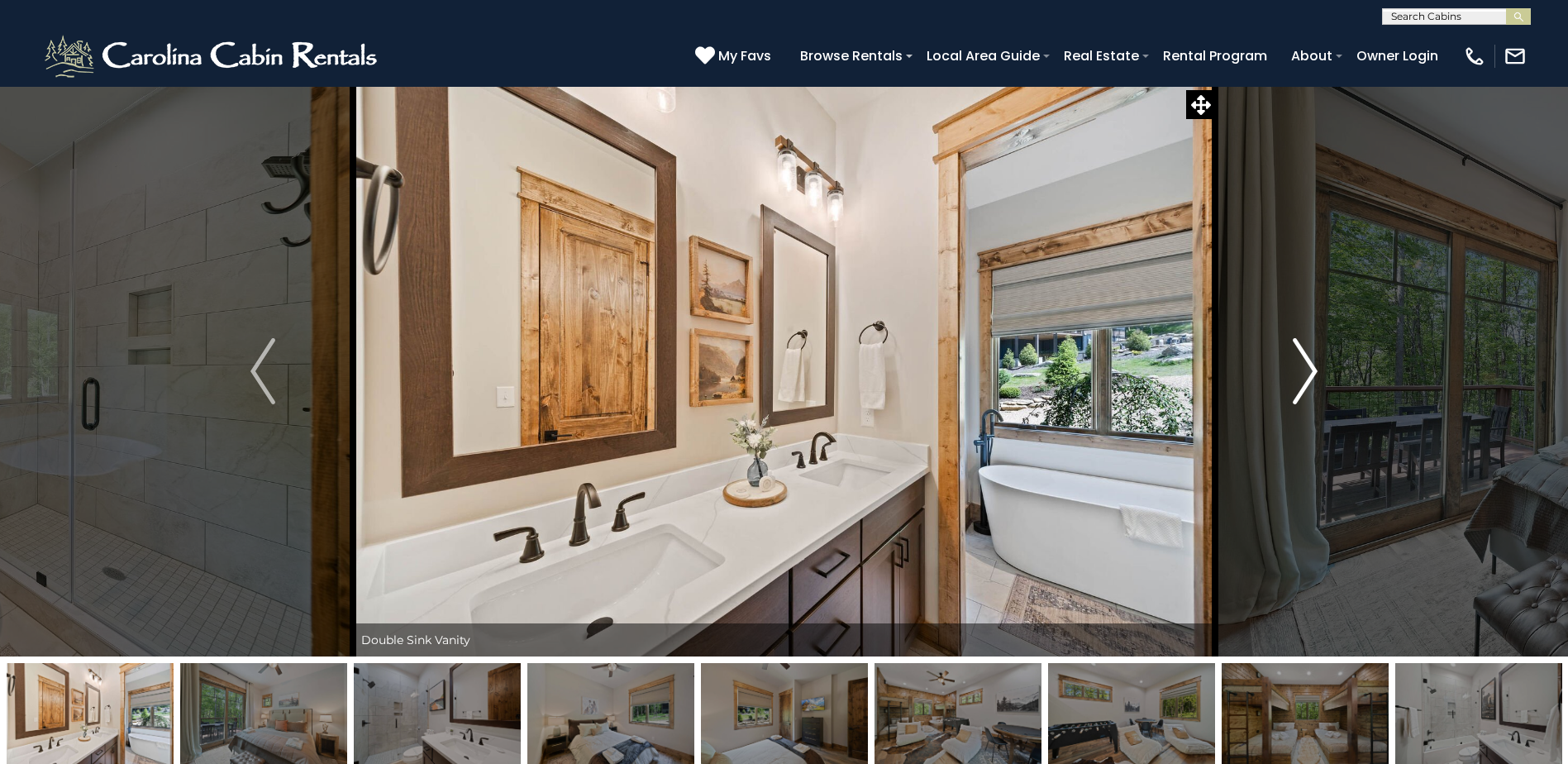
click at [1304, 363] on img "Next" at bounding box center [1305, 370] width 25 height 66
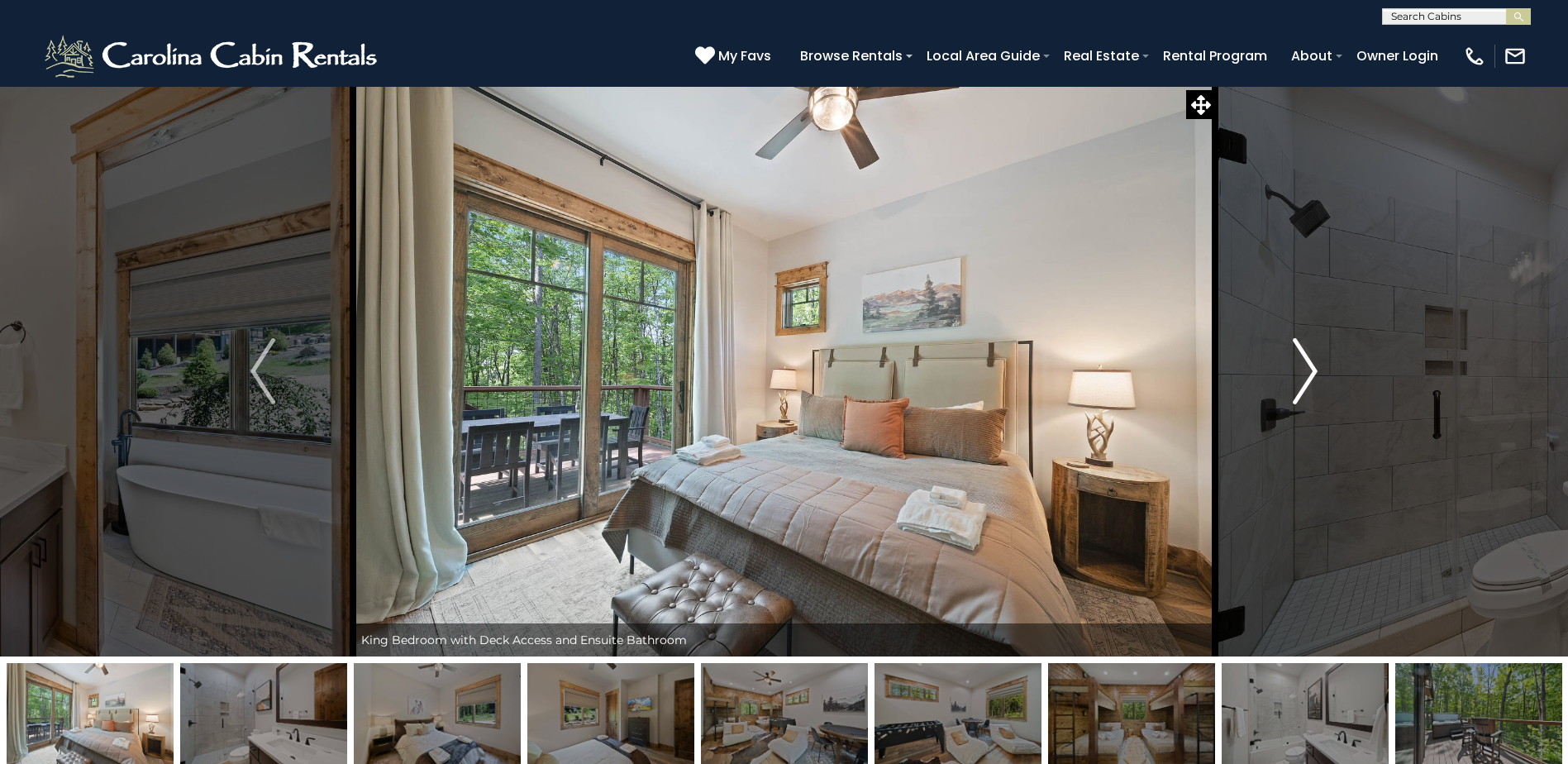
click at [1304, 363] on img "Next" at bounding box center [1305, 370] width 25 height 66
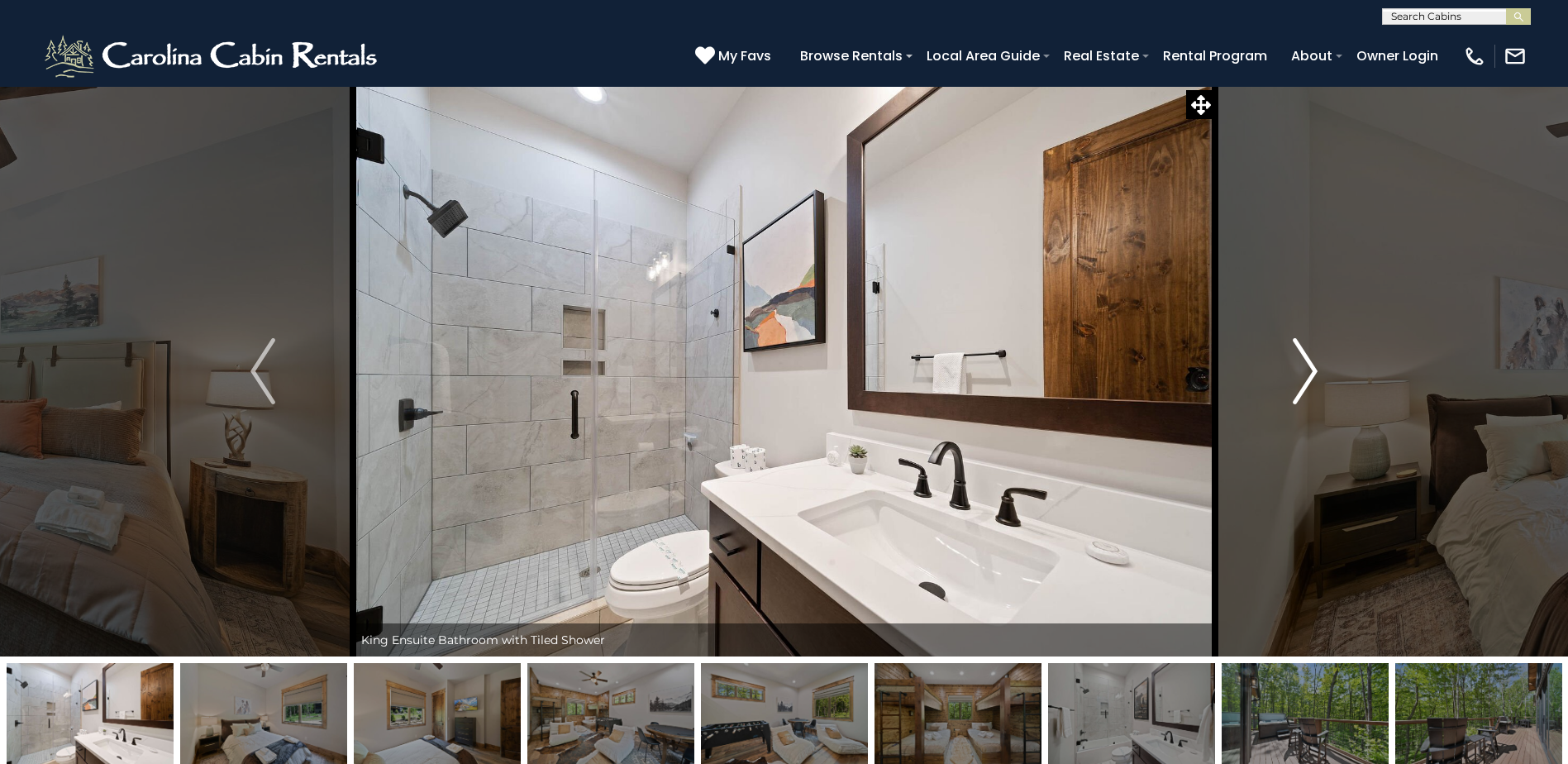
click at [1300, 364] on img "Next" at bounding box center [1305, 370] width 25 height 66
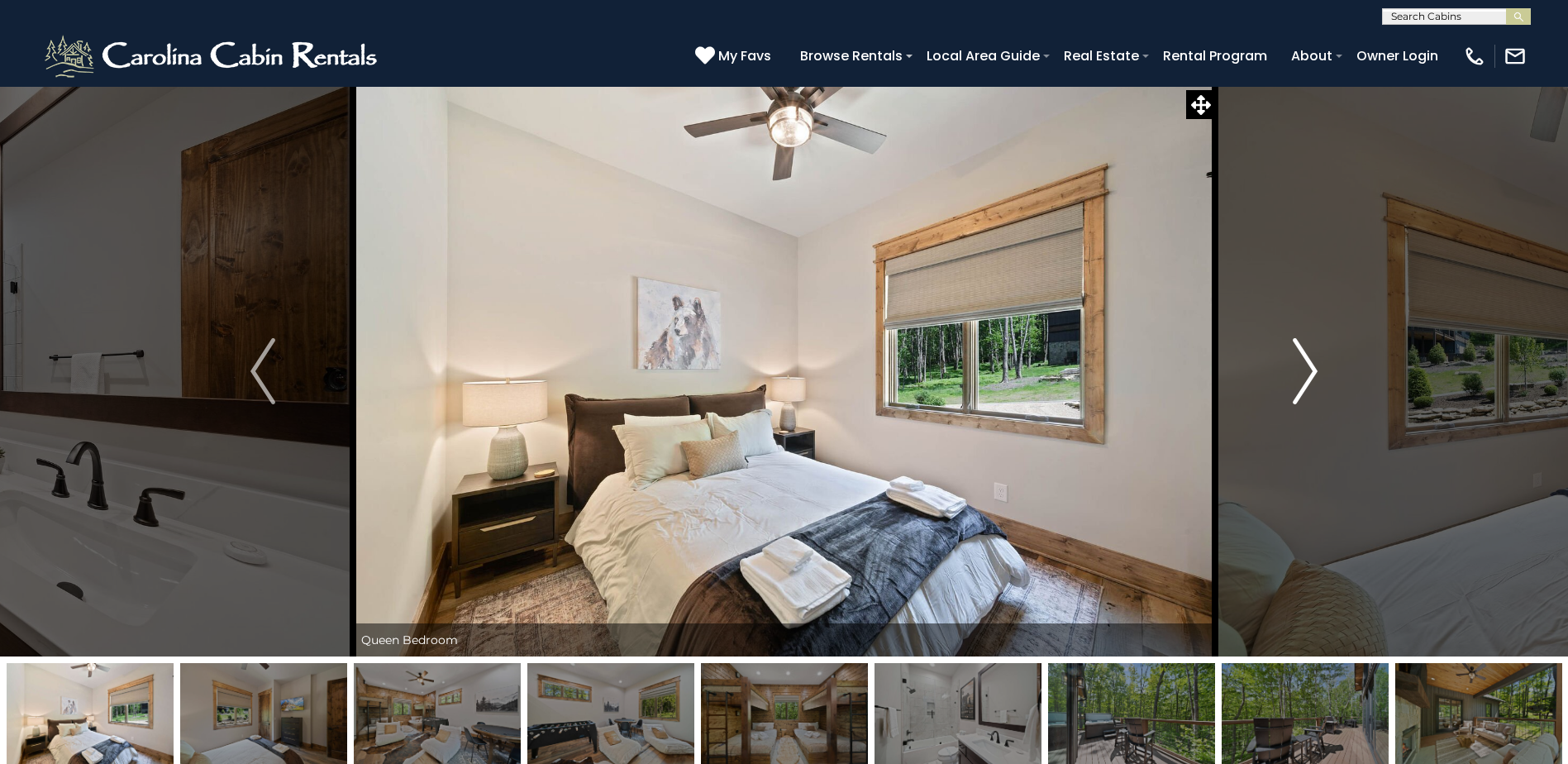
click at [1301, 364] on img "Next" at bounding box center [1305, 370] width 25 height 66
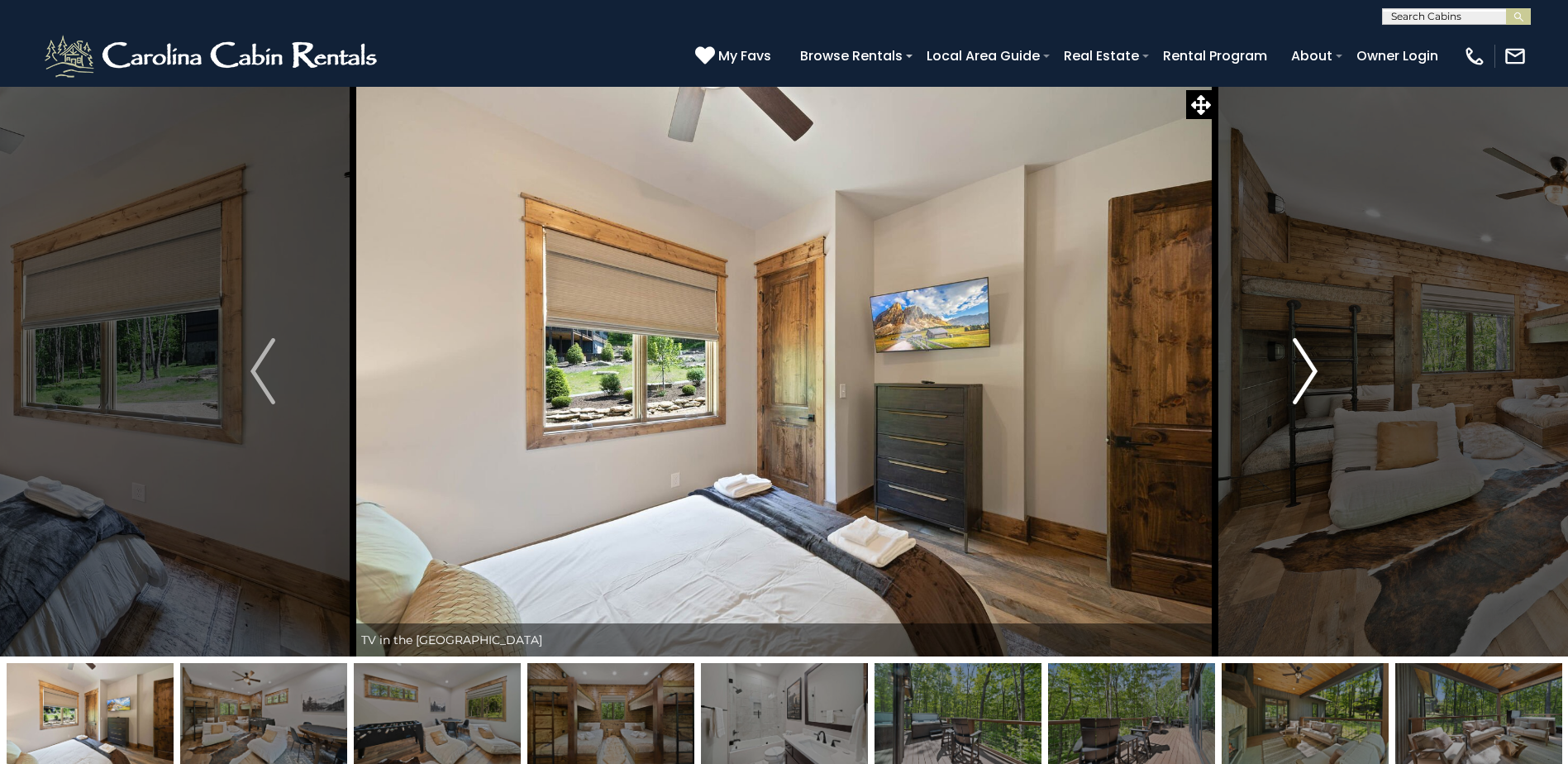
click at [1295, 364] on img "Next" at bounding box center [1305, 370] width 25 height 66
